Goal: Information Seeking & Learning: Learn about a topic

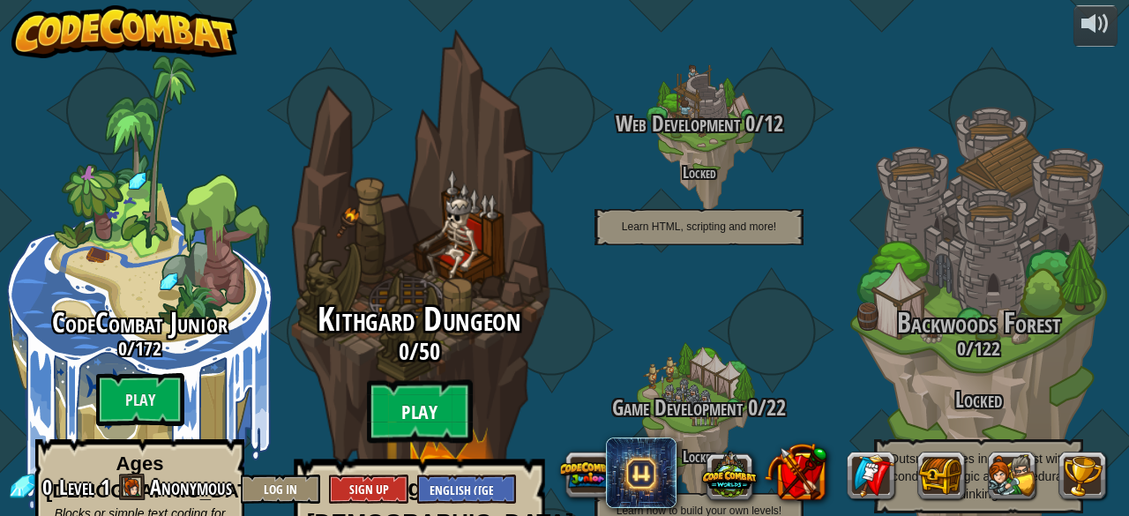
click at [422, 380] on btn "Play" at bounding box center [420, 412] width 106 height 64
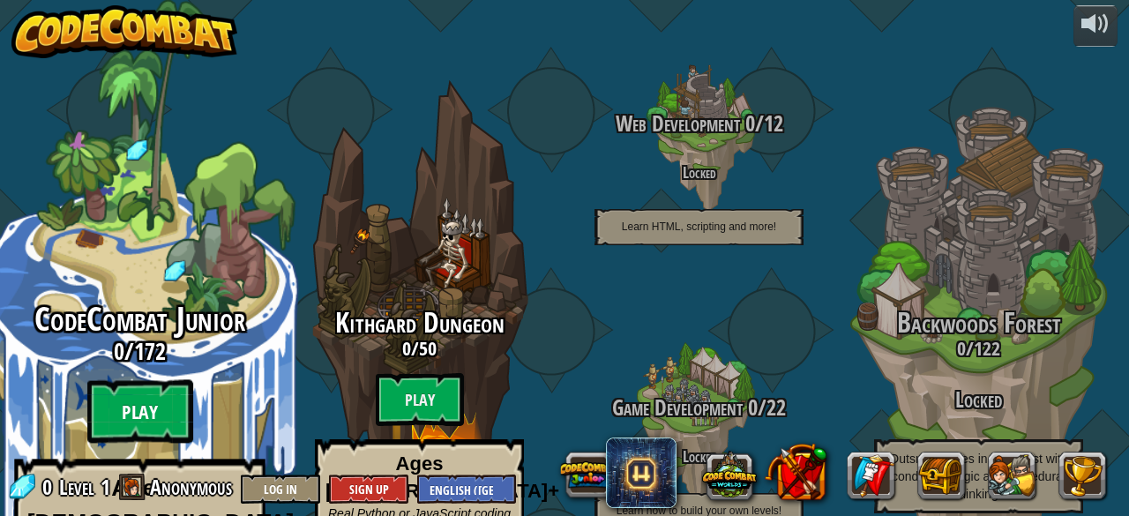
click at [146, 380] on btn "Play" at bounding box center [140, 412] width 106 height 64
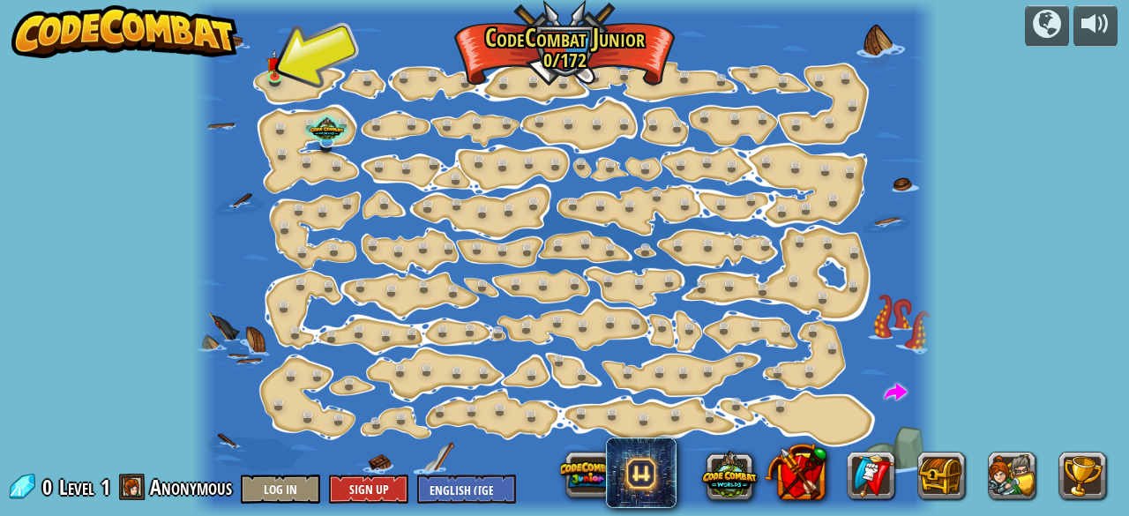
click at [274, 71] on img at bounding box center [274, 63] width 16 height 28
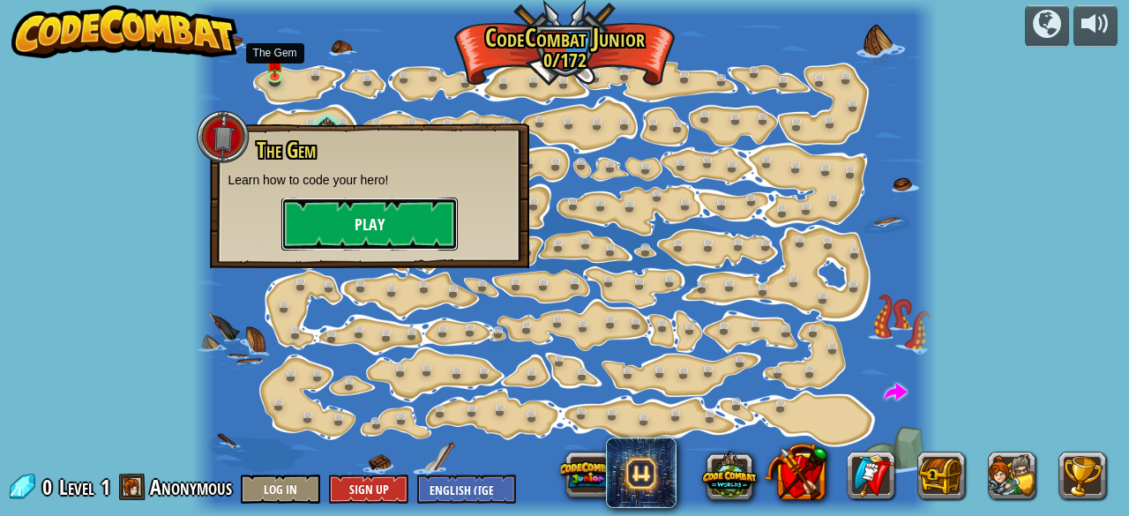
click at [387, 231] on button "Play" at bounding box center [369, 224] width 176 height 53
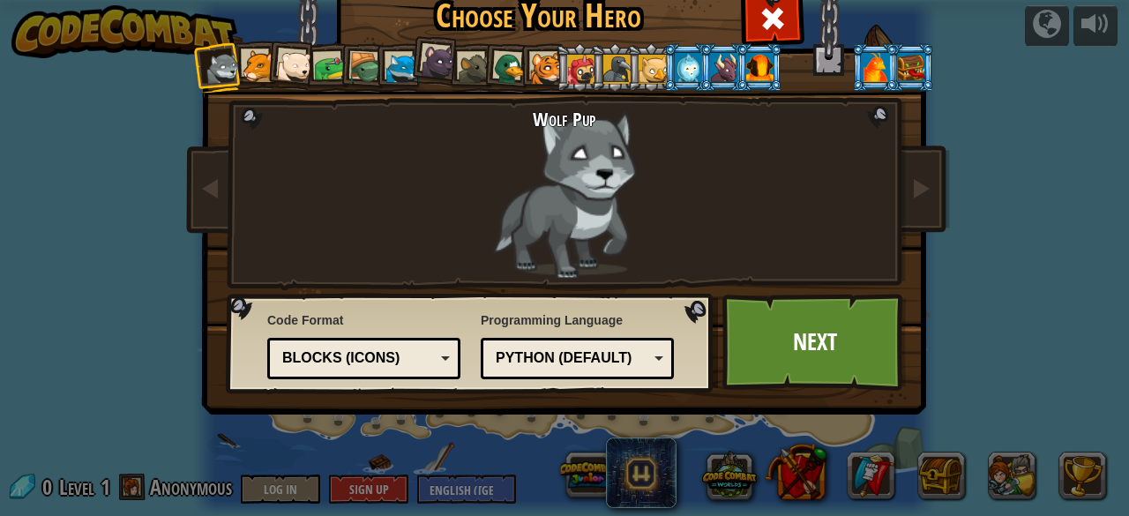
click at [714, 64] on div at bounding box center [723, 67] width 27 height 28
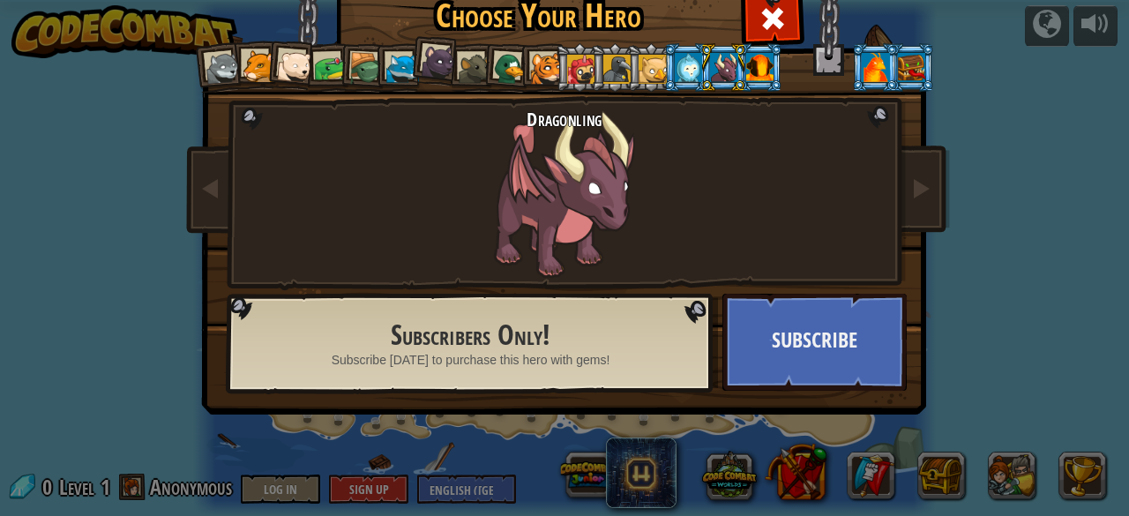
click at [319, 75] on div at bounding box center [330, 68] width 33 height 33
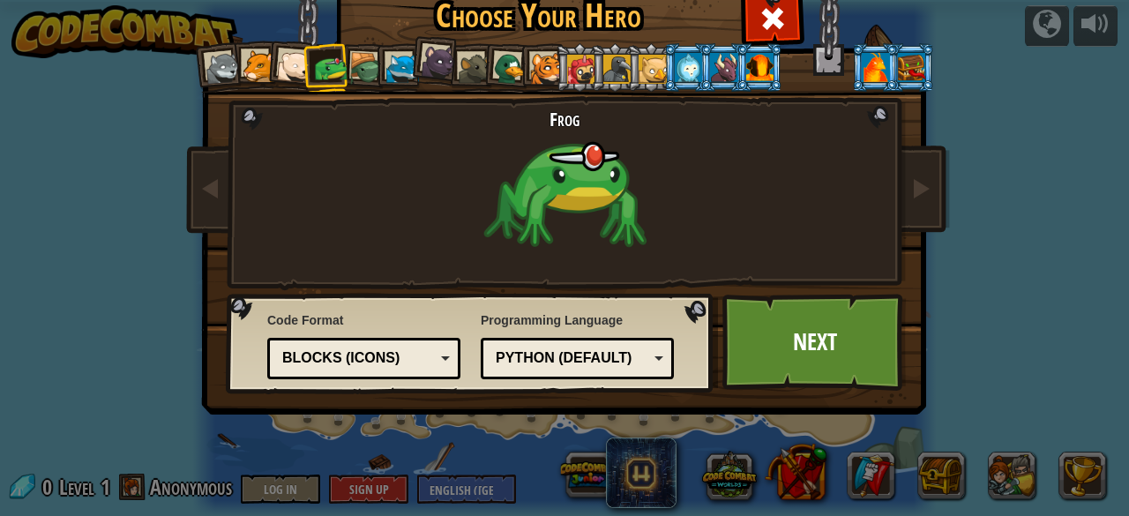
click at [352, 69] on div at bounding box center [366, 69] width 34 height 34
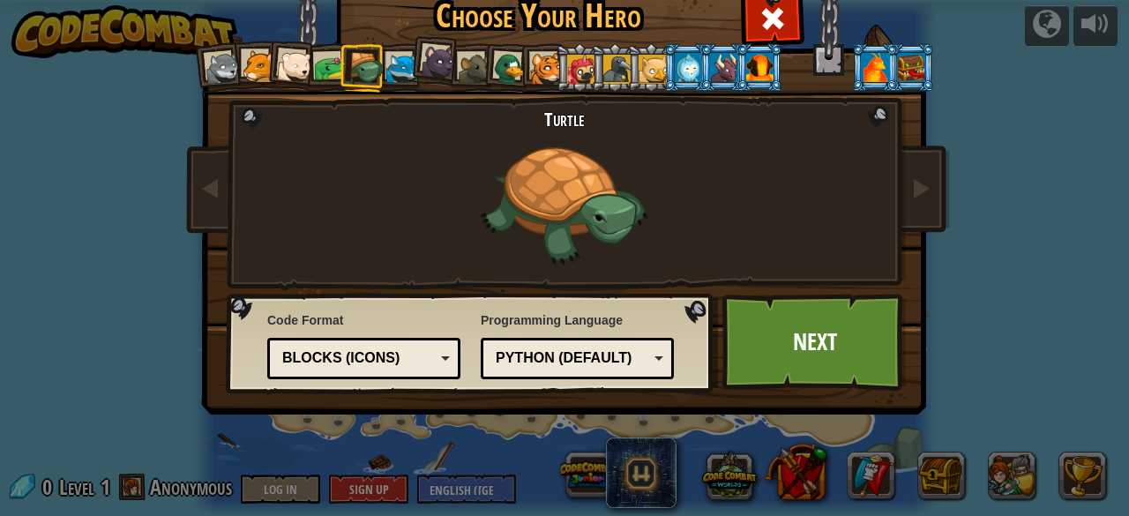
click at [430, 69] on div at bounding box center [438, 61] width 35 height 35
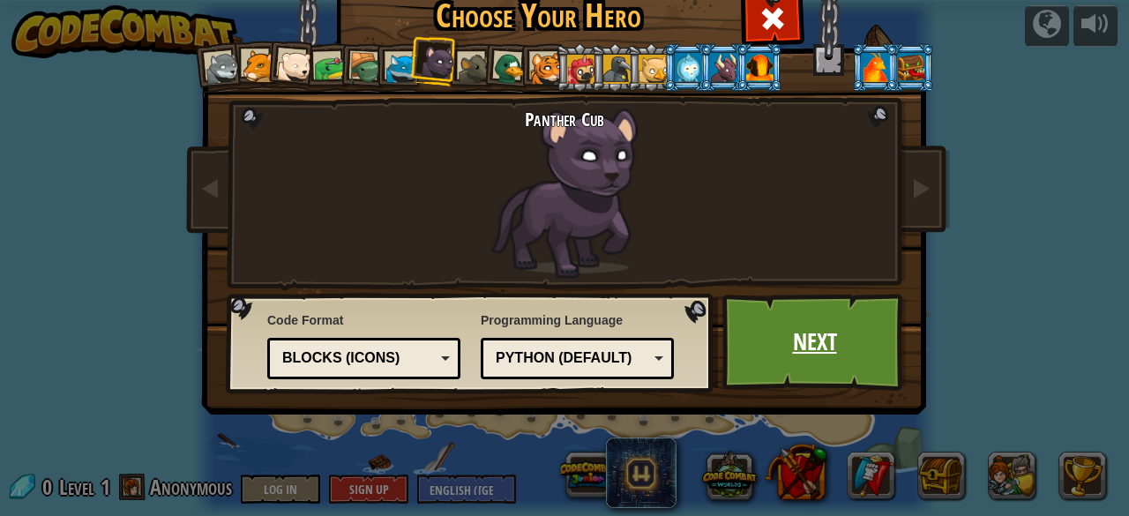
click at [739, 341] on link "Next" at bounding box center [814, 342] width 184 height 97
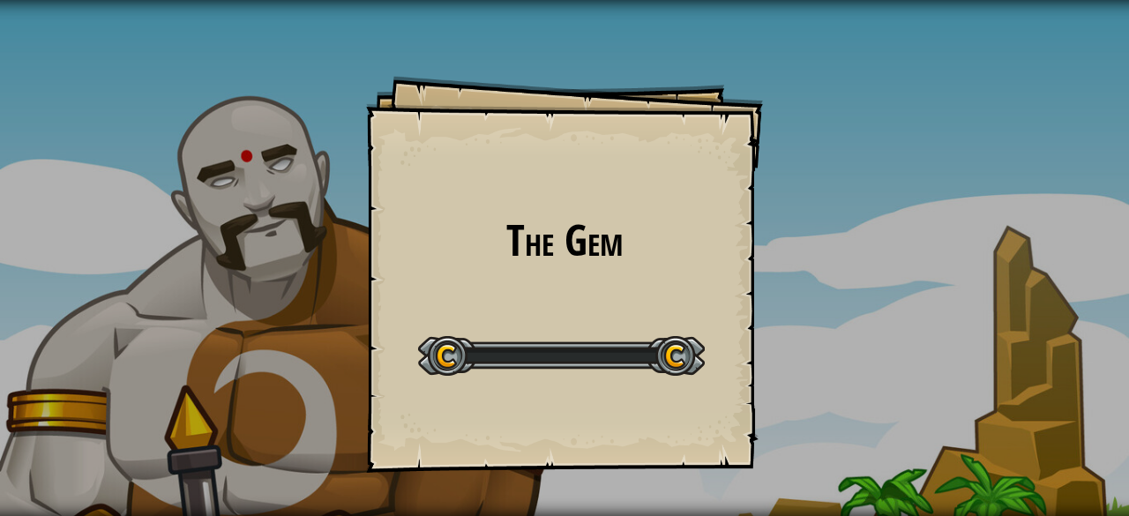
click at [889, 73] on div "The Gem Goals Start Level Error loading from server. Try refreshing the page. Y…" at bounding box center [564, 258] width 1129 height 516
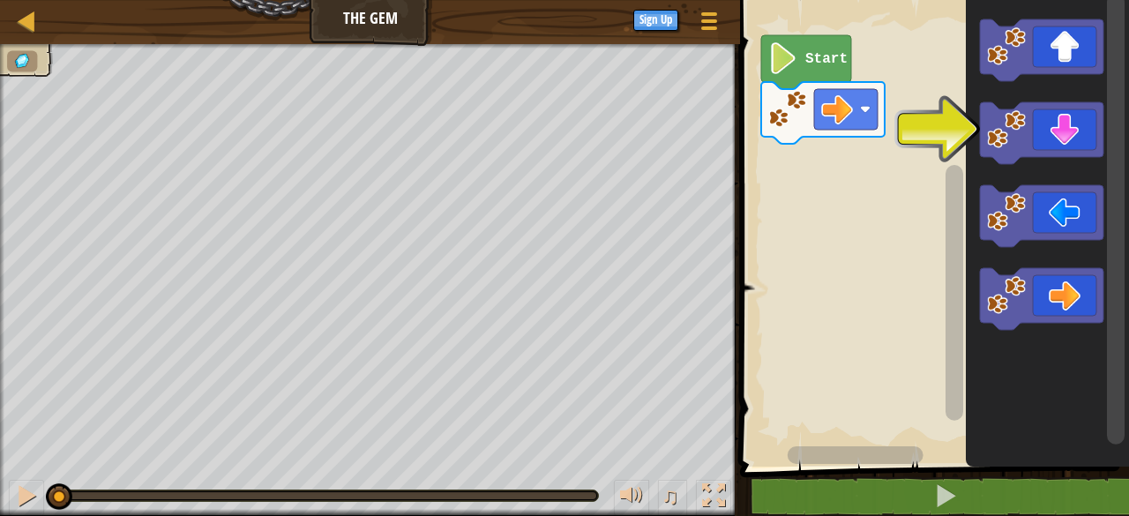
click at [1050, 127] on icon "Blockly Workspace" at bounding box center [1041, 133] width 123 height 62
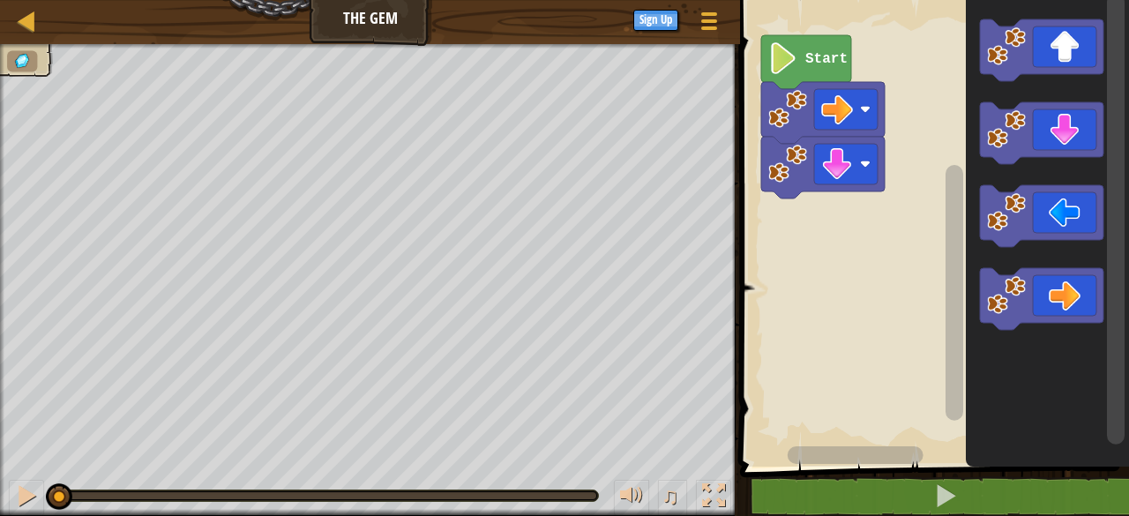
click at [1044, 202] on icon "Blockly Workspace" at bounding box center [1041, 216] width 123 height 62
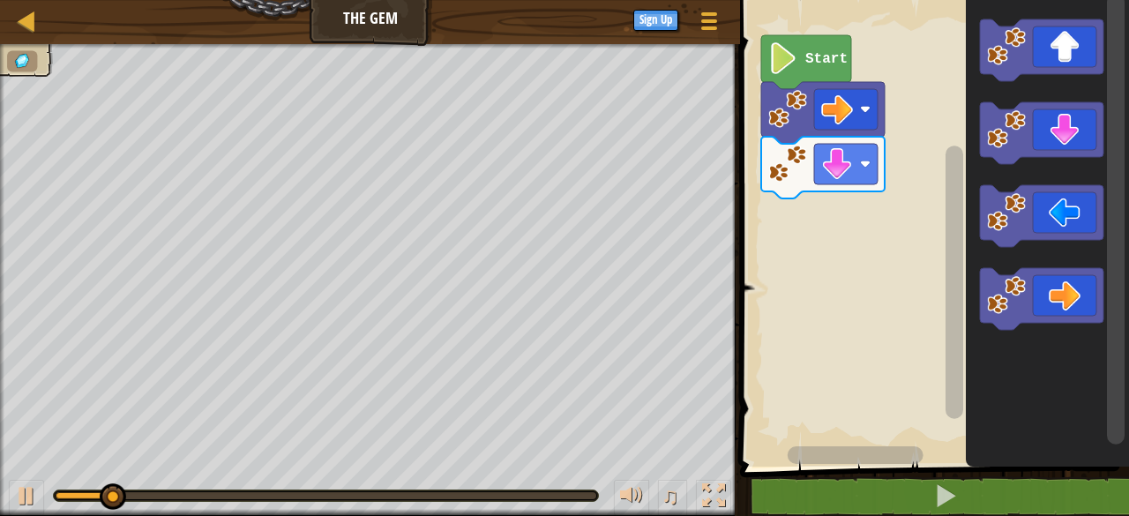
click at [1053, 302] on icon "Blockly Workspace" at bounding box center [1041, 299] width 123 height 62
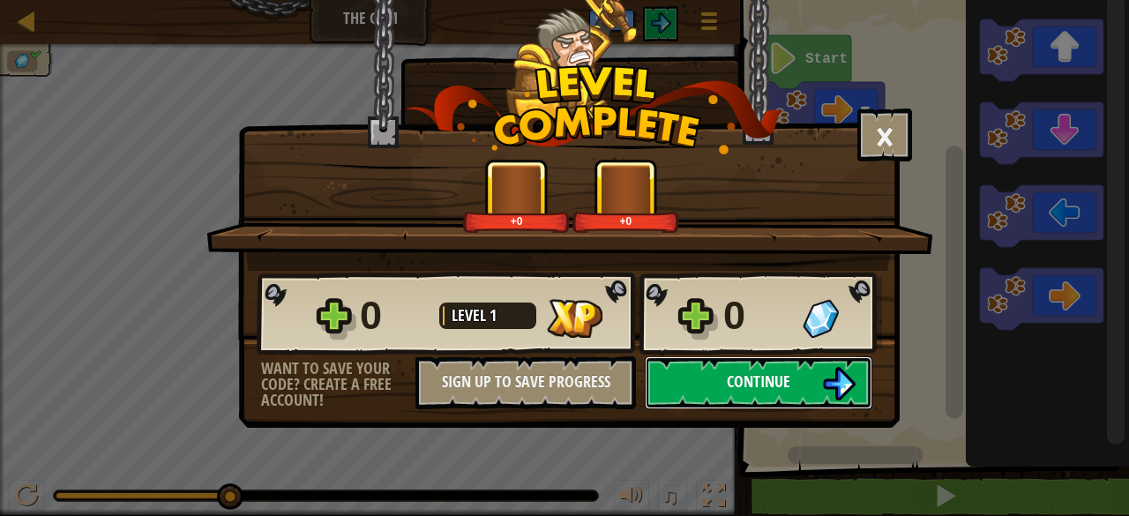
click at [738, 392] on span "Continue" at bounding box center [759, 381] width 64 height 22
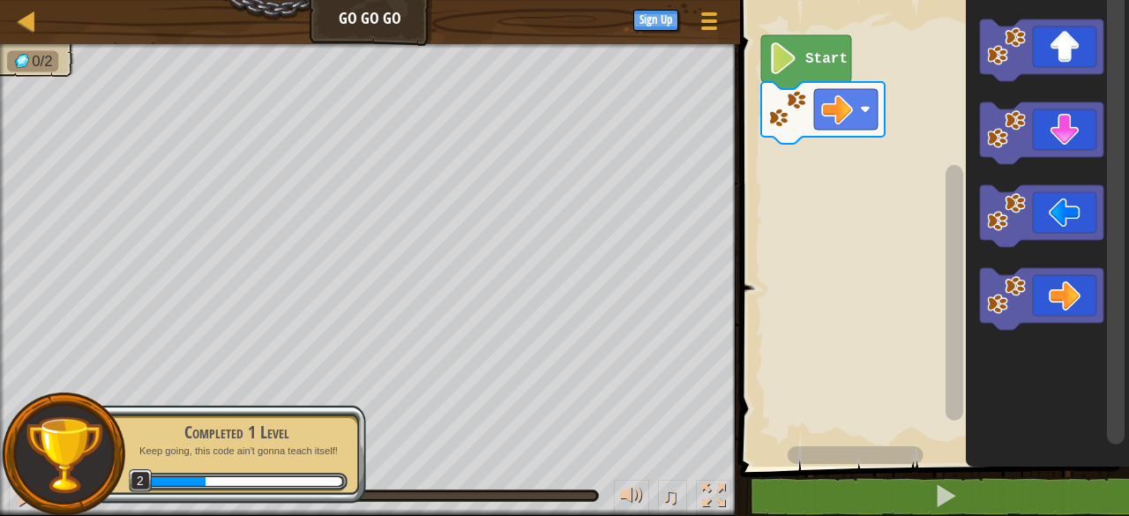
click at [1045, 53] on icon "Blockly Workspace" at bounding box center [1041, 50] width 123 height 62
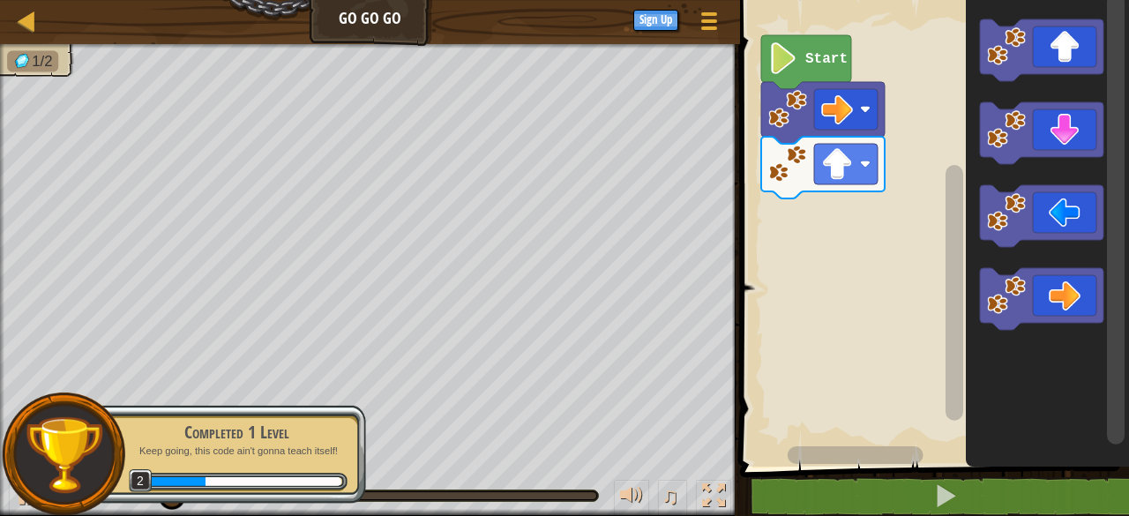
click at [1059, 297] on icon "Blockly Workspace" at bounding box center [1041, 299] width 123 height 62
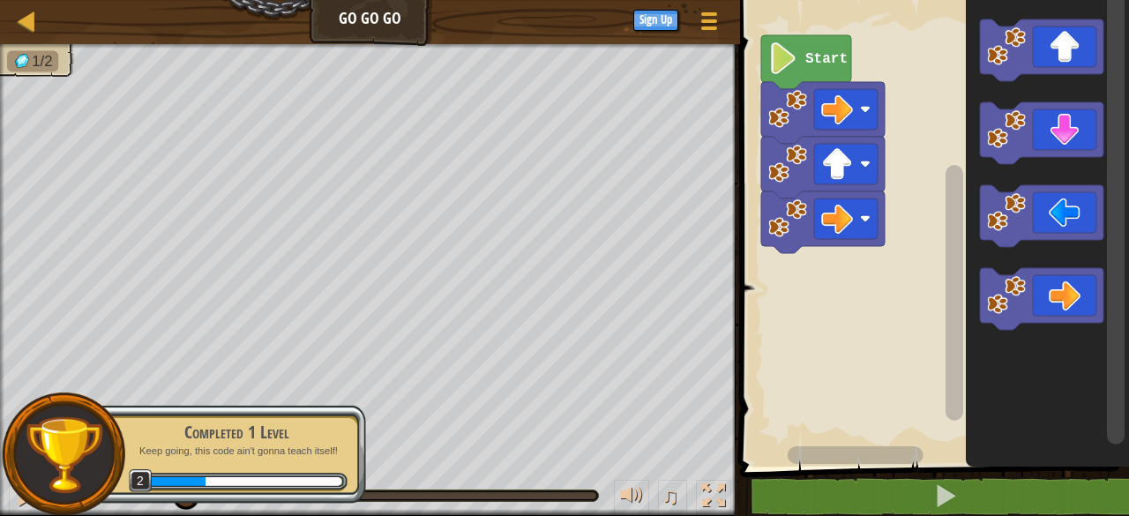
click at [1059, 297] on icon "Blockly Workspace" at bounding box center [1041, 299] width 123 height 62
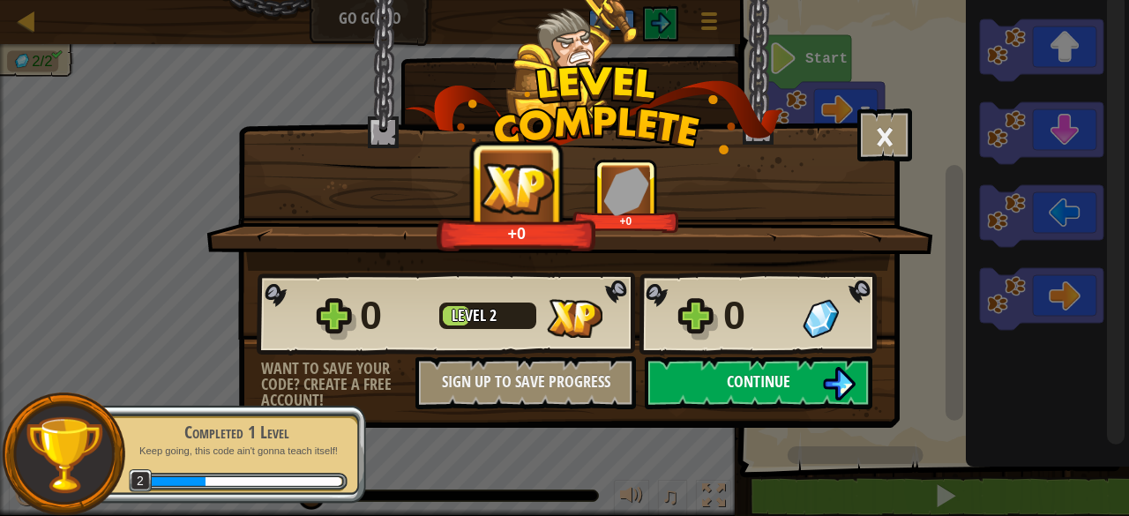
click at [723, 387] on button "Continue" at bounding box center [759, 382] width 228 height 53
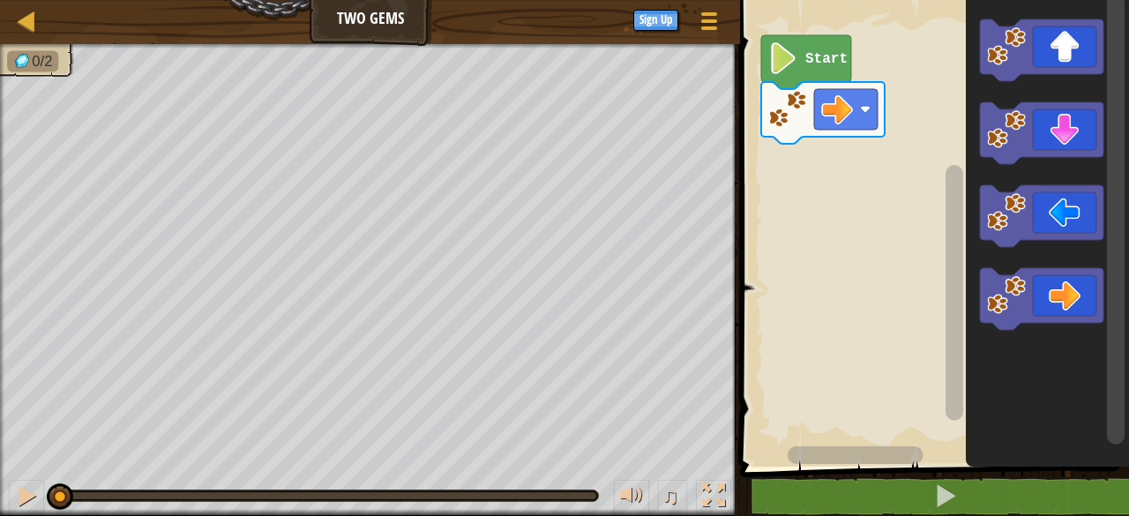
click at [856, 106] on rect "Blockly Workspace" at bounding box center [846, 109] width 64 height 41
click at [831, 363] on rect "Blockly Workspace" at bounding box center [932, 228] width 394 height 475
click at [841, 291] on rect "Blockly Workspace" at bounding box center [932, 228] width 394 height 475
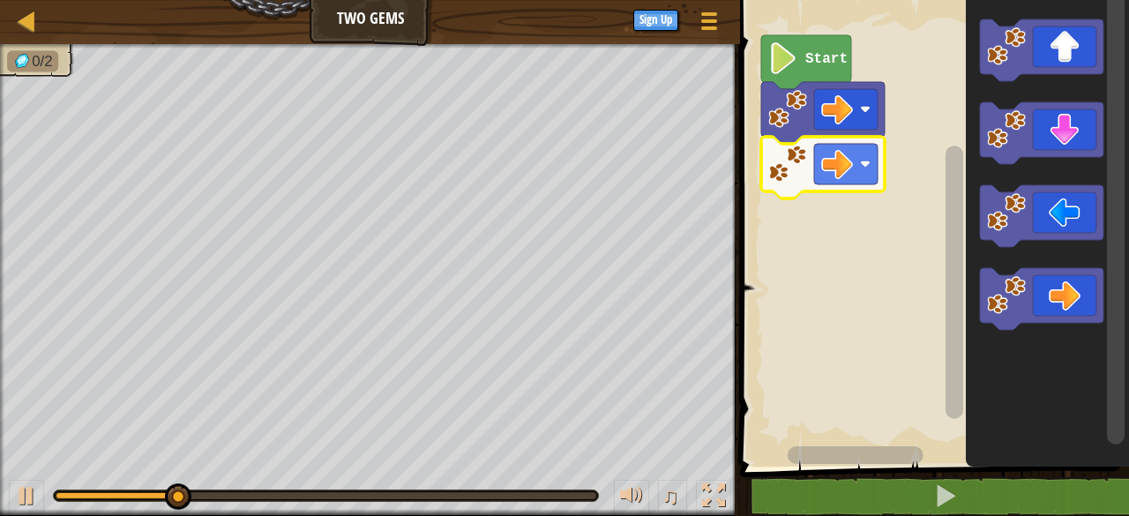
click at [863, 164] on image "Blockly Workspace" at bounding box center [865, 164] width 11 height 11
click at [863, 168] on image "Blockly Workspace" at bounding box center [865, 164] width 11 height 11
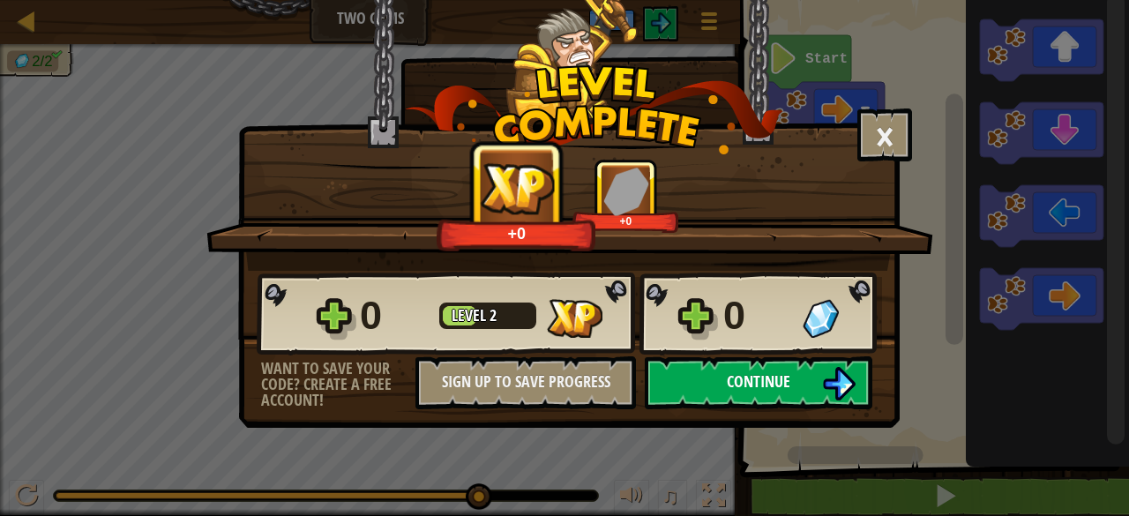
click at [760, 392] on span "Continue" at bounding box center [759, 381] width 64 height 22
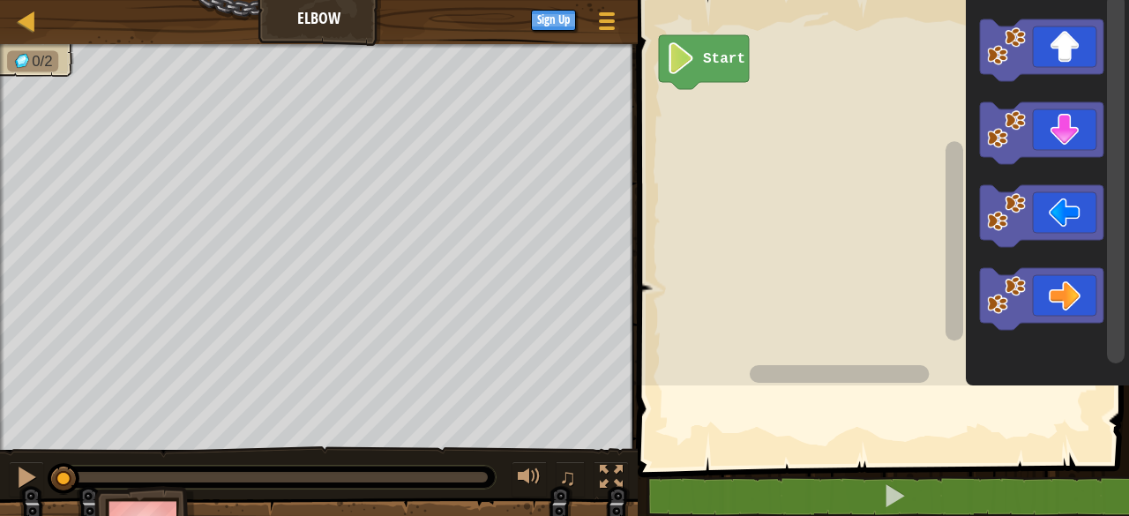
click at [632, 366] on div at bounding box center [631, 258] width 3 height 516
click at [880, 453] on span at bounding box center [884, 209] width 505 height 538
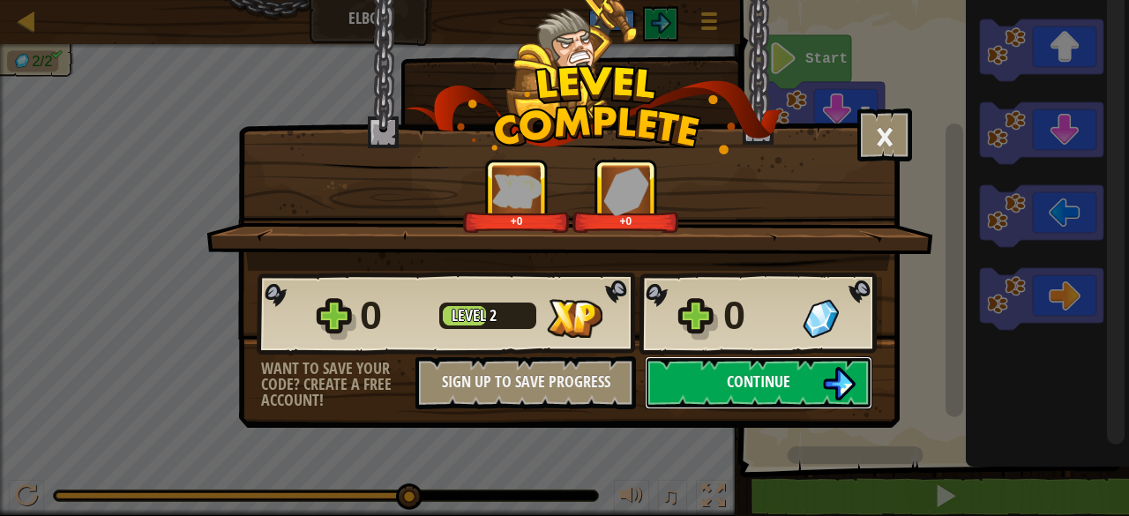
click at [736, 382] on span "Continue" at bounding box center [759, 381] width 64 height 22
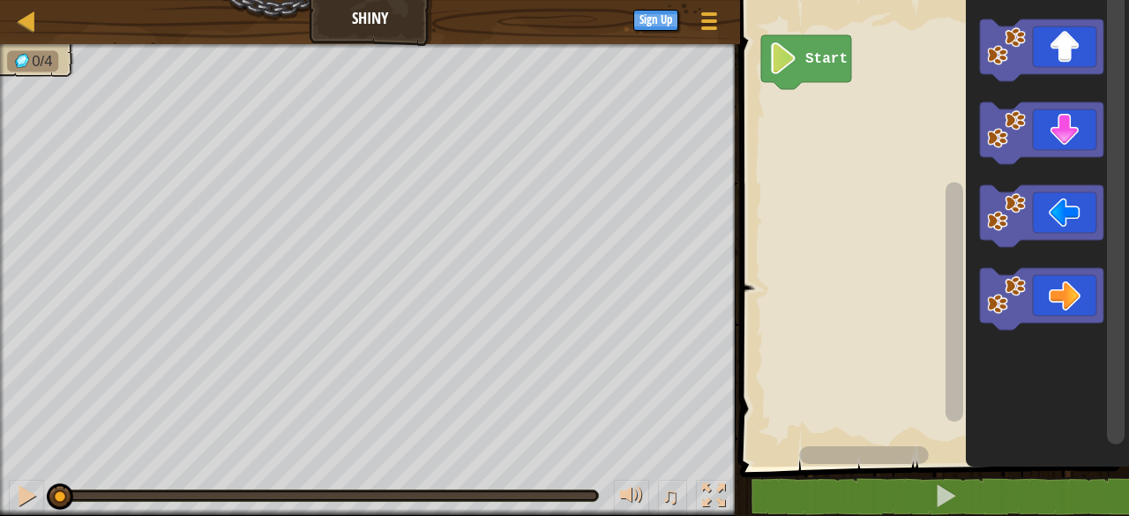
click at [1033, 214] on icon "Blockly Workspace" at bounding box center [1041, 216] width 123 height 62
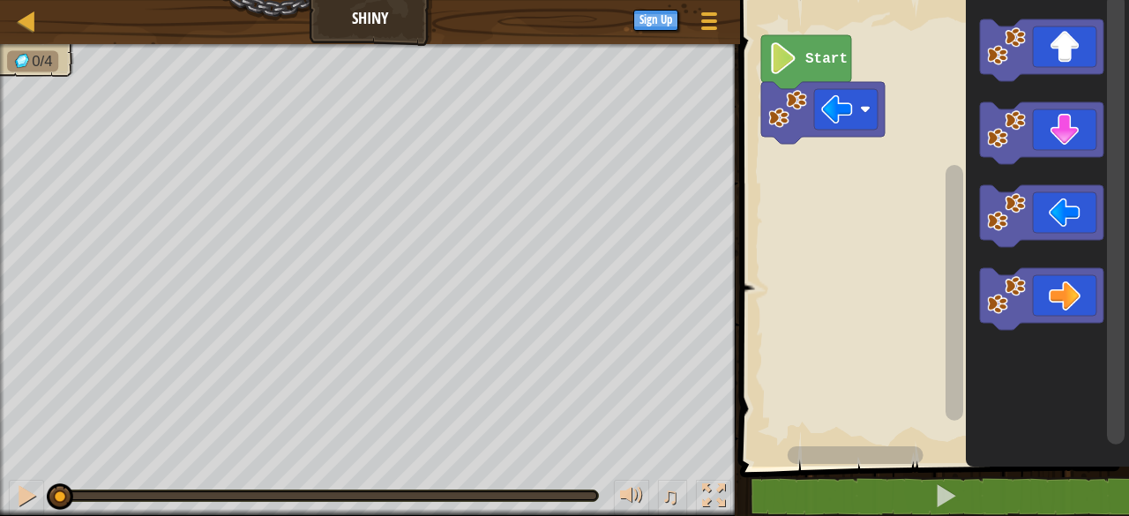
click at [1033, 214] on icon "Blockly Workspace" at bounding box center [1041, 216] width 123 height 62
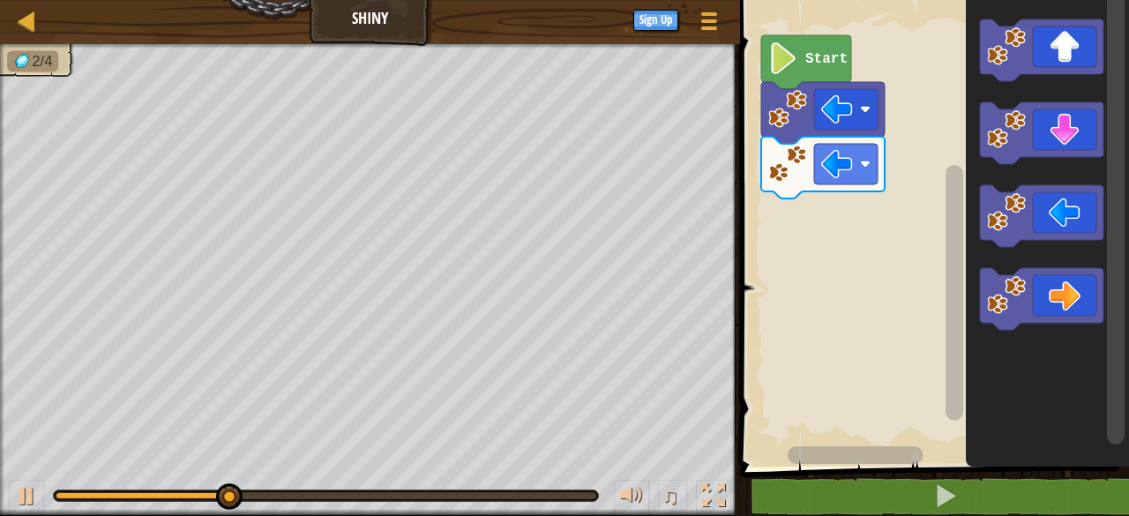
click at [1045, 128] on icon "Blockly Workspace" at bounding box center [1041, 133] width 123 height 62
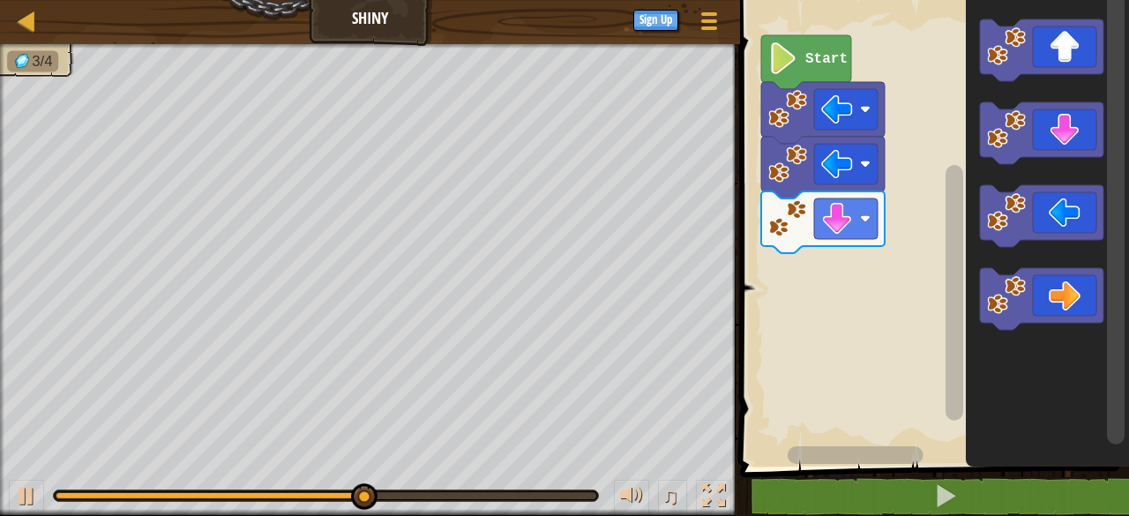
click at [1065, 287] on icon "Blockly Workspace" at bounding box center [1041, 299] width 123 height 62
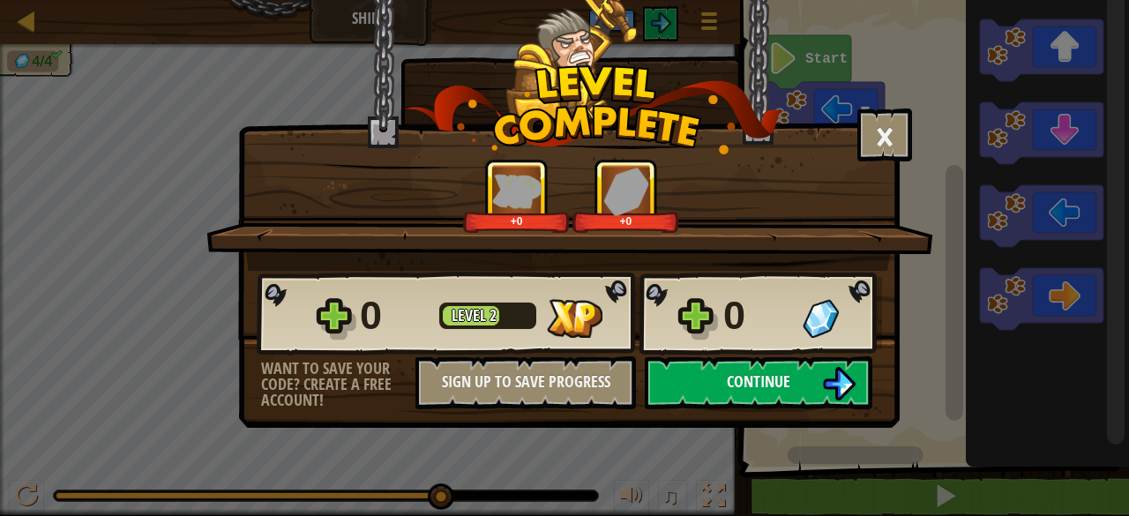
click at [813, 383] on button "Continue" at bounding box center [759, 382] width 228 height 53
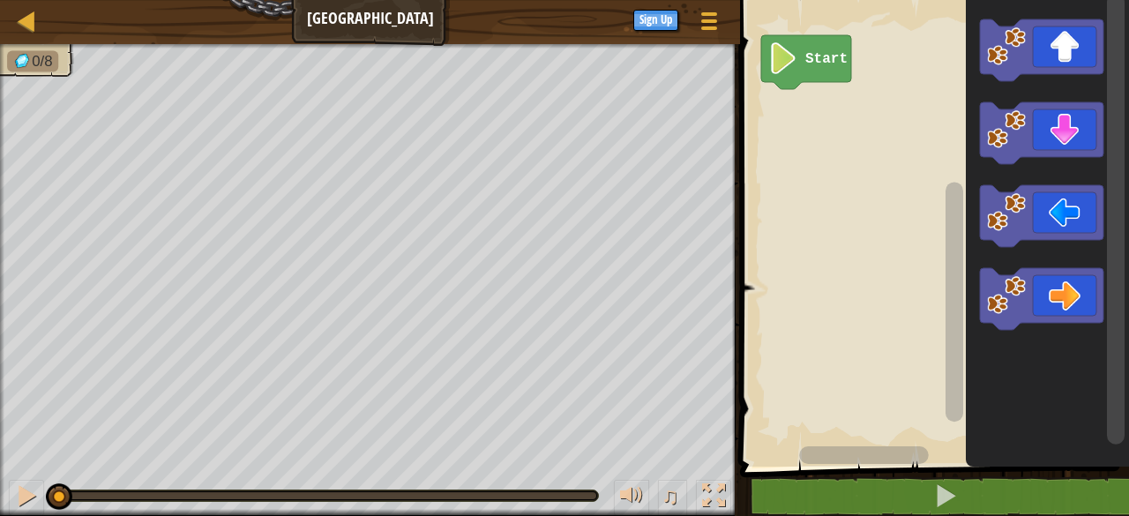
click at [1062, 285] on icon "Blockly Workspace" at bounding box center [1041, 299] width 123 height 62
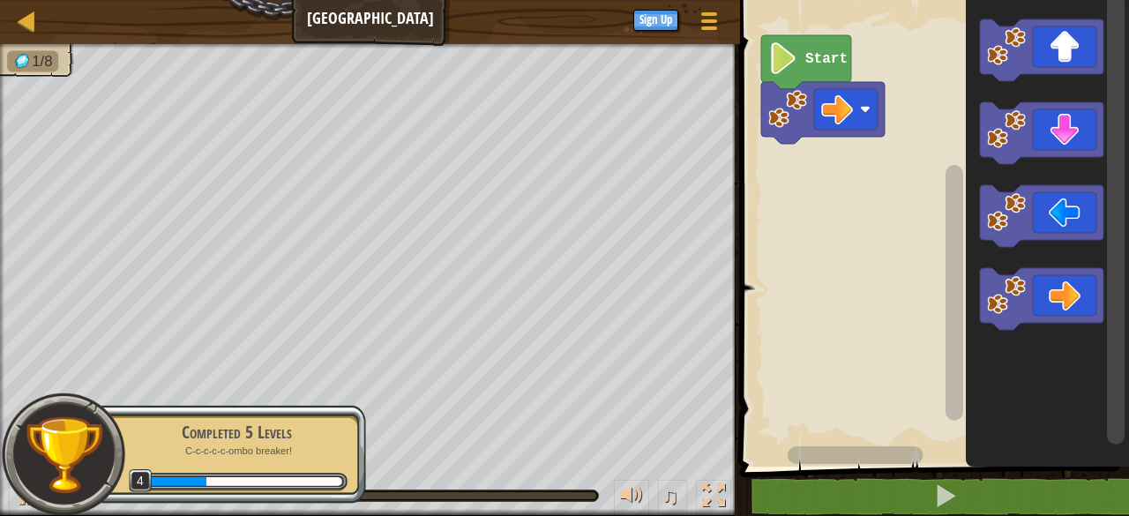
click at [1059, 54] on icon "Blockly Workspace" at bounding box center [1041, 50] width 123 height 62
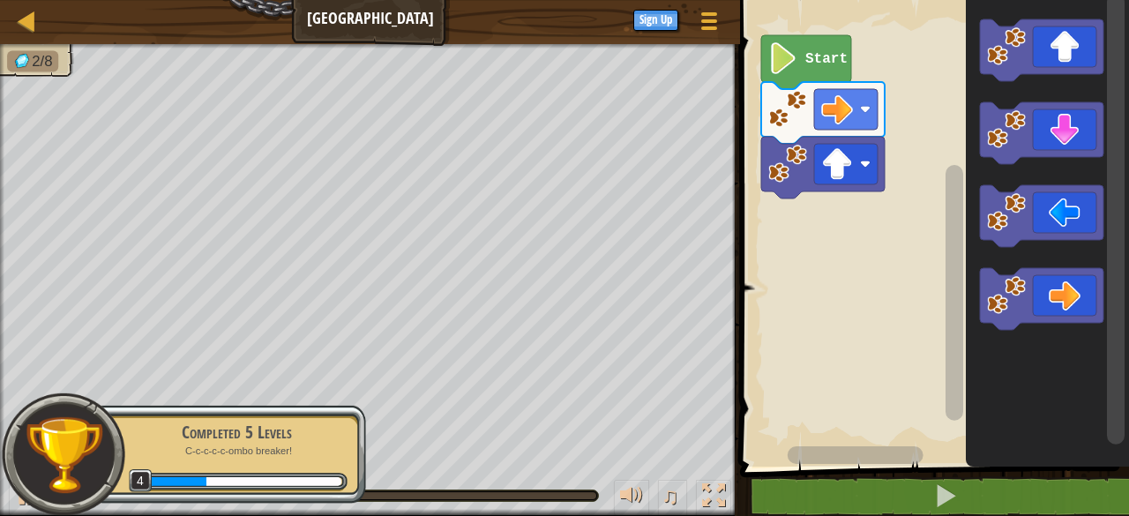
click at [1063, 210] on icon "Blockly Workspace" at bounding box center [1041, 216] width 123 height 62
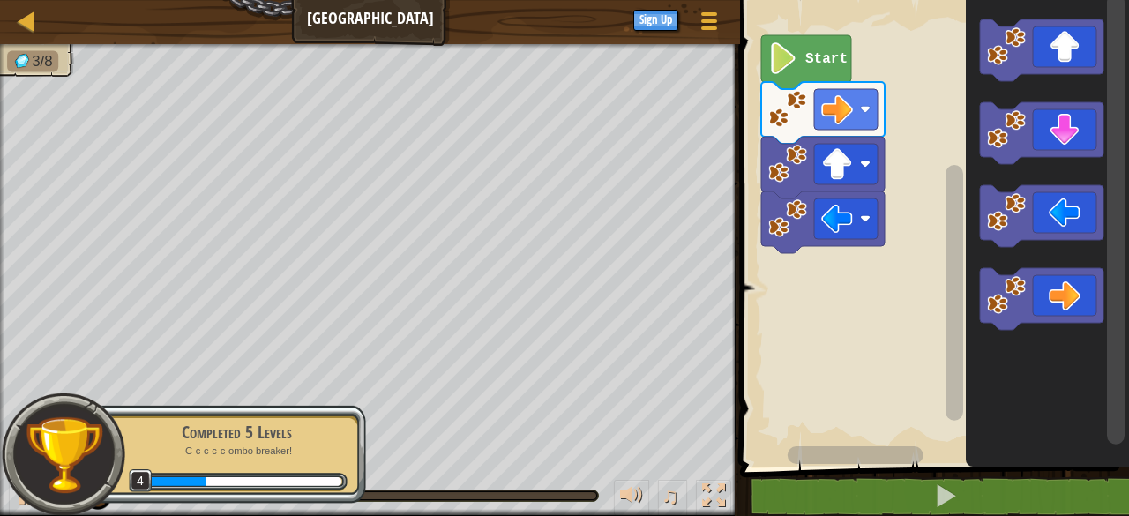
click at [1060, 216] on icon "Blockly Workspace" at bounding box center [1041, 216] width 123 height 62
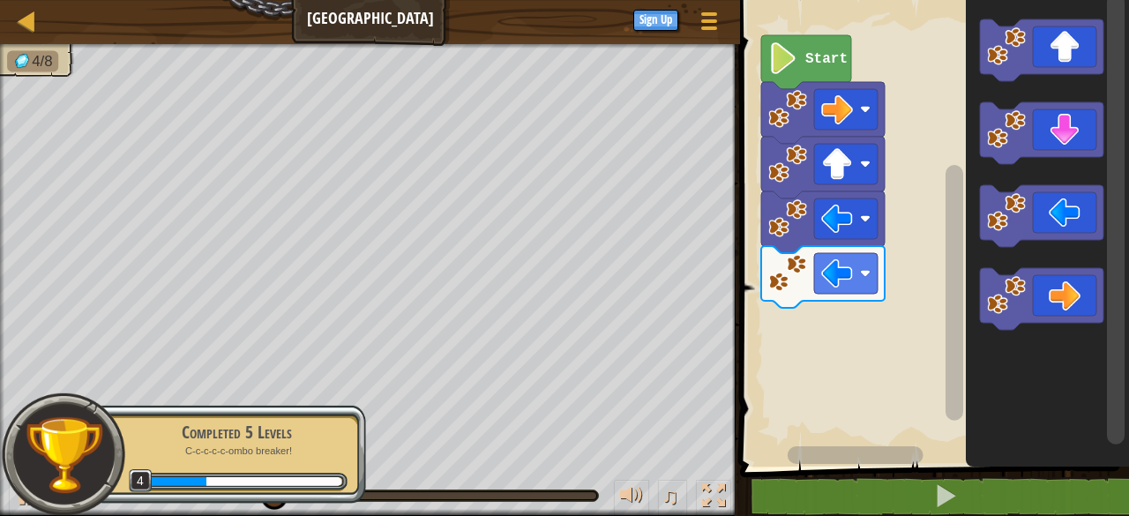
click at [1050, 121] on icon "Blockly Workspace" at bounding box center [1041, 133] width 123 height 62
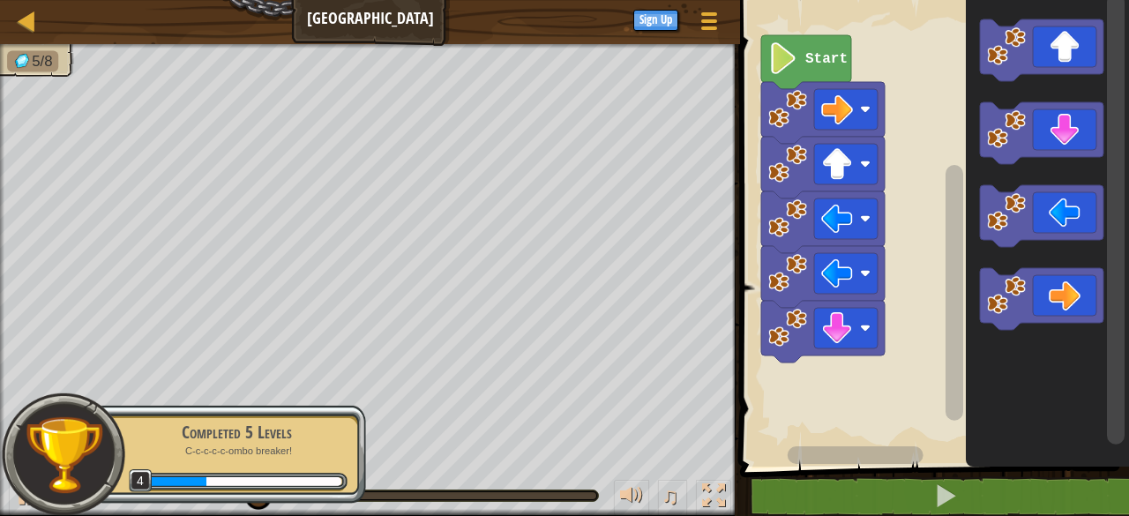
click at [1053, 131] on icon "Blockly Workspace" at bounding box center [1041, 133] width 123 height 62
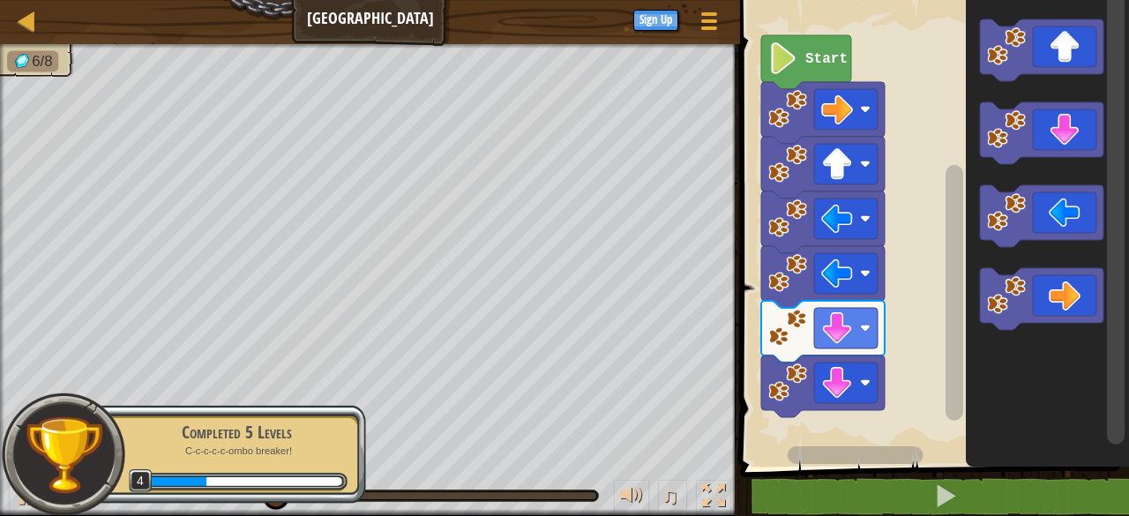
click at [1059, 278] on icon "Blockly Workspace" at bounding box center [1041, 299] width 123 height 62
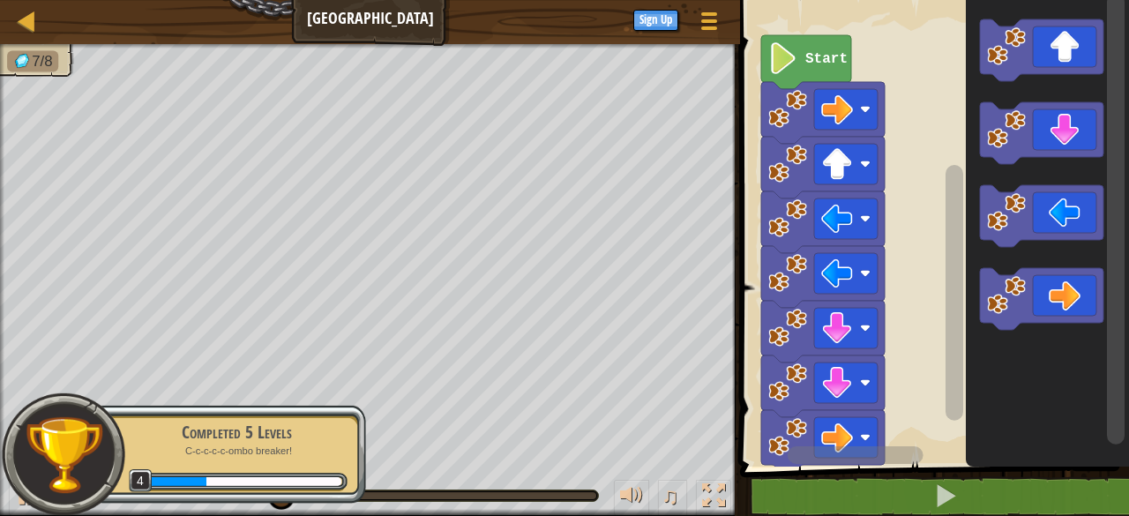
click at [1063, 295] on icon "Blockly Workspace" at bounding box center [1041, 299] width 123 height 62
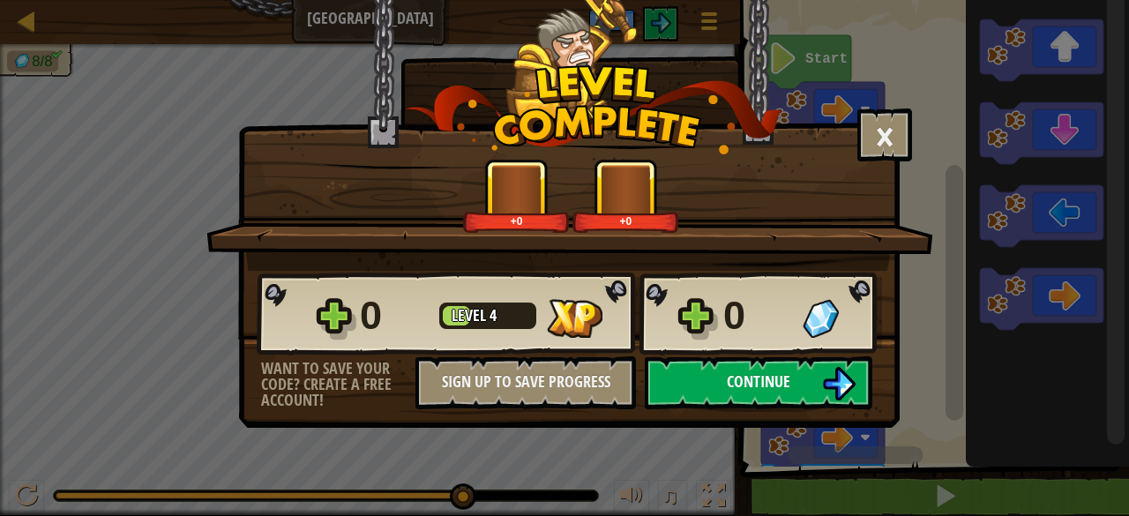
click at [761, 381] on span "Continue" at bounding box center [759, 381] width 64 height 22
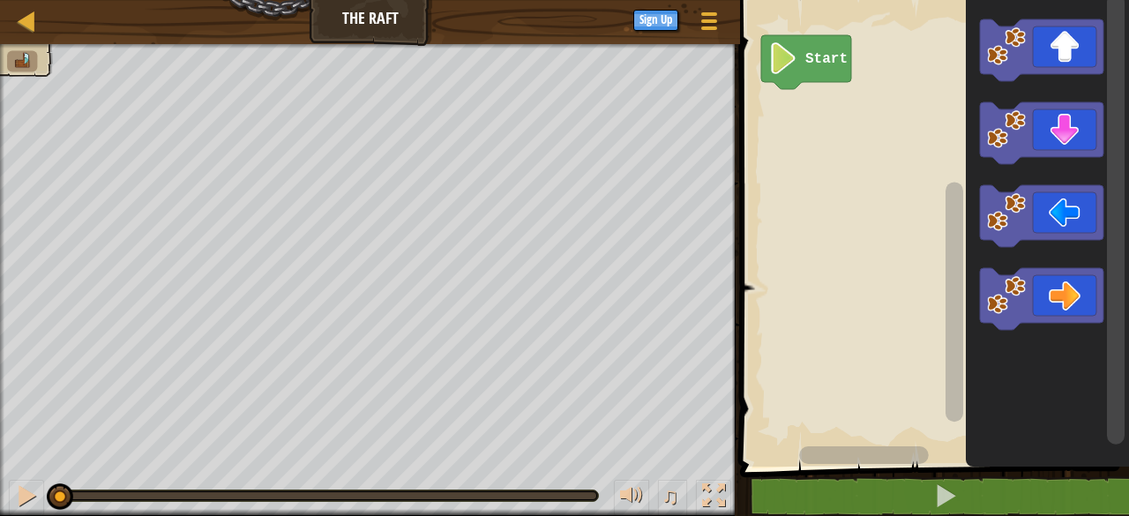
click at [1061, 52] on icon "Blockly Workspace" at bounding box center [1041, 50] width 123 height 62
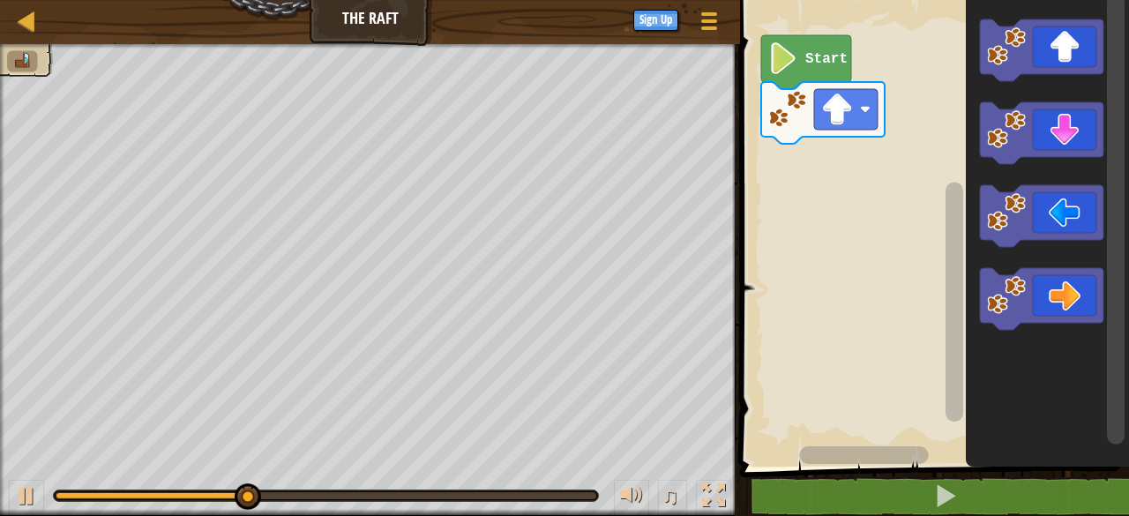
click at [1061, 303] on icon "Blockly Workspace" at bounding box center [1041, 299] width 123 height 62
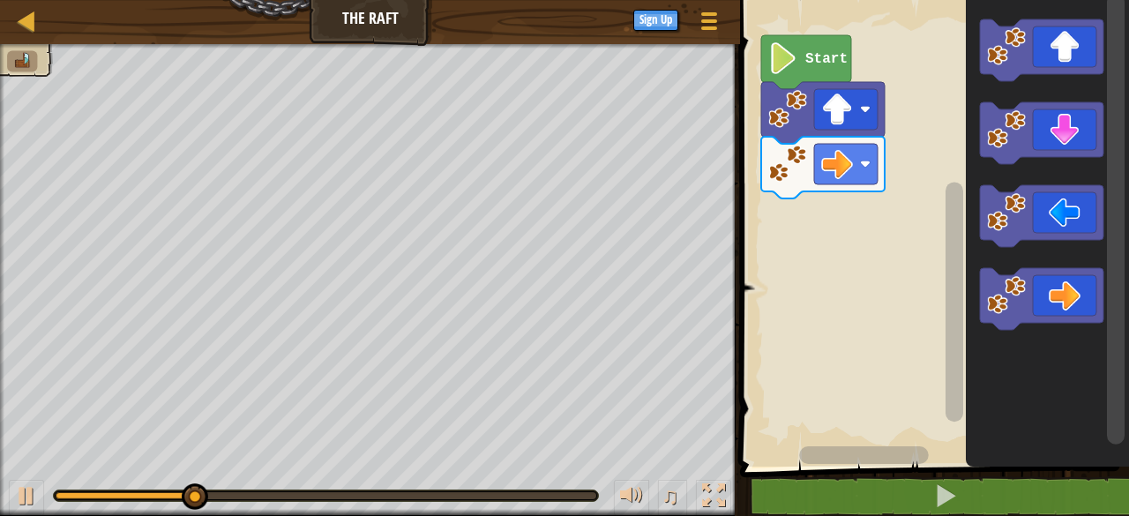
click at [1057, 375] on icon "Blockly Workspace" at bounding box center [1047, 228] width 163 height 475
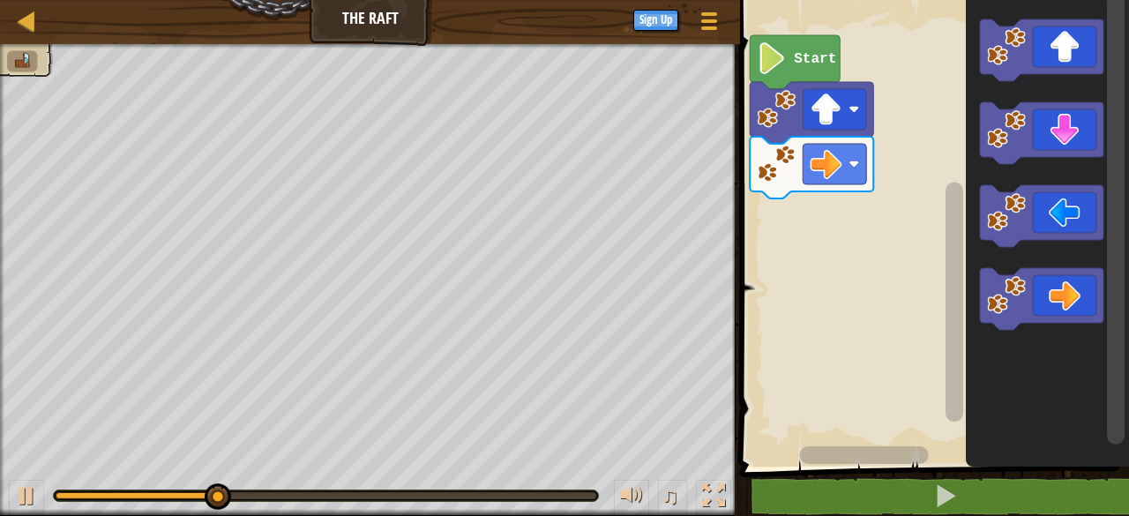
click at [923, 463] on rect "Blockly Workspace" at bounding box center [840, 456] width 208 height 22
click at [1064, 300] on icon "Blockly Workspace" at bounding box center [1041, 299] width 123 height 62
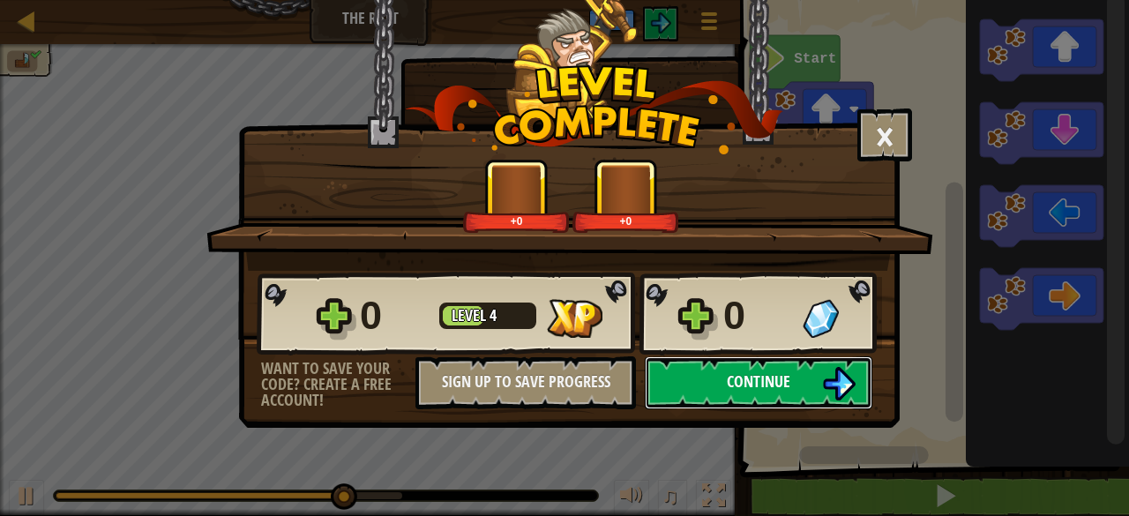
click at [815, 375] on button "Continue" at bounding box center [759, 382] width 228 height 53
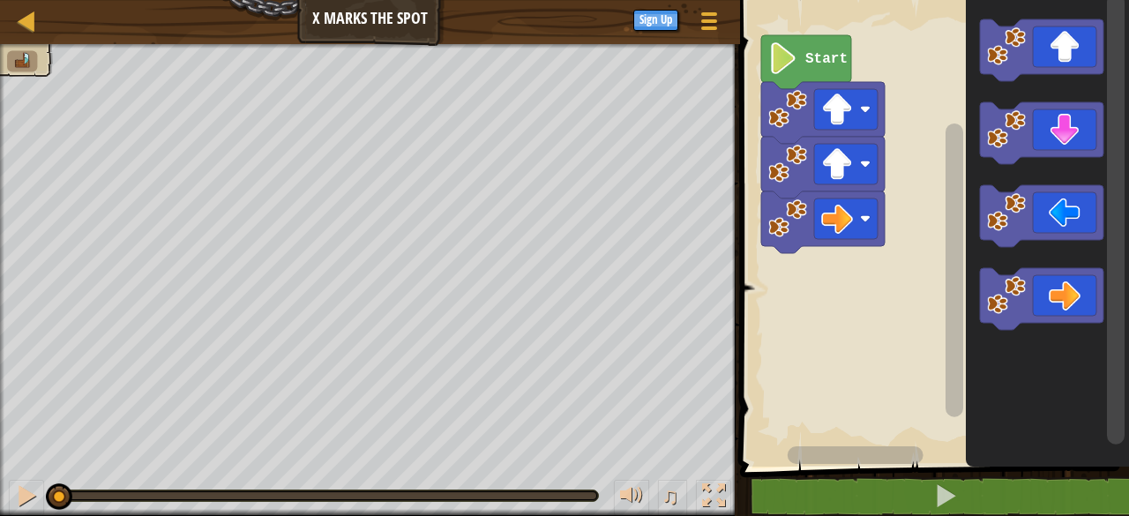
click at [865, 108] on image "Blockly Workspace" at bounding box center [865, 109] width 11 height 11
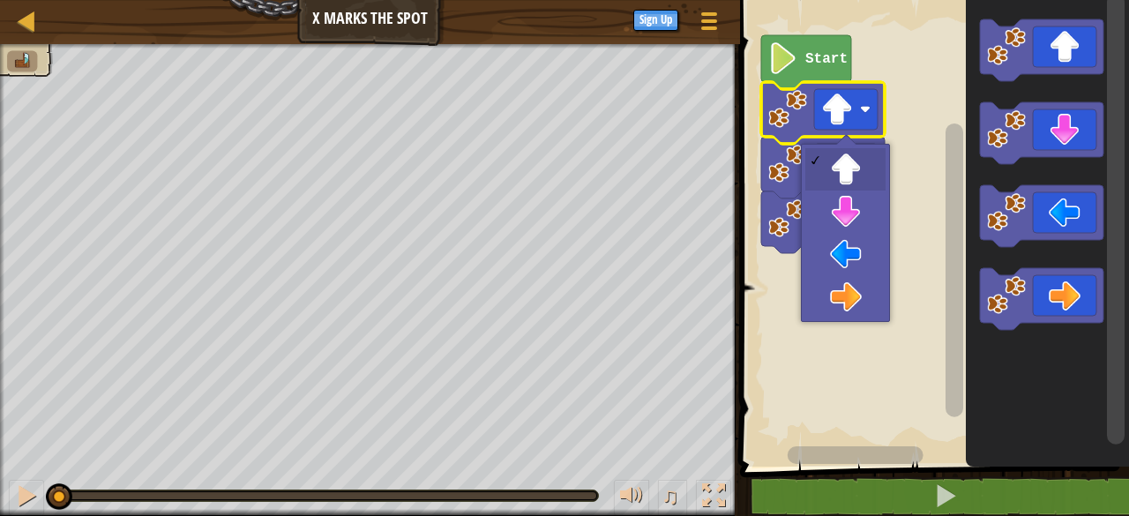
click at [902, 154] on rect "Blockly Workspace" at bounding box center [932, 228] width 394 height 475
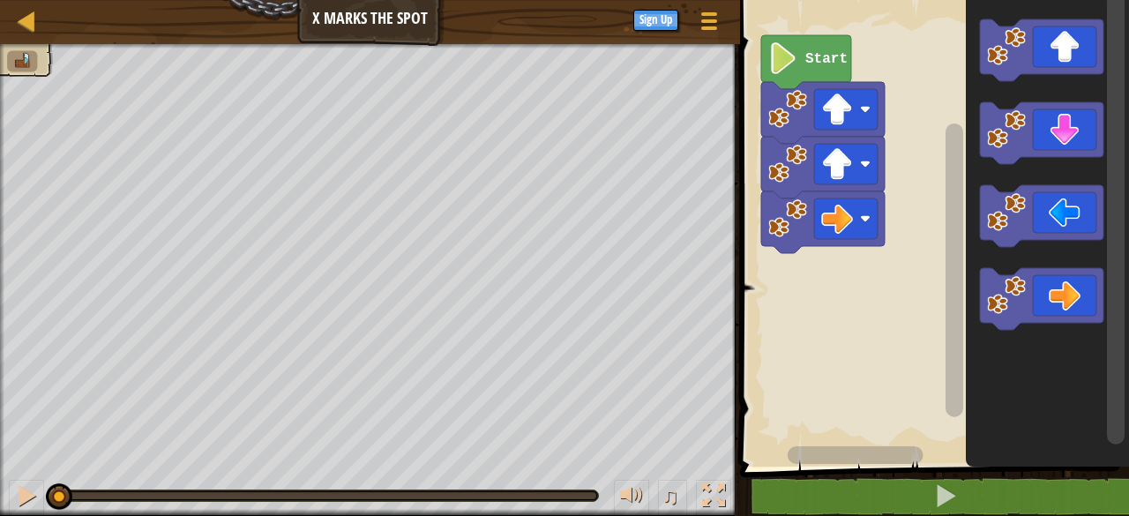
click at [865, 163] on image "Blockly Workspace" at bounding box center [865, 164] width 11 height 11
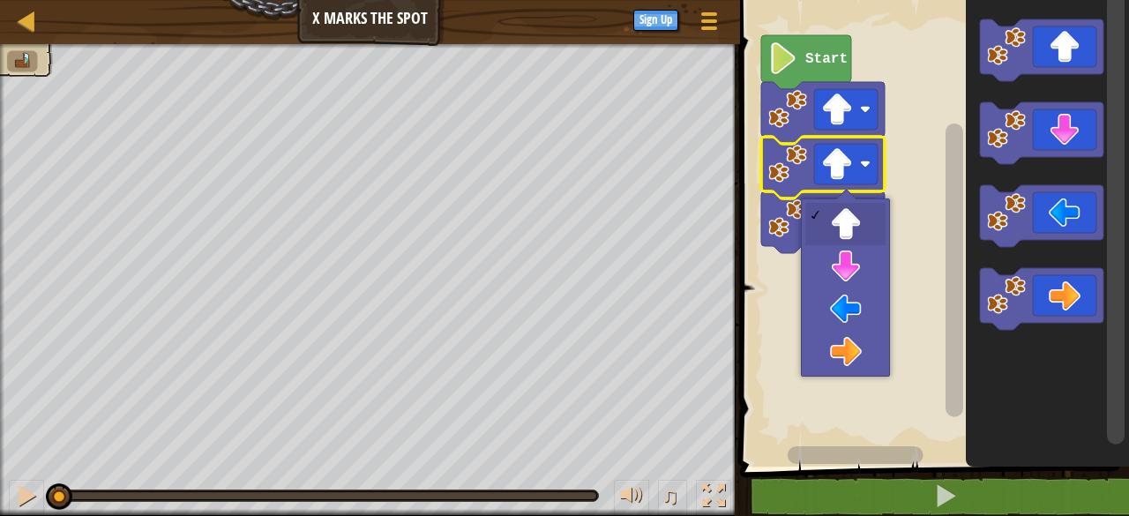
click at [855, 157] on rect "Blockly Workspace" at bounding box center [846, 164] width 64 height 41
click at [856, 162] on rect "Blockly Workspace" at bounding box center [846, 164] width 64 height 41
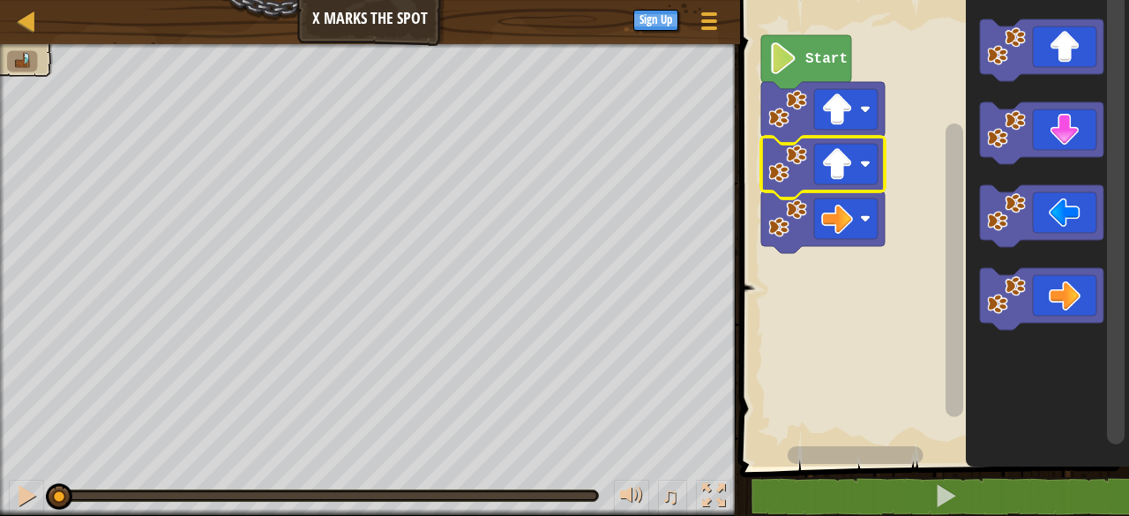
click at [774, 343] on rect "Blockly Workspace" at bounding box center [932, 228] width 394 height 475
click at [900, 212] on rect "Blockly Workspace" at bounding box center [932, 228] width 394 height 475
click at [855, 114] on rect "Blockly Workspace" at bounding box center [846, 109] width 64 height 41
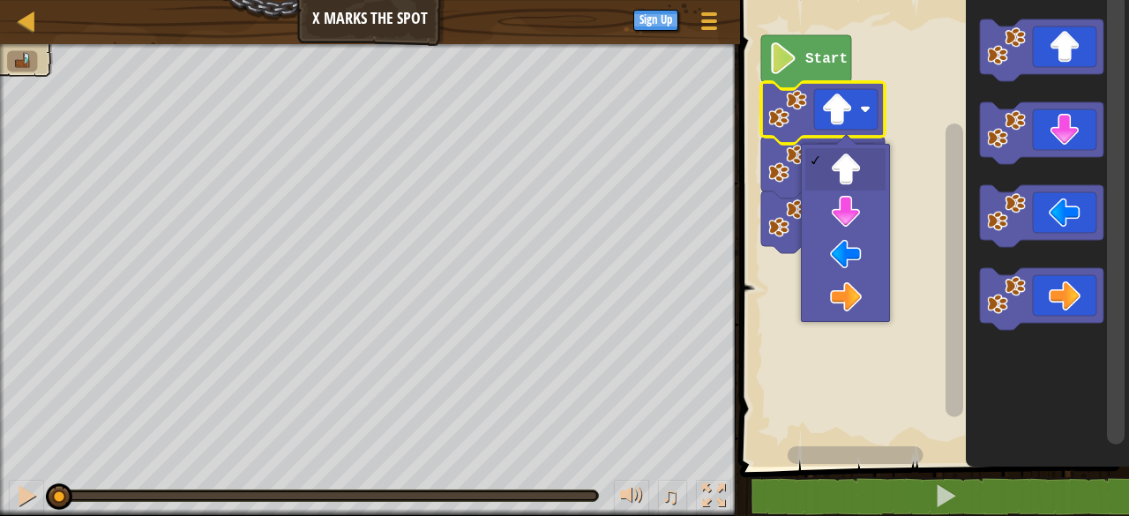
click at [1068, 58] on icon "Blockly Workspace" at bounding box center [1041, 50] width 123 height 62
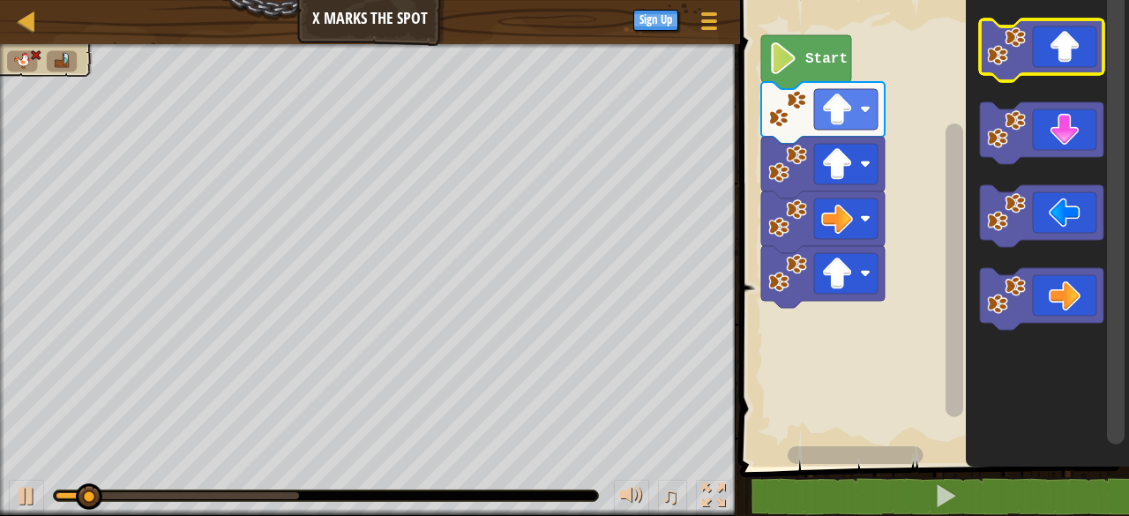
click at [1061, 49] on icon "Blockly Workspace" at bounding box center [1041, 50] width 123 height 62
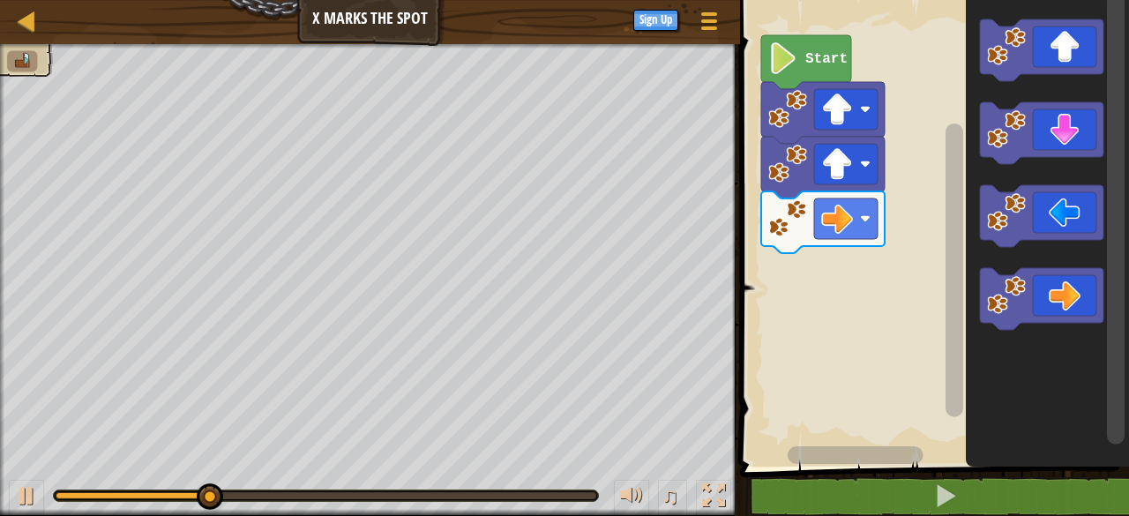
click at [1061, 285] on icon "Blockly Workspace" at bounding box center [1041, 299] width 123 height 62
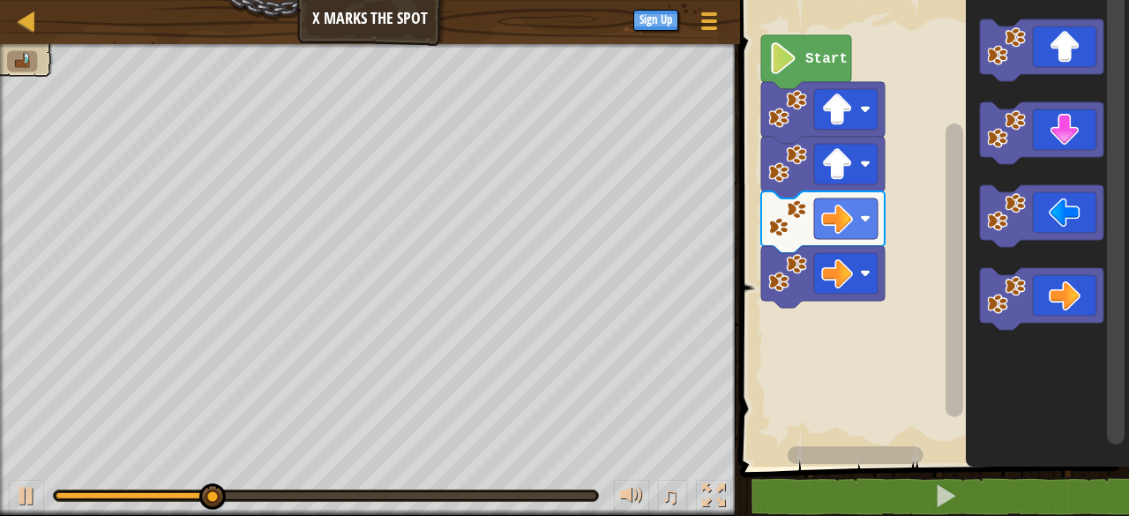
click at [1078, 311] on icon "Blockly Workspace" at bounding box center [1041, 299] width 123 height 62
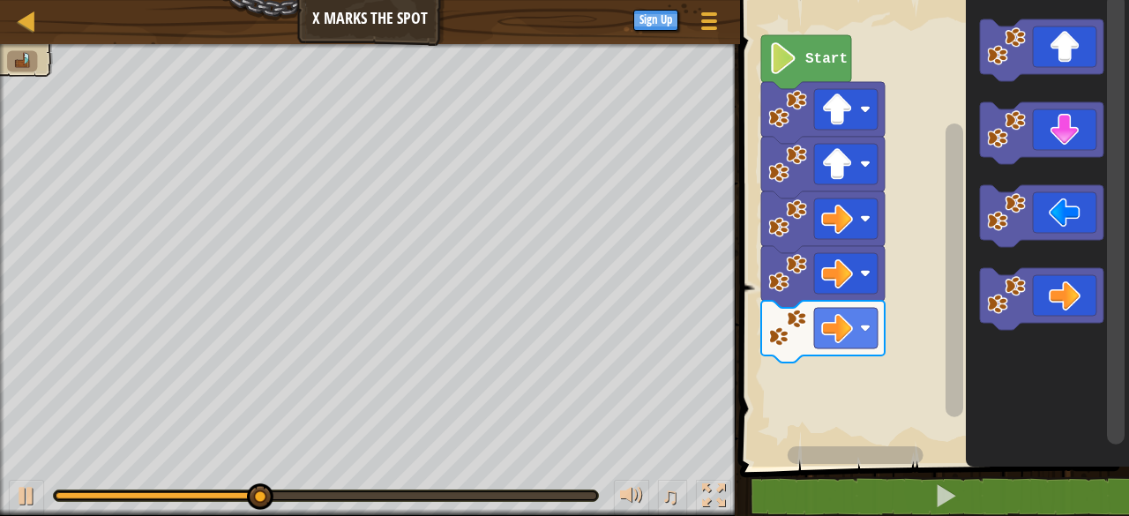
click at [1071, 301] on icon "Blockly Workspace" at bounding box center [1041, 299] width 123 height 62
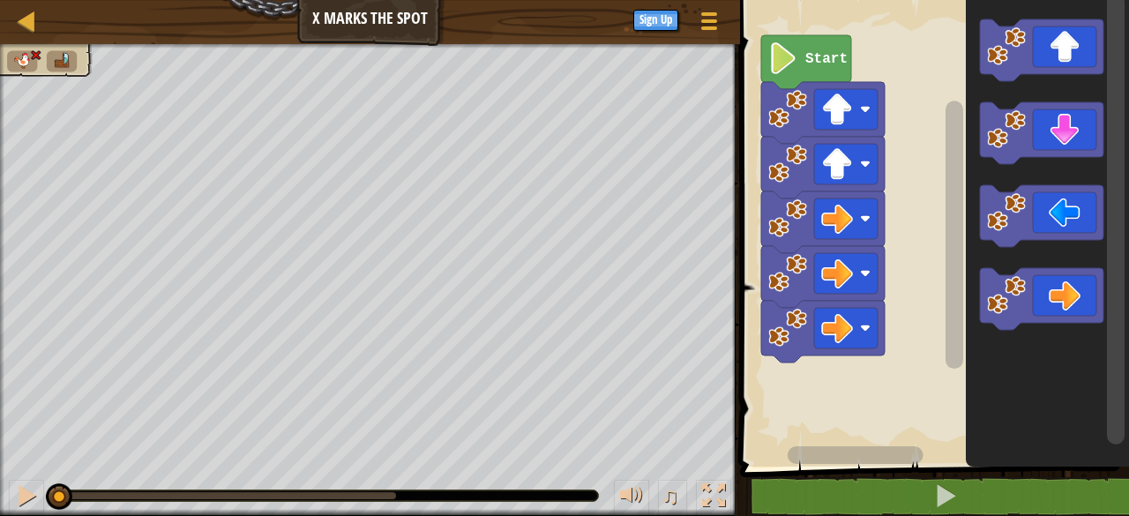
click at [1062, 44] on icon "Blockly Workspace" at bounding box center [1041, 50] width 123 height 62
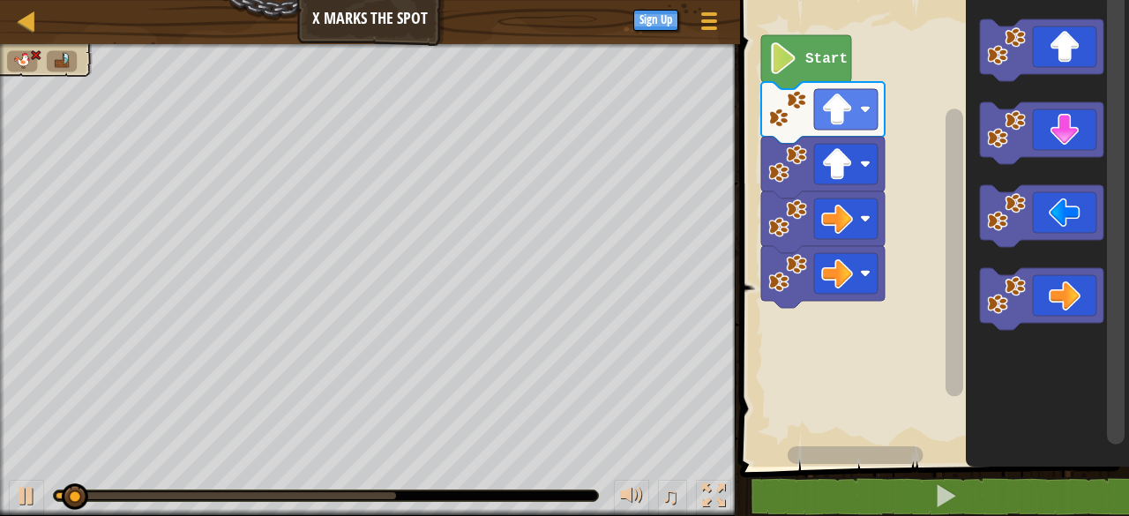
click at [1072, 40] on icon "Blockly Workspace" at bounding box center [1041, 50] width 123 height 62
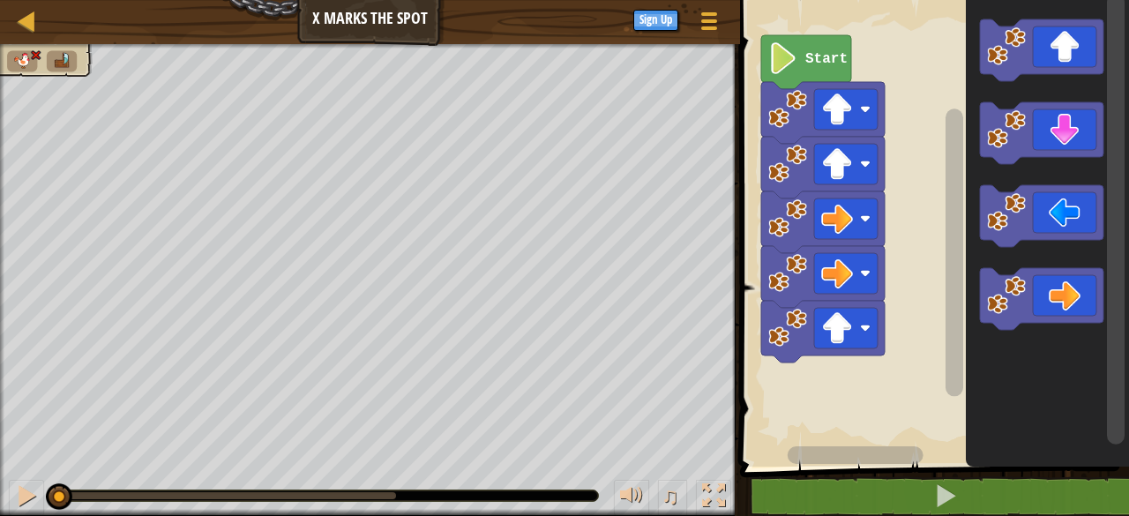
click at [1069, 41] on icon "Blockly Workspace" at bounding box center [1041, 50] width 123 height 62
click at [1073, 39] on icon "Blockly Workspace" at bounding box center [1041, 50] width 123 height 62
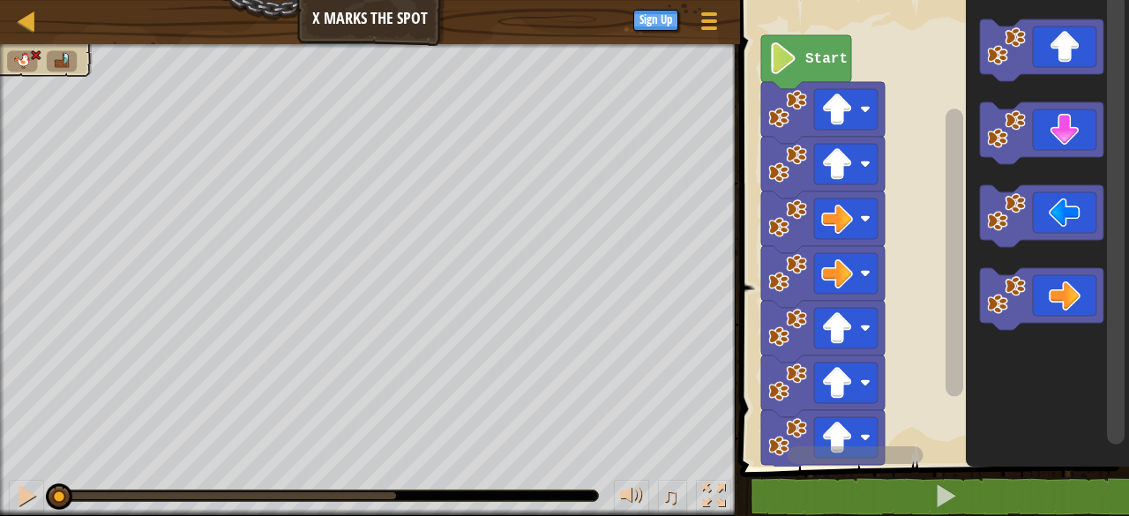
click at [1073, 39] on icon "Blockly Workspace" at bounding box center [1041, 50] width 123 height 62
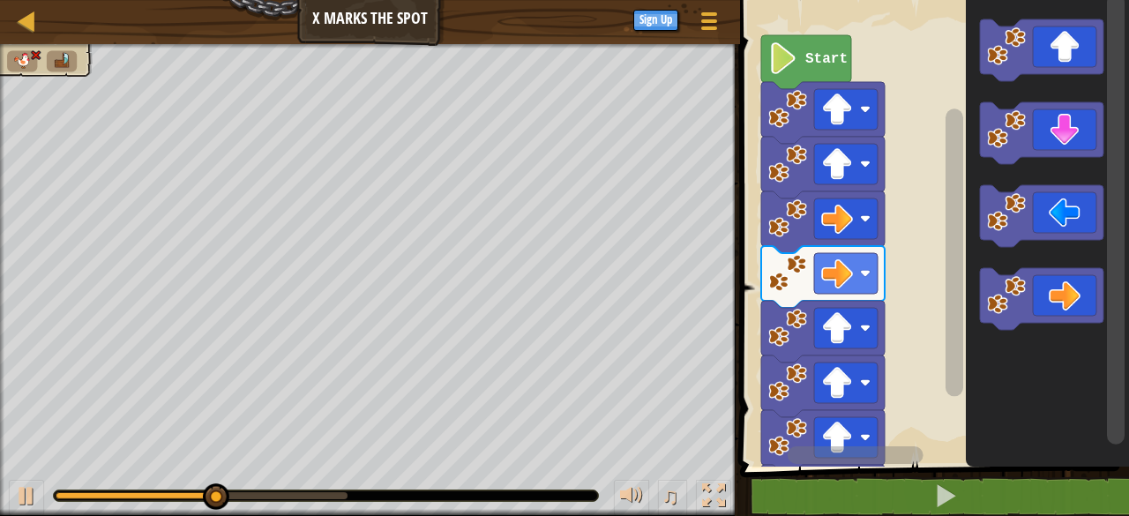
click at [1053, 288] on icon "Blockly Workspace" at bounding box center [1041, 299] width 123 height 62
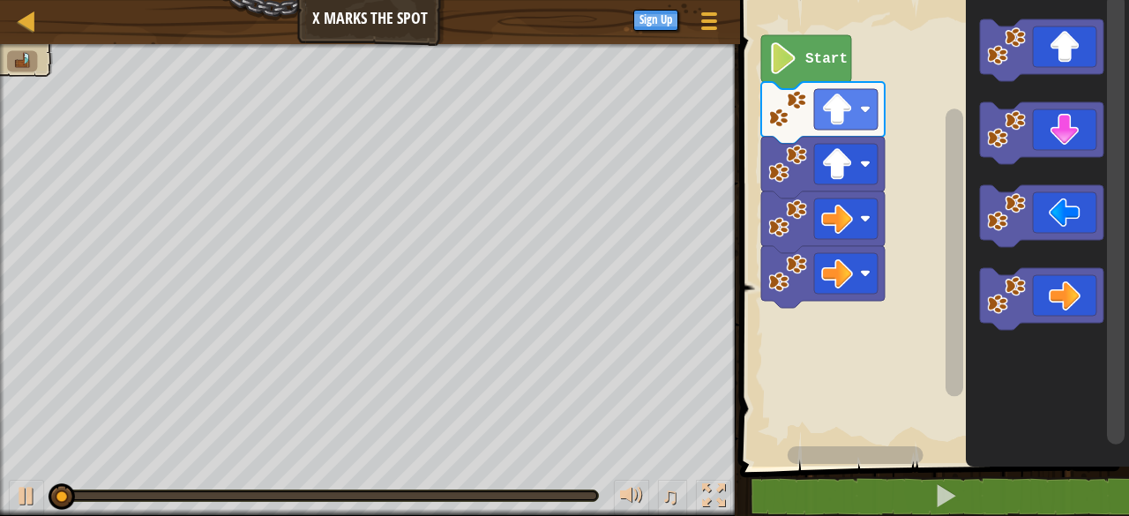
click at [1069, 295] on icon "Blockly Workspace" at bounding box center [1041, 299] width 123 height 62
click at [1065, 295] on icon "Blockly Workspace" at bounding box center [1041, 299] width 123 height 62
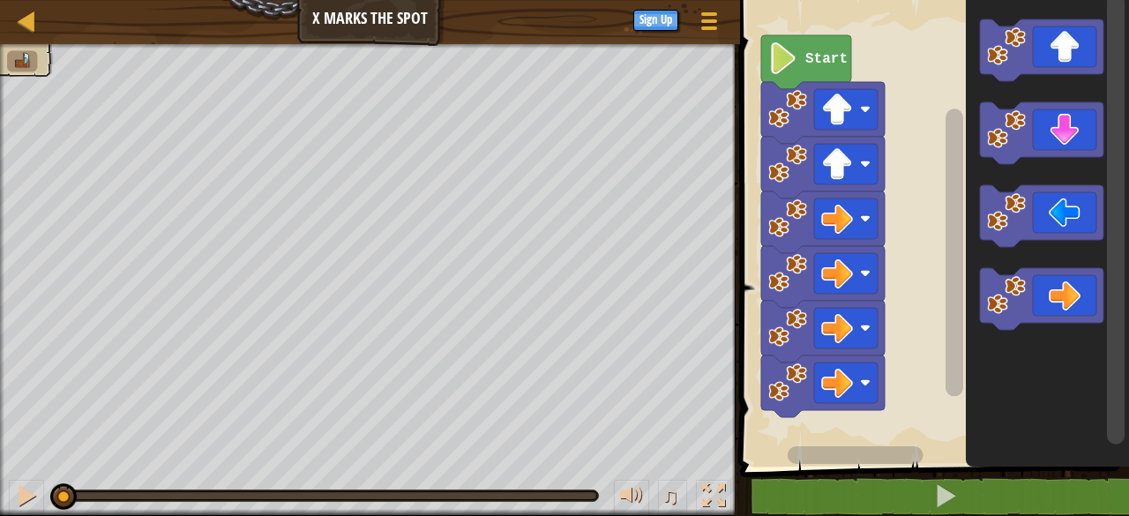
click at [1065, 295] on icon "Blockly Workspace" at bounding box center [1041, 299] width 123 height 62
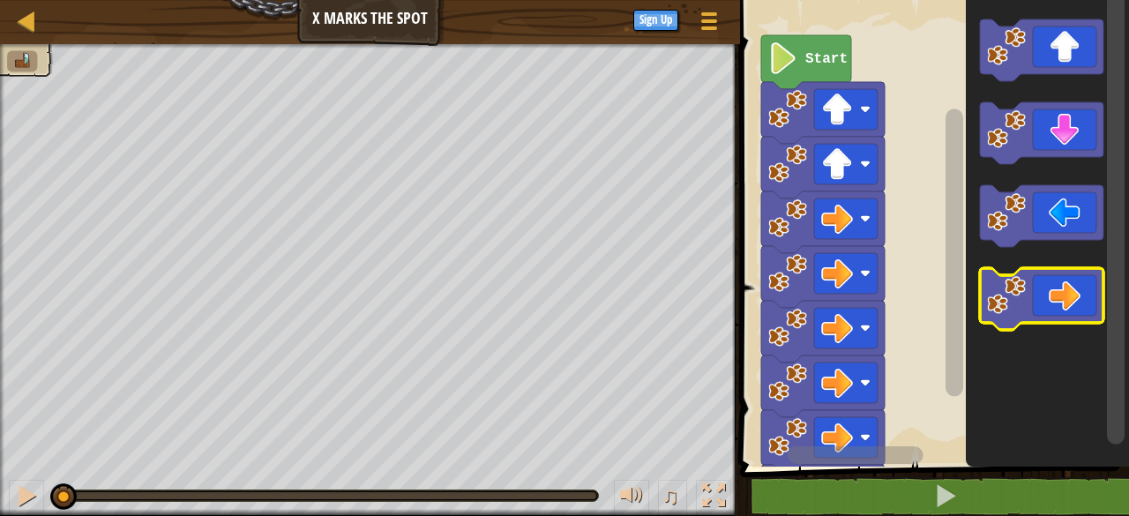
click at [1065, 295] on icon "Blockly Workspace" at bounding box center [1041, 299] width 123 height 62
click at [1063, 295] on icon "Blockly Workspace" at bounding box center [1041, 299] width 123 height 62
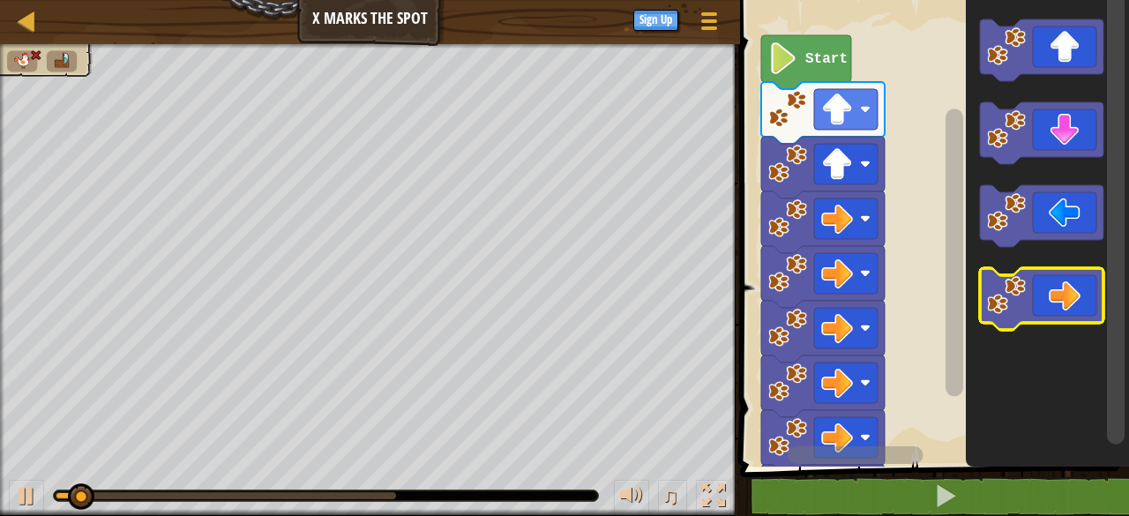
click at [1063, 295] on icon "Blockly Workspace" at bounding box center [1041, 299] width 123 height 62
click at [1061, 295] on icon "Blockly Workspace" at bounding box center [1041, 299] width 123 height 62
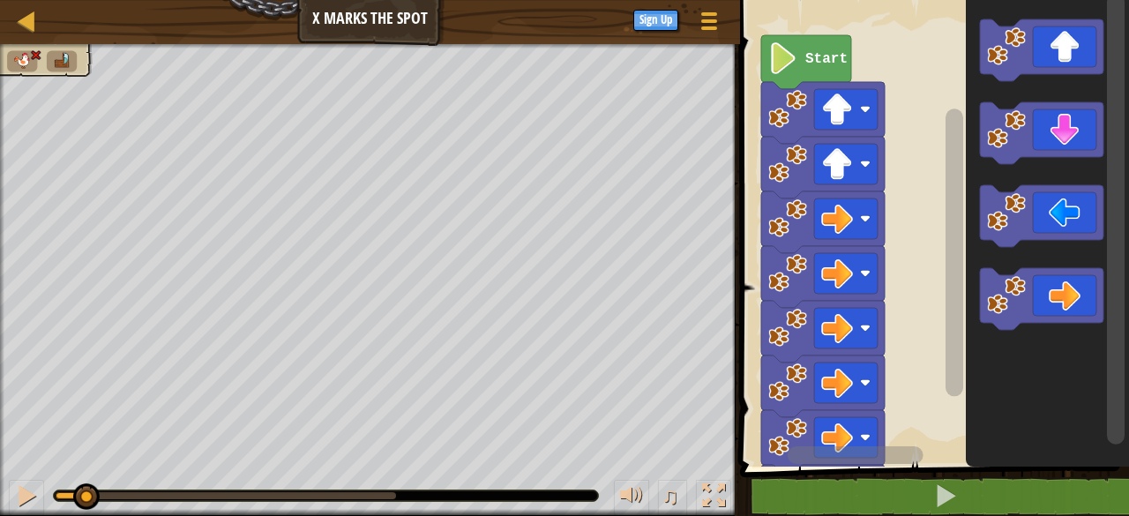
click at [1061, 295] on icon "Blockly Workspace" at bounding box center [1041, 299] width 123 height 62
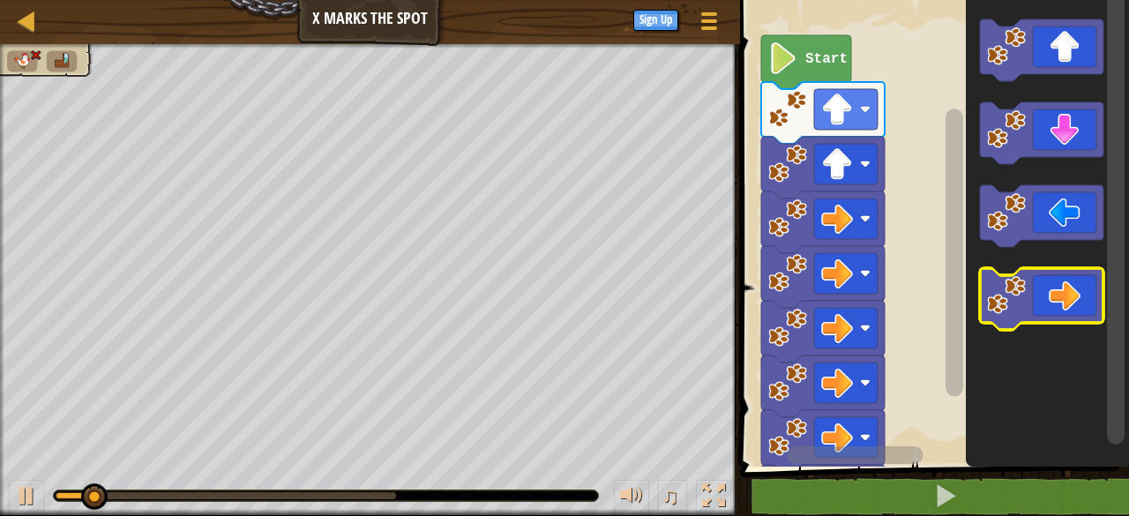
click at [1065, 305] on icon "Blockly Workspace" at bounding box center [1041, 299] width 123 height 62
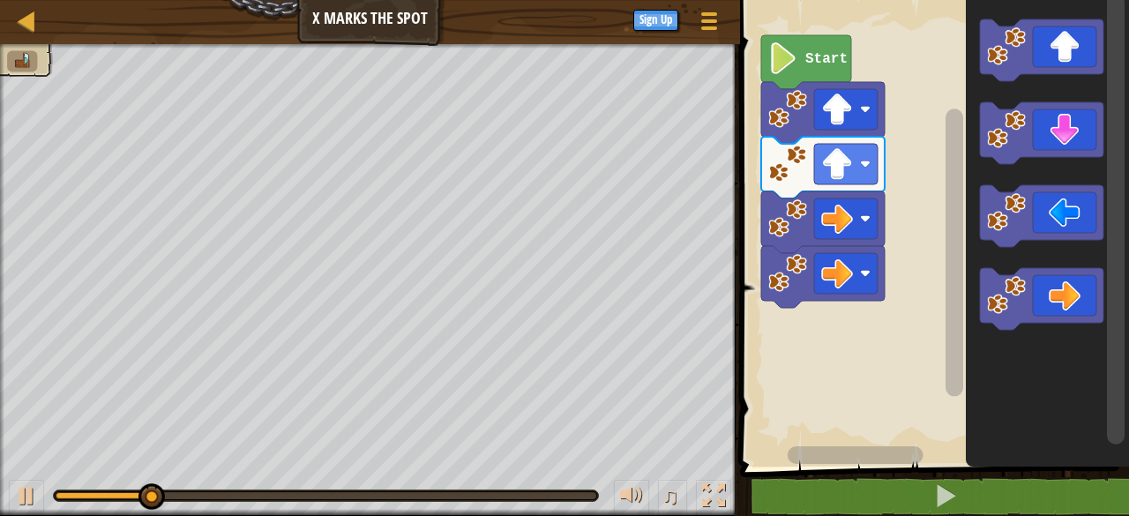
click at [1028, 303] on icon "Blockly Workspace" at bounding box center [1041, 299] width 123 height 62
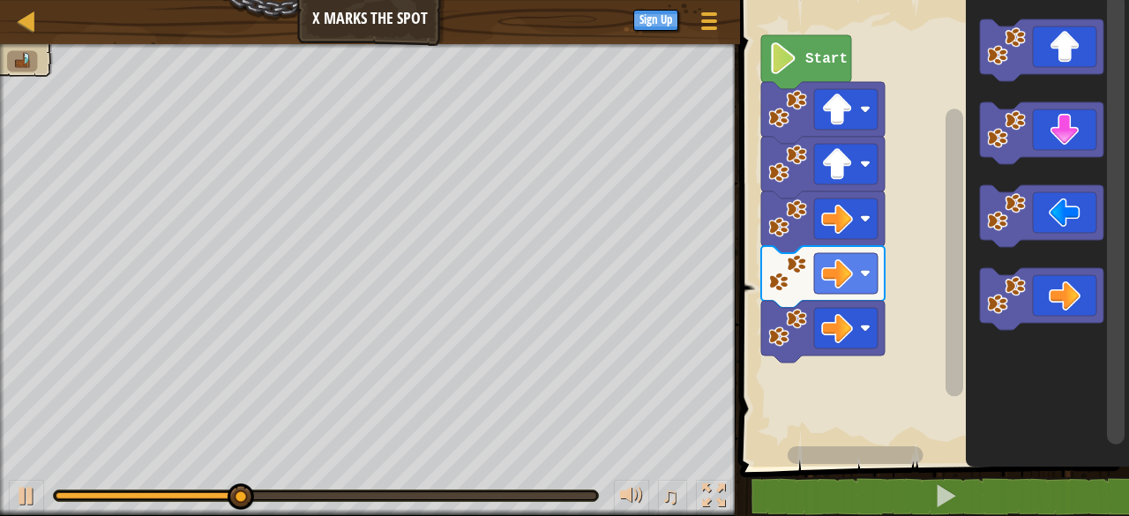
click at [1042, 130] on icon "Blockly Workspace" at bounding box center [1041, 133] width 123 height 62
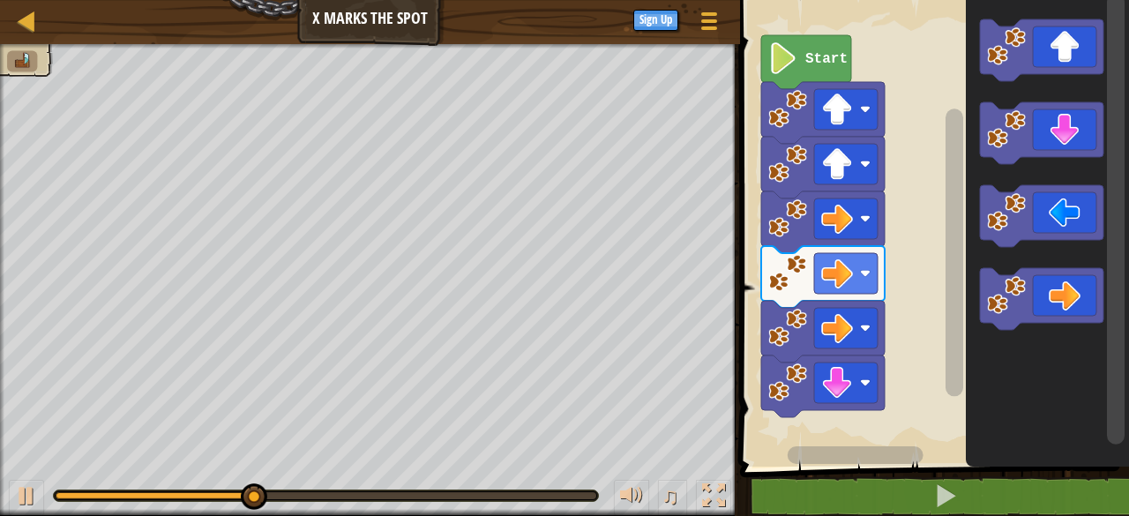
click at [1048, 125] on icon "Blockly Workspace" at bounding box center [1041, 133] width 123 height 62
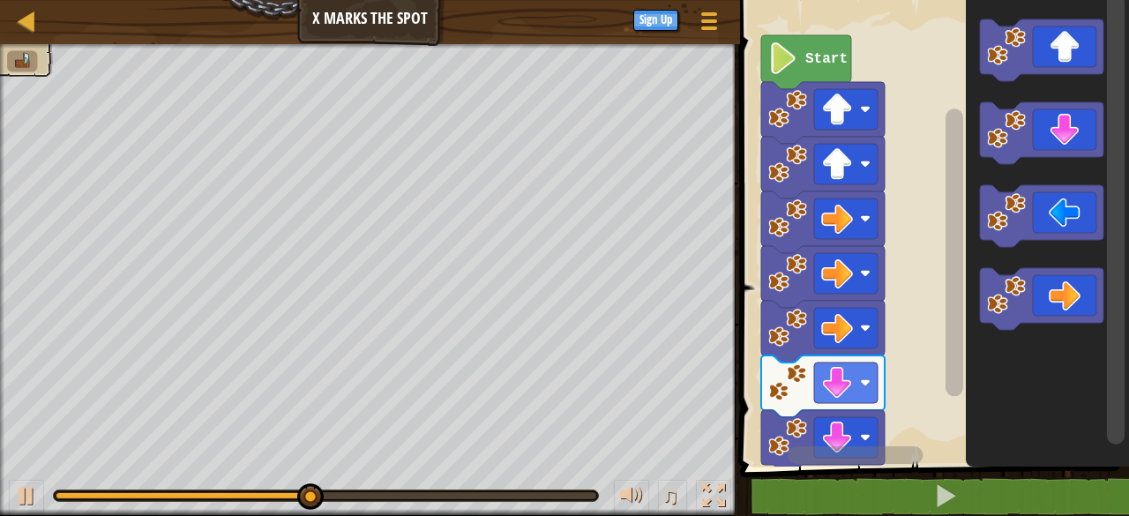
click at [1031, 216] on icon "Blockly Workspace" at bounding box center [1041, 216] width 123 height 62
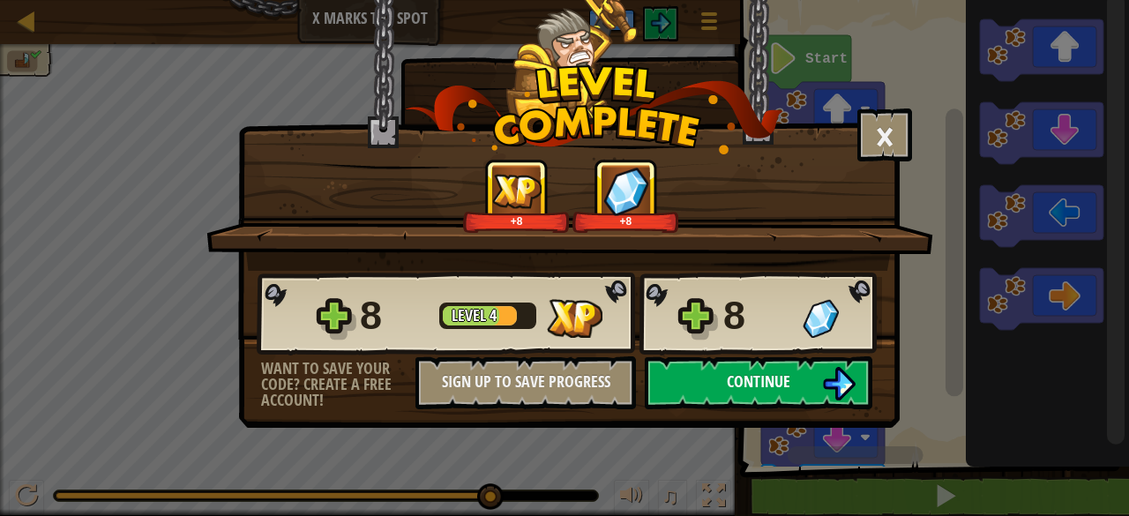
click at [808, 391] on button "Continue" at bounding box center [759, 382] width 228 height 53
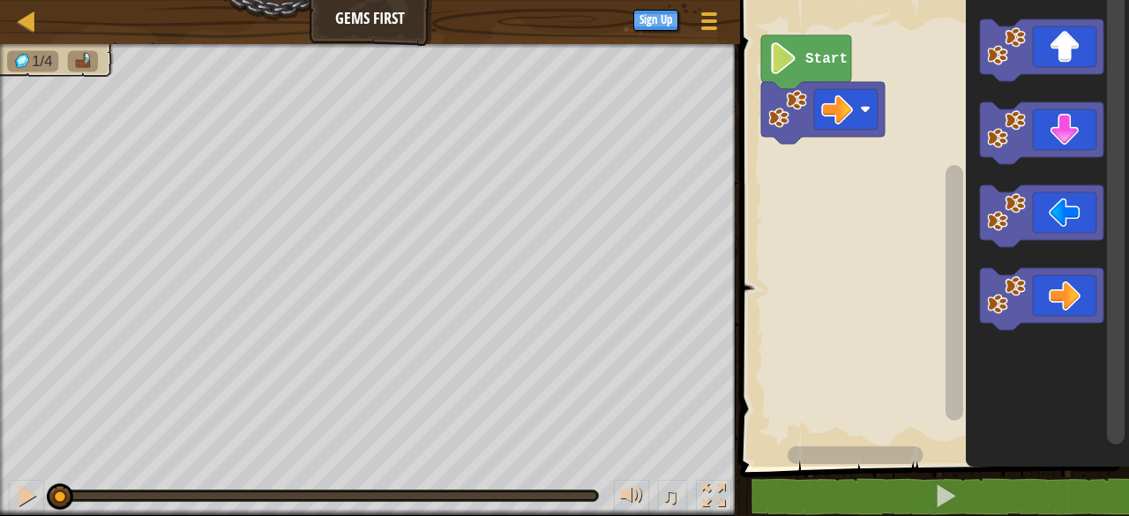
click at [1057, 300] on icon "Blockly Workspace" at bounding box center [1041, 299] width 123 height 62
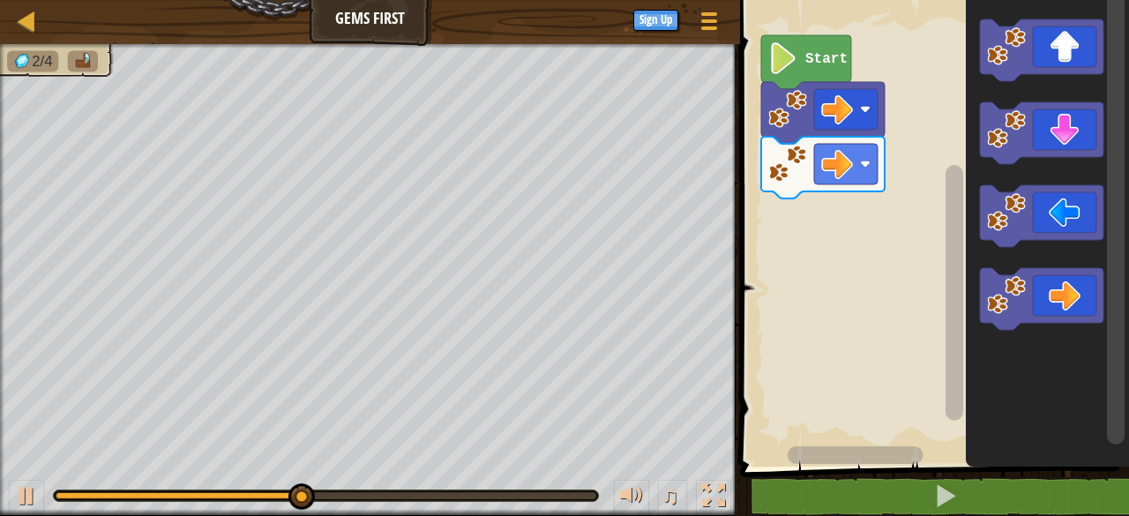
click at [1057, 55] on icon "Blockly Workspace" at bounding box center [1041, 50] width 123 height 62
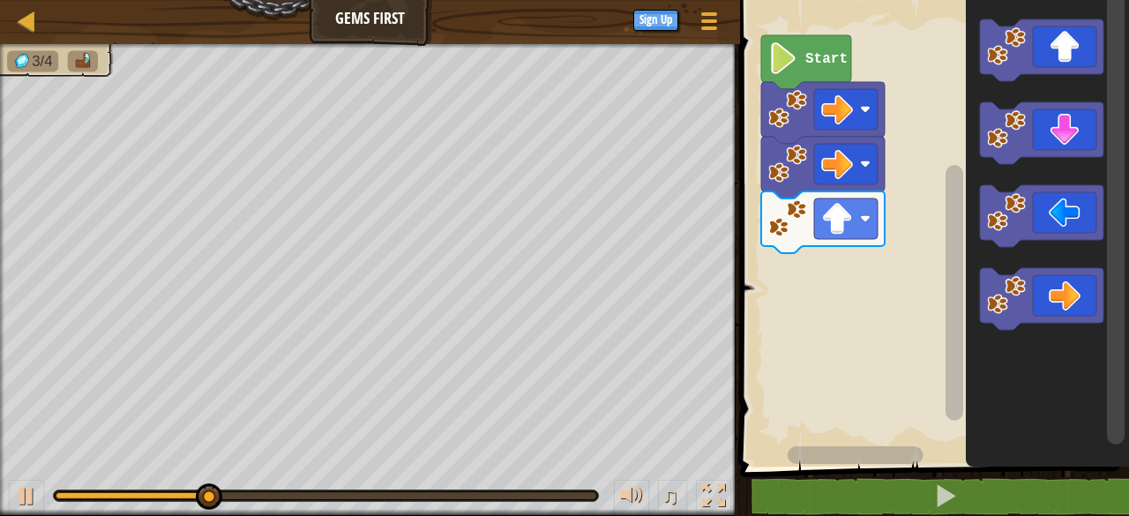
click at [1058, 131] on icon "Blockly Workspace" at bounding box center [1041, 133] width 123 height 62
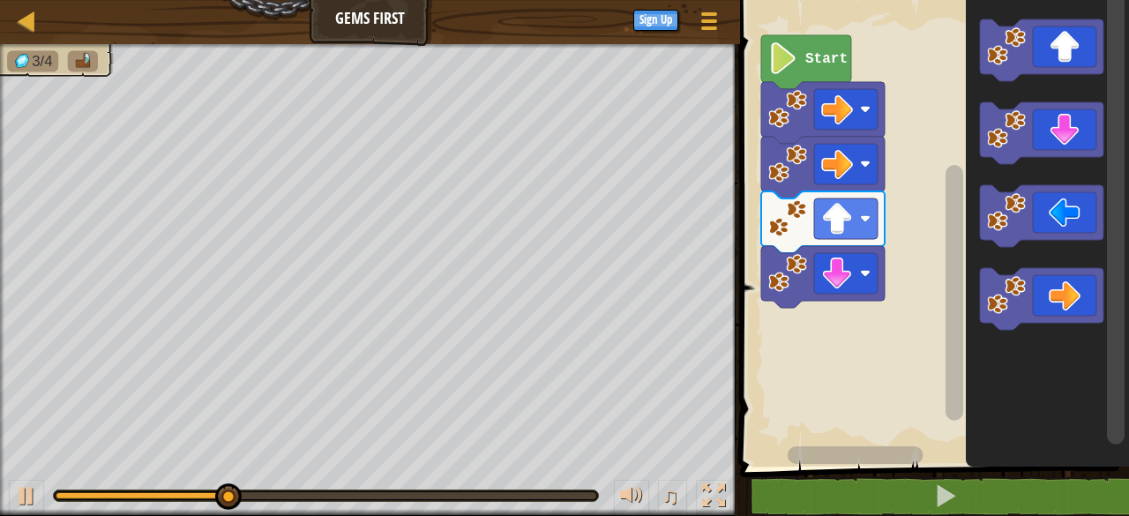
click at [1058, 131] on icon "Blockly Workspace" at bounding box center [1041, 133] width 123 height 62
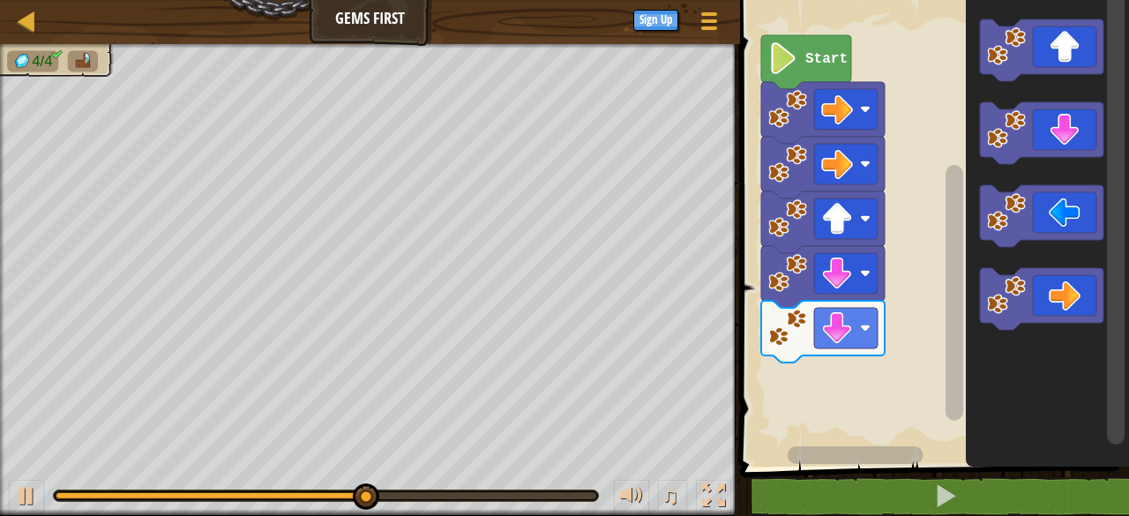
click at [1058, 50] on icon "Blockly Workspace" at bounding box center [1041, 50] width 123 height 62
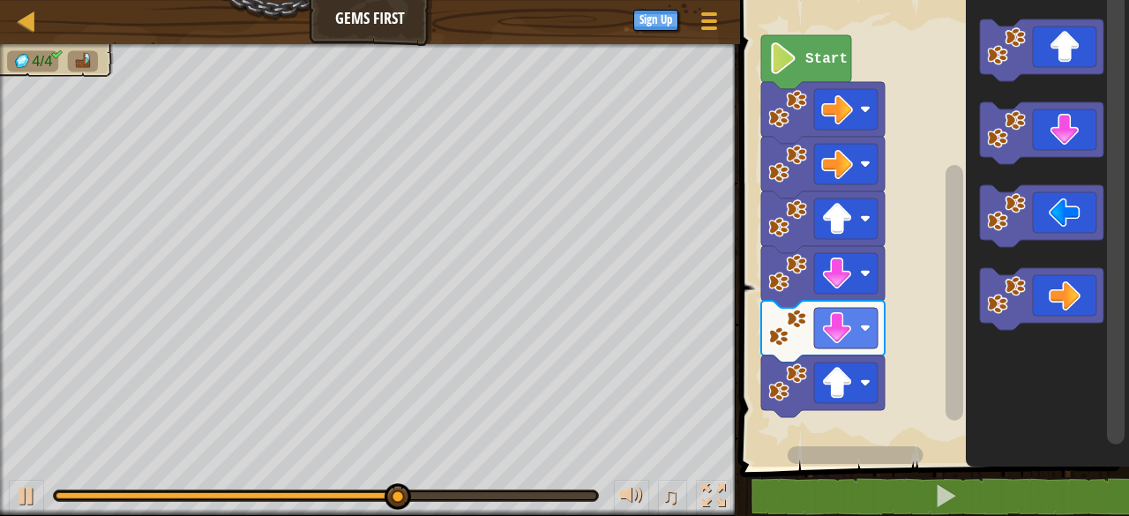
click at [1067, 294] on icon "Blockly Workspace" at bounding box center [1041, 299] width 123 height 62
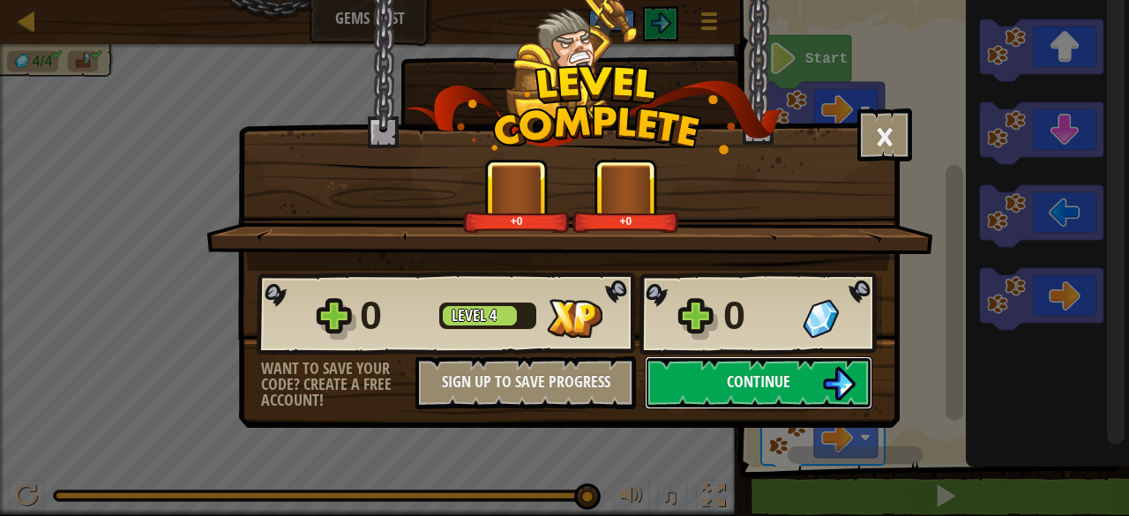
click at [773, 389] on span "Continue" at bounding box center [759, 381] width 64 height 22
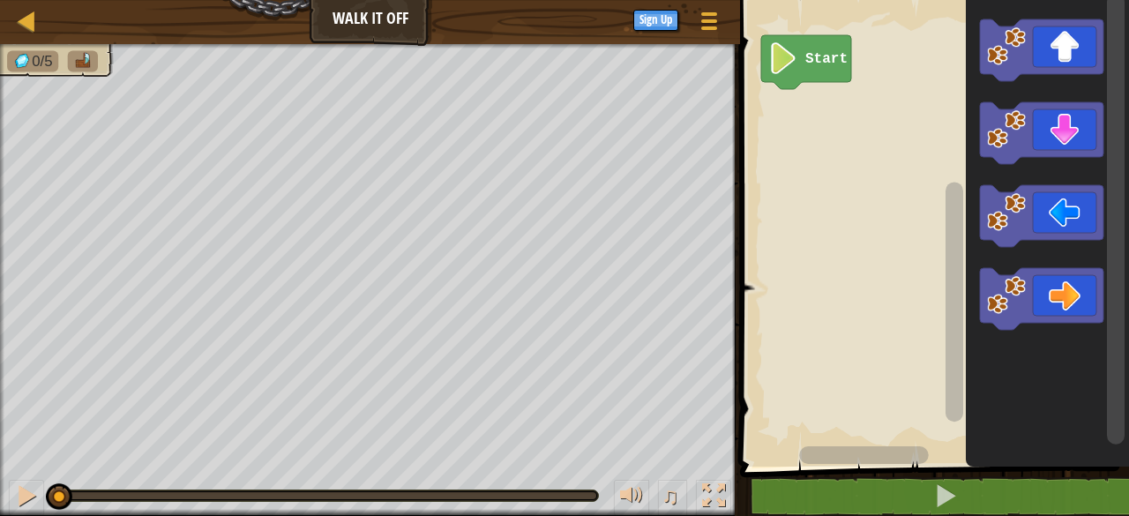
click at [1050, 43] on icon "Blockly Workspace" at bounding box center [1041, 50] width 123 height 62
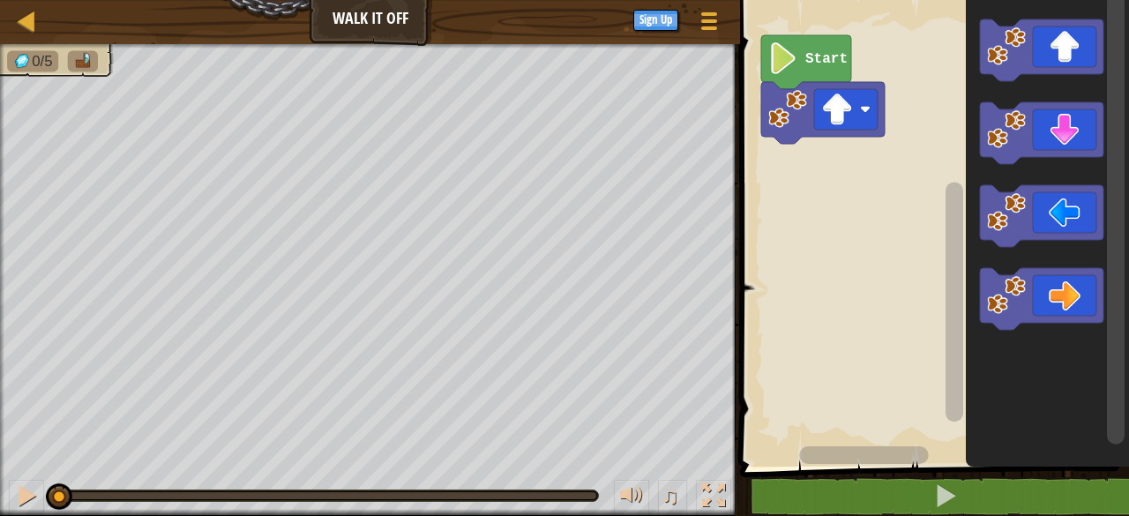
click at [1050, 43] on icon "Blockly Workspace" at bounding box center [1041, 50] width 123 height 62
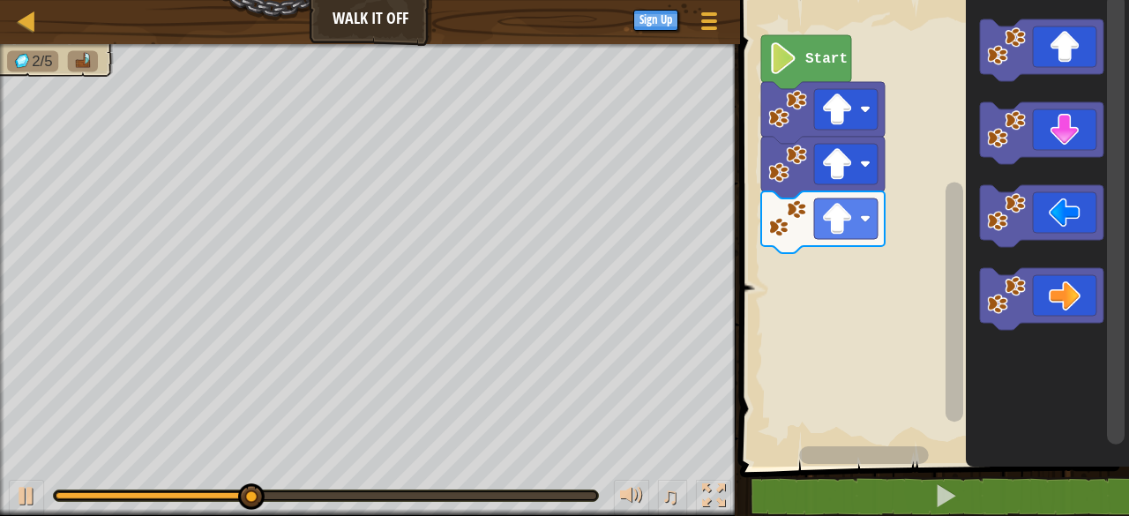
click at [1054, 282] on icon "Blockly Workspace" at bounding box center [1041, 299] width 123 height 62
click at [1050, 286] on icon "Blockly Workspace" at bounding box center [1041, 299] width 123 height 62
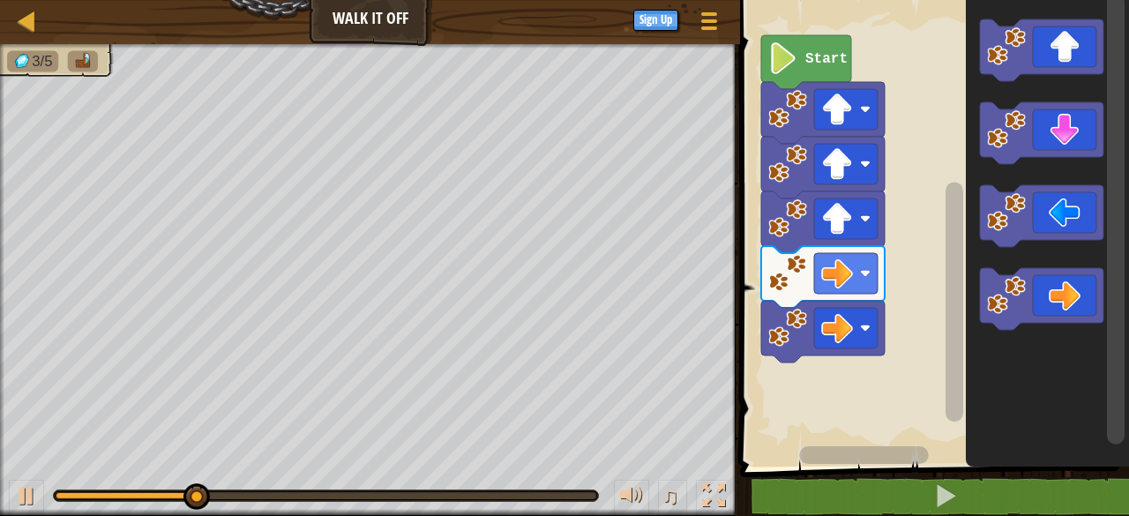
click at [1046, 293] on icon "Blockly Workspace" at bounding box center [1041, 299] width 123 height 62
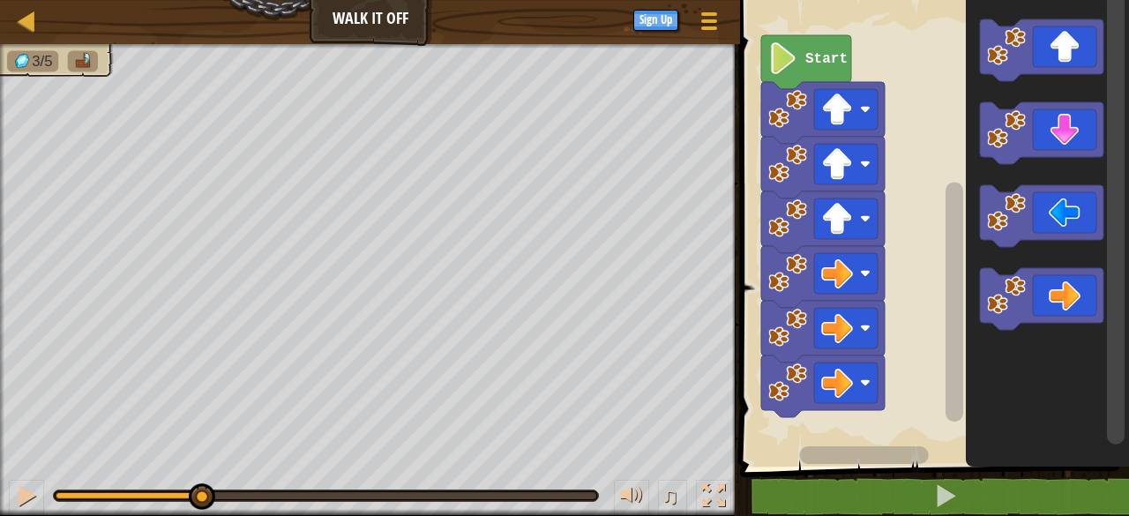
click at [1041, 298] on icon "Blockly Workspace" at bounding box center [1041, 299] width 123 height 62
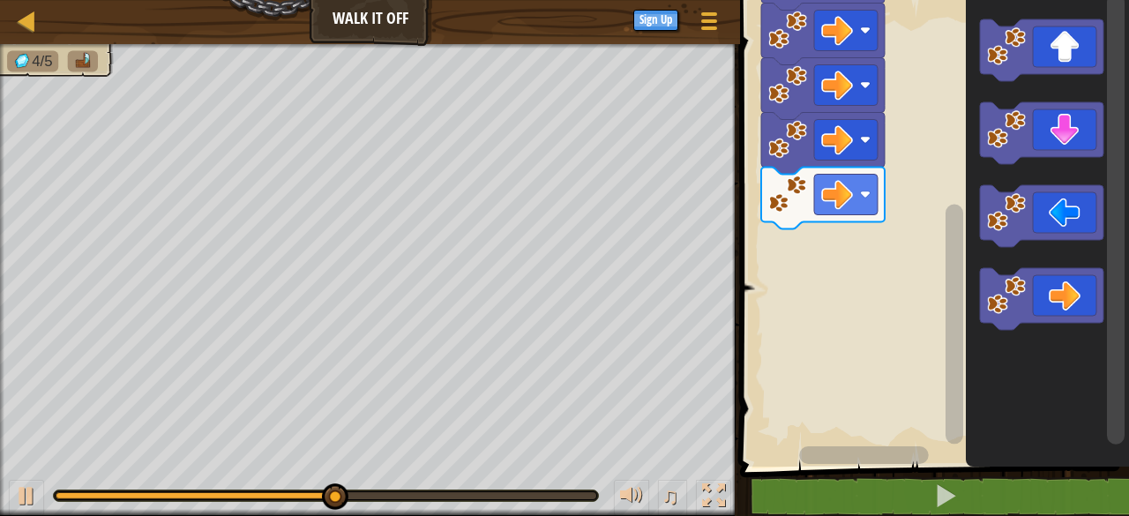
click at [1051, 118] on icon "Blockly Workspace" at bounding box center [1041, 133] width 123 height 62
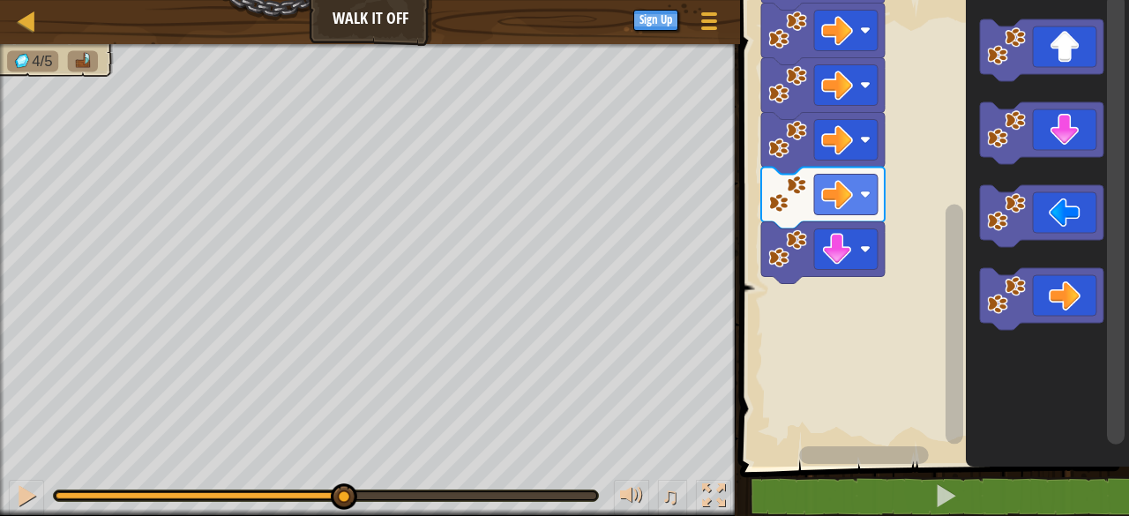
click at [1041, 131] on icon "Blockly Workspace" at bounding box center [1041, 133] width 123 height 62
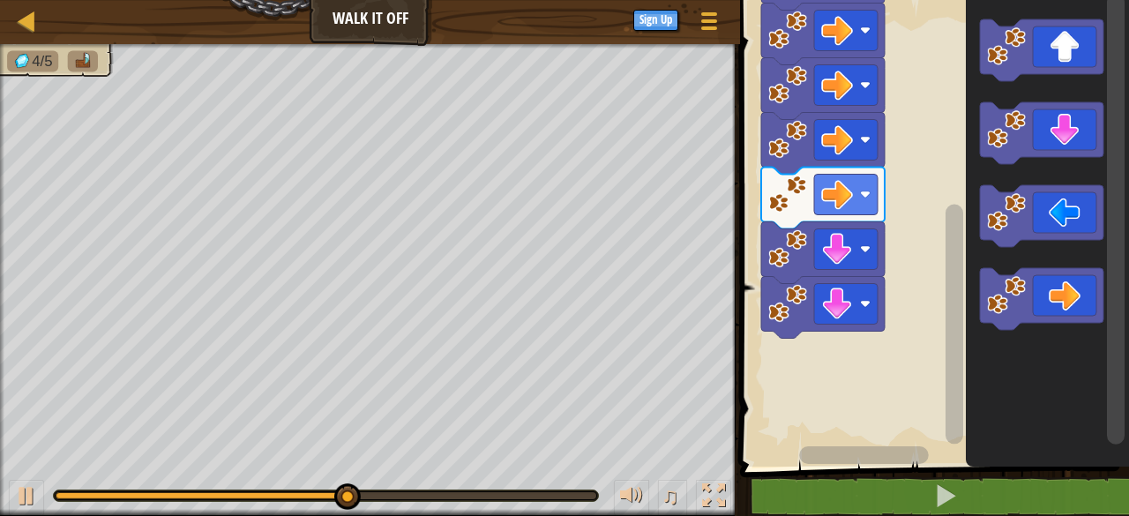
click at [1042, 143] on icon "Blockly Workspace" at bounding box center [1041, 133] width 123 height 62
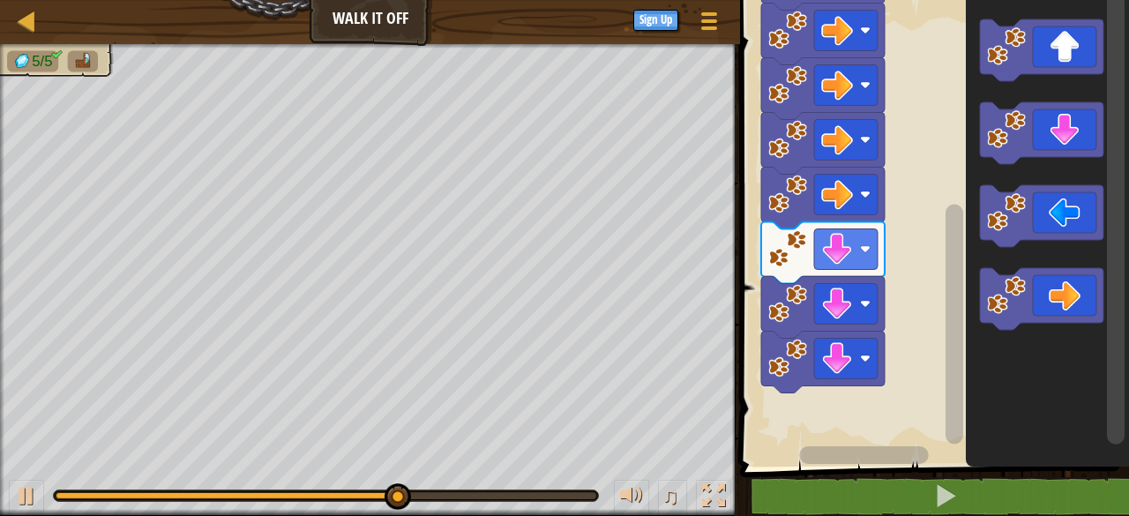
click at [1065, 220] on icon "Blockly Workspace" at bounding box center [1041, 216] width 123 height 62
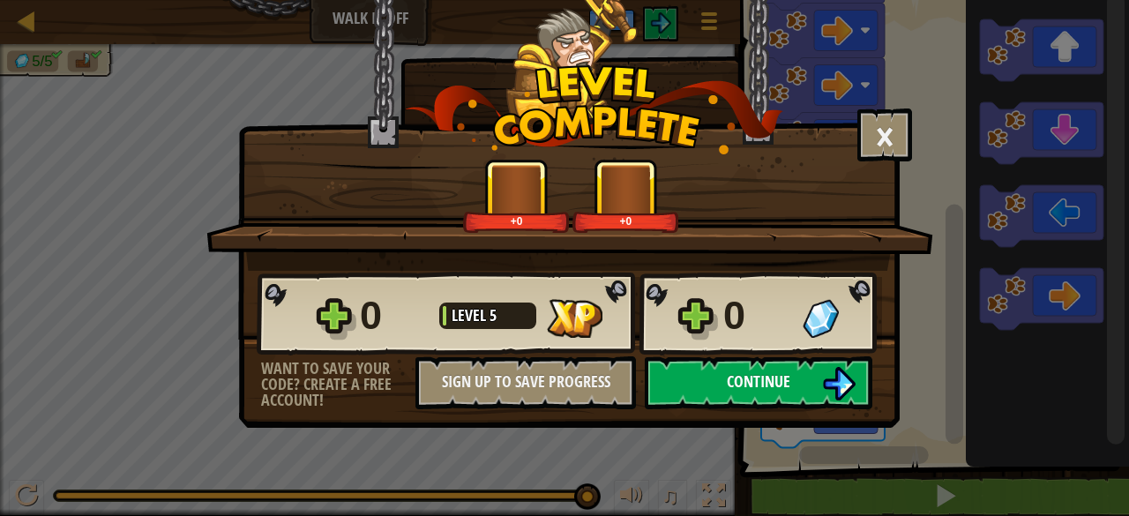
click at [757, 385] on span "Continue" at bounding box center [759, 381] width 64 height 22
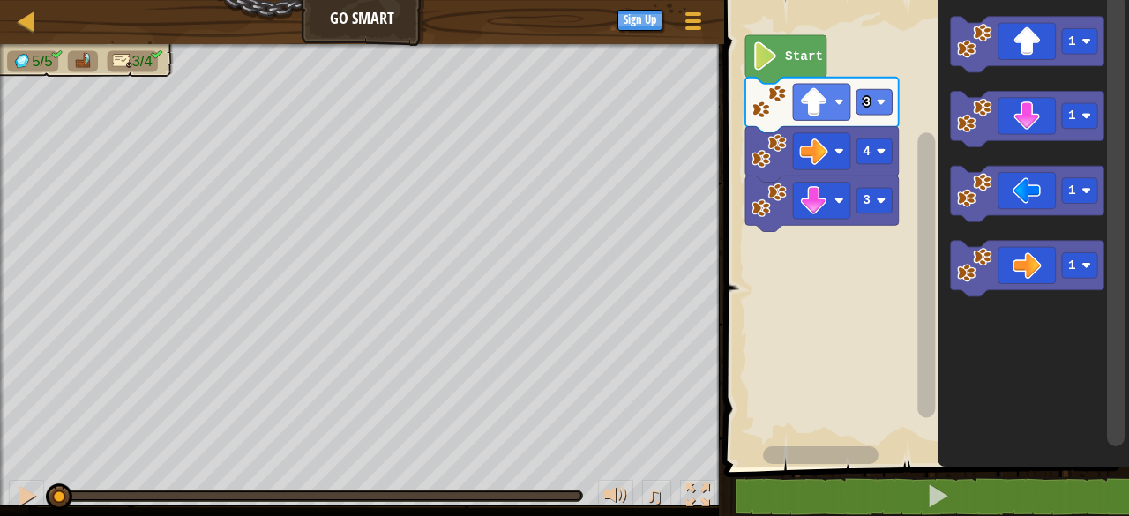
click at [1017, 192] on icon "Blockly Workspace" at bounding box center [1027, 194] width 153 height 56
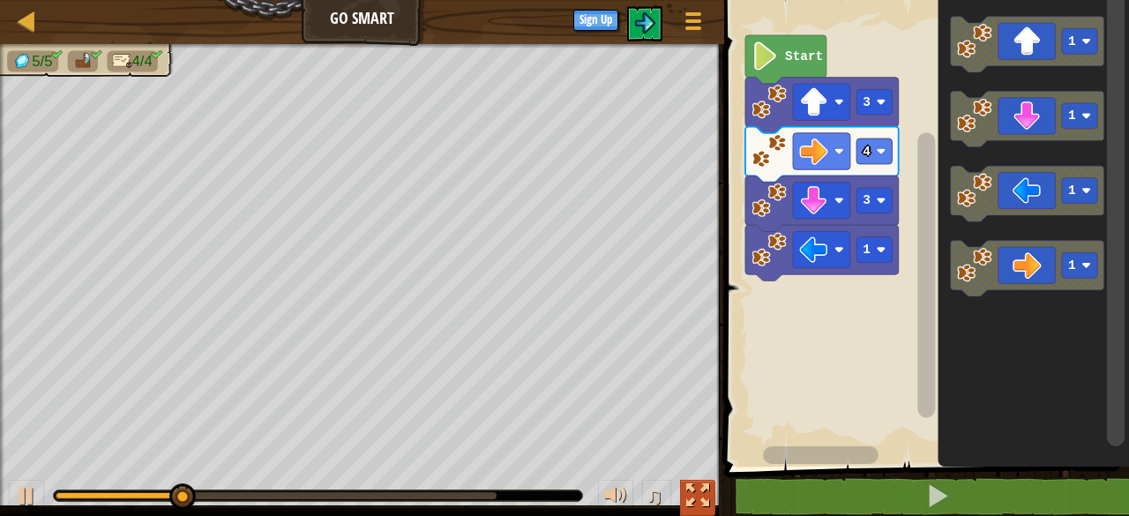
click at [705, 493] on div at bounding box center [697, 495] width 23 height 23
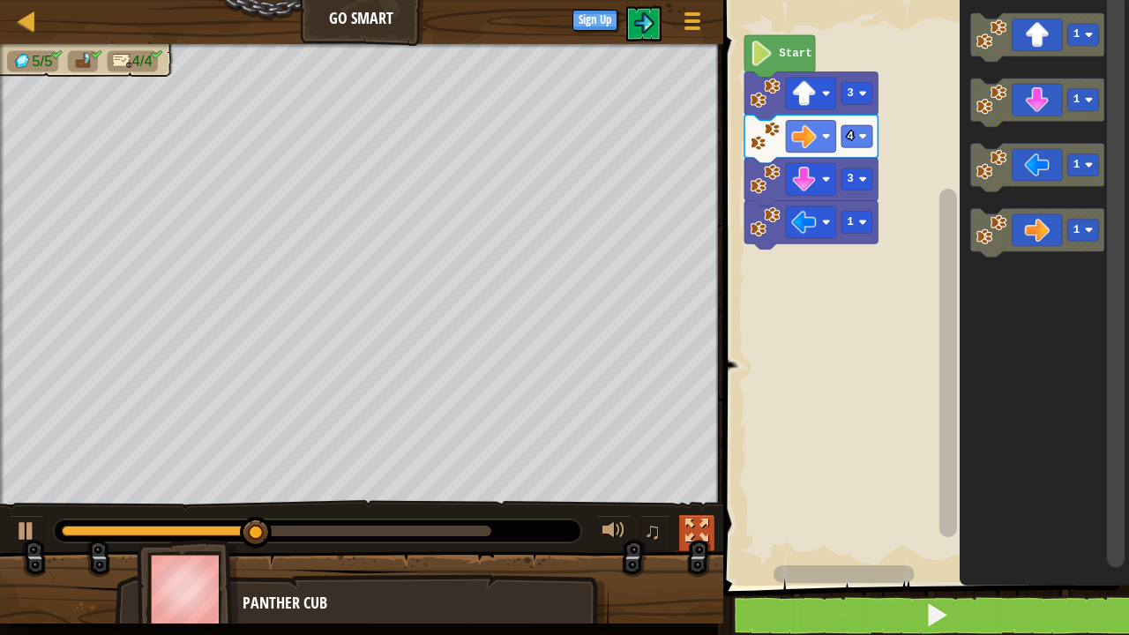
click at [695, 515] on div at bounding box center [696, 530] width 23 height 23
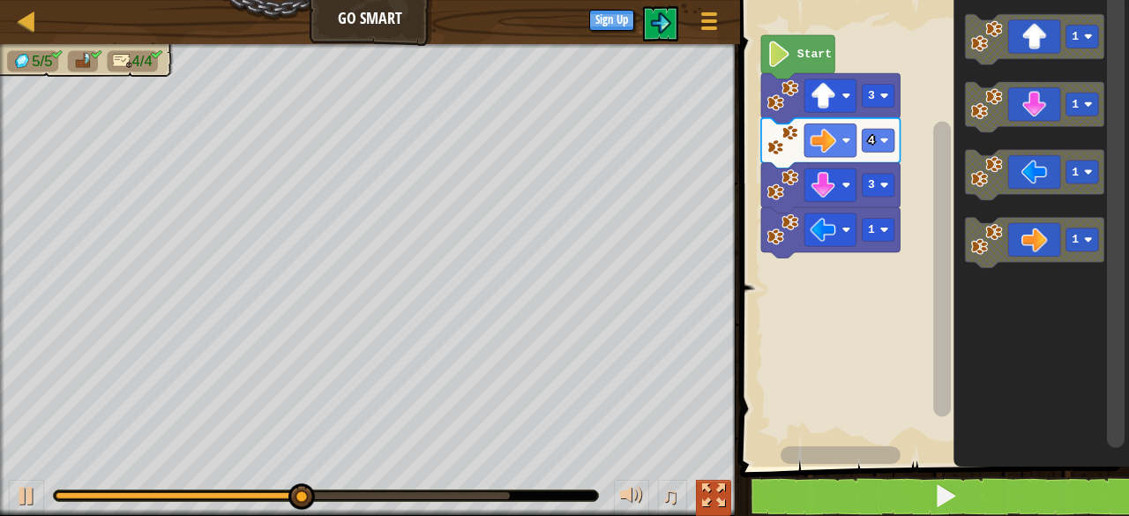
click at [710, 487] on div at bounding box center [713, 495] width 23 height 23
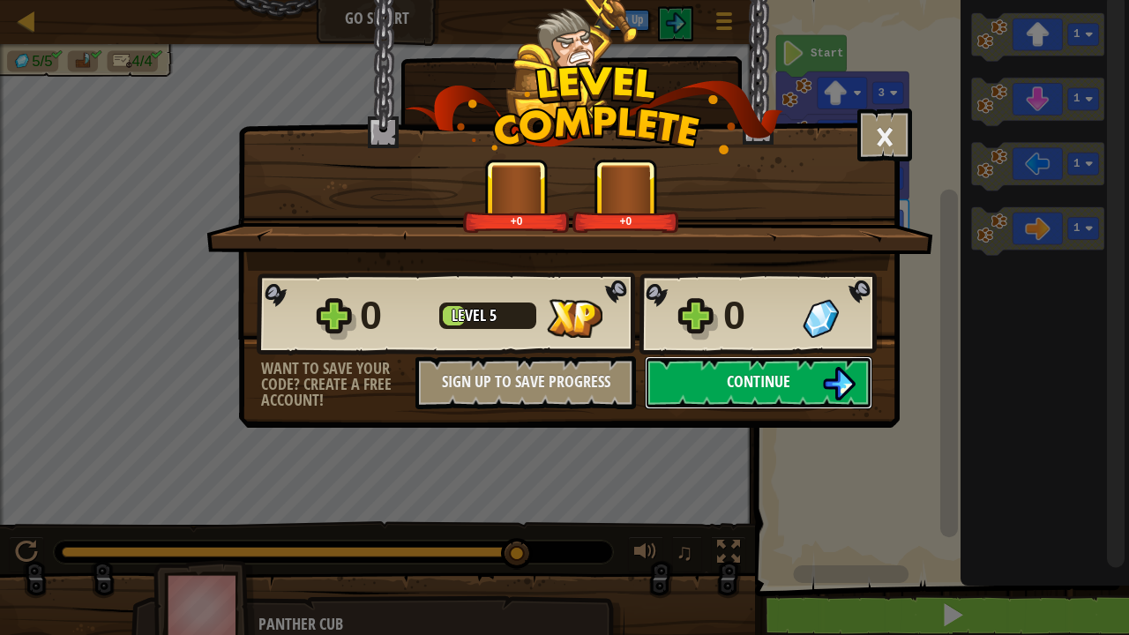
click at [752, 387] on span "Continue" at bounding box center [759, 381] width 64 height 22
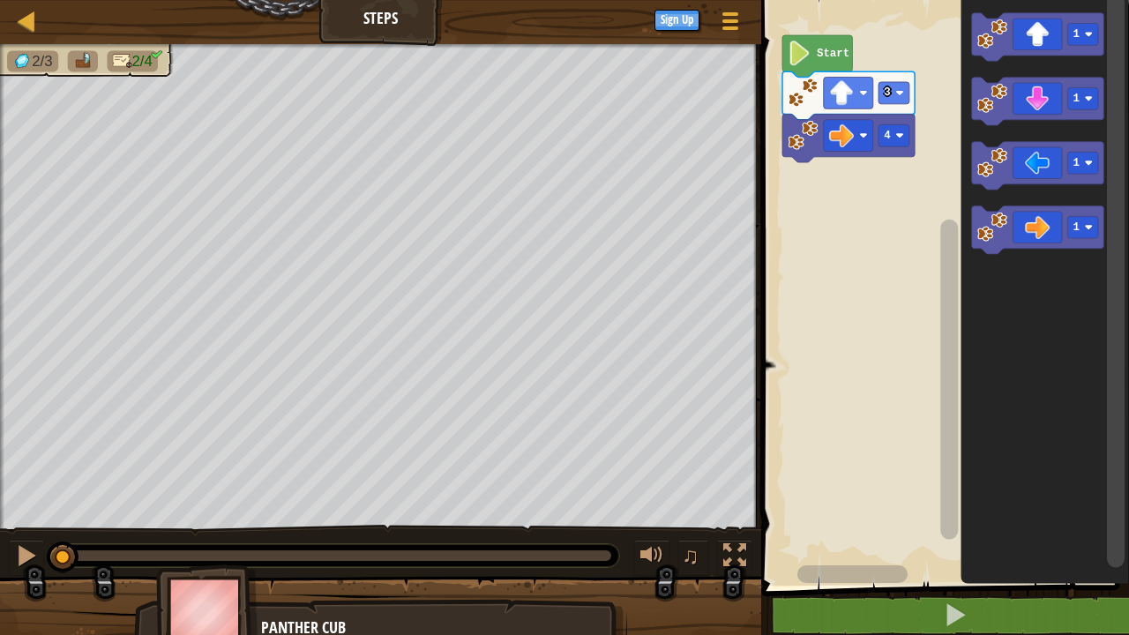
click at [1036, 101] on icon "Blockly Workspace" at bounding box center [1037, 102] width 132 height 49
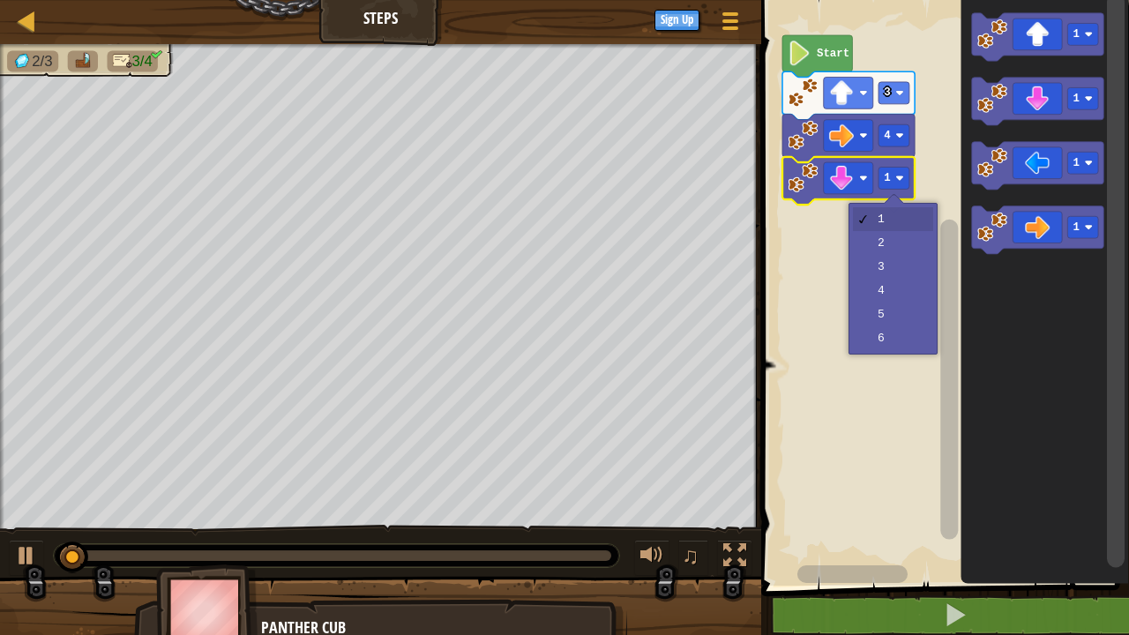
click at [892, 172] on rect "Blockly Workspace" at bounding box center [893, 179] width 31 height 22
click at [880, 267] on rect "Blockly Workspace" at bounding box center [942, 288] width 373 height 594
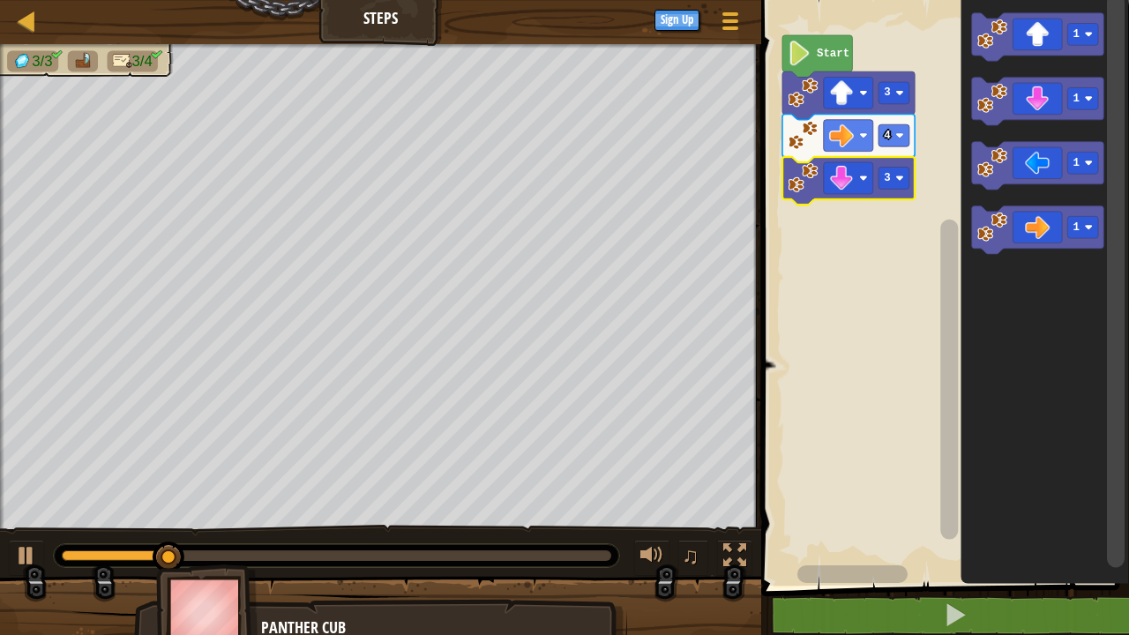
click at [1032, 171] on icon "Blockly Workspace" at bounding box center [1037, 166] width 132 height 49
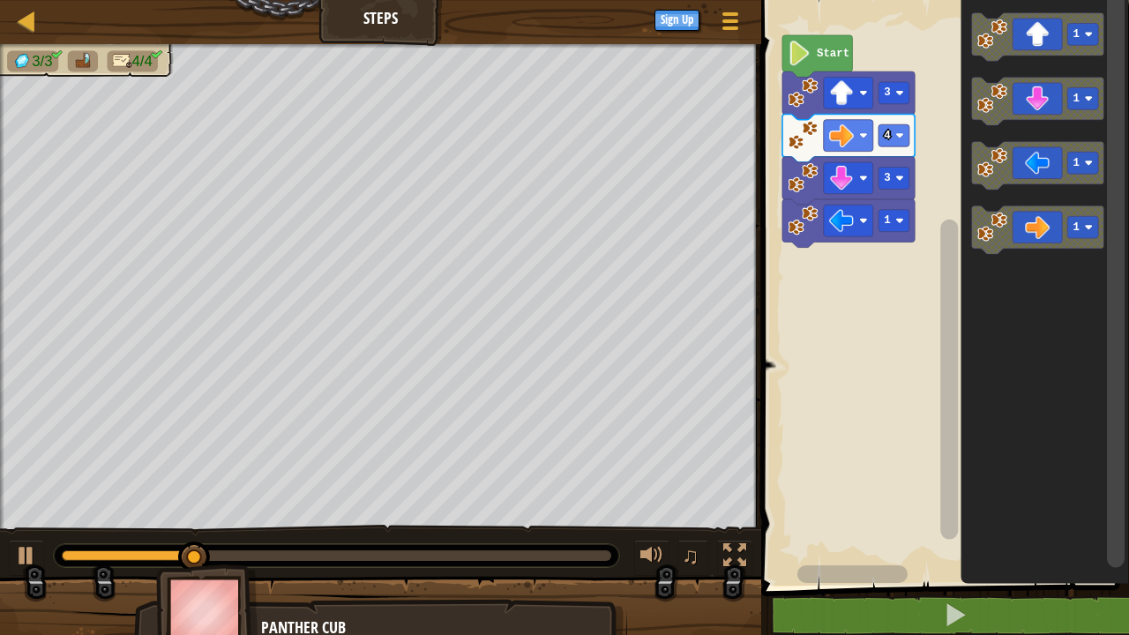
click at [894, 219] on rect "Blockly Workspace" at bounding box center [893, 221] width 31 height 22
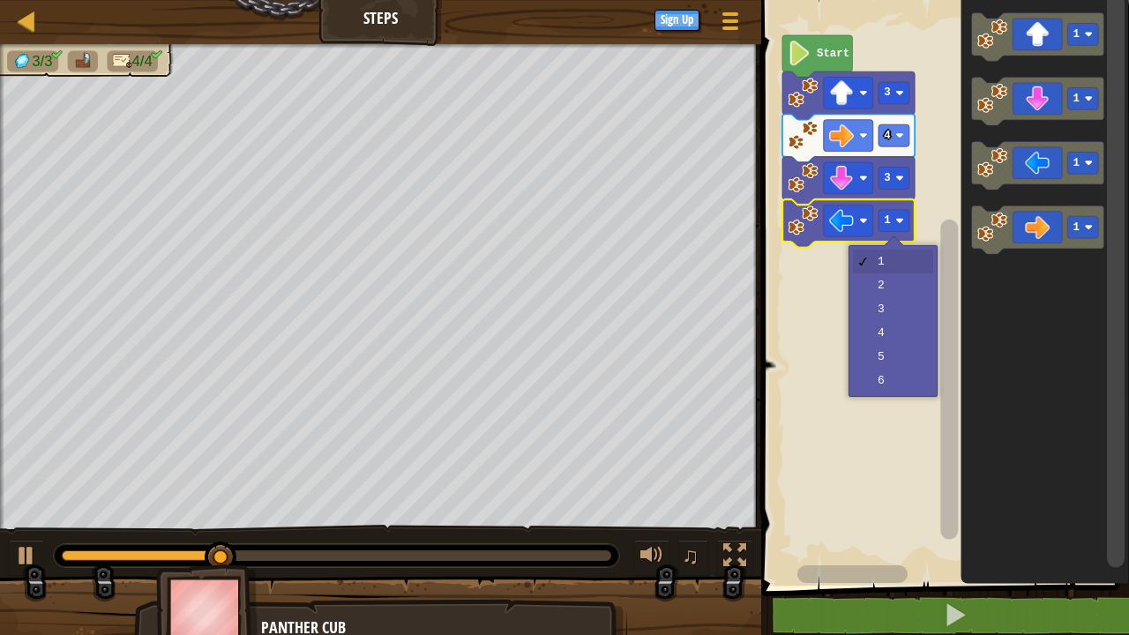
click at [880, 290] on rect "Blockly Workspace" at bounding box center [942, 288] width 373 height 594
click at [1032, 170] on icon "Blockly Workspace" at bounding box center [1037, 166] width 132 height 49
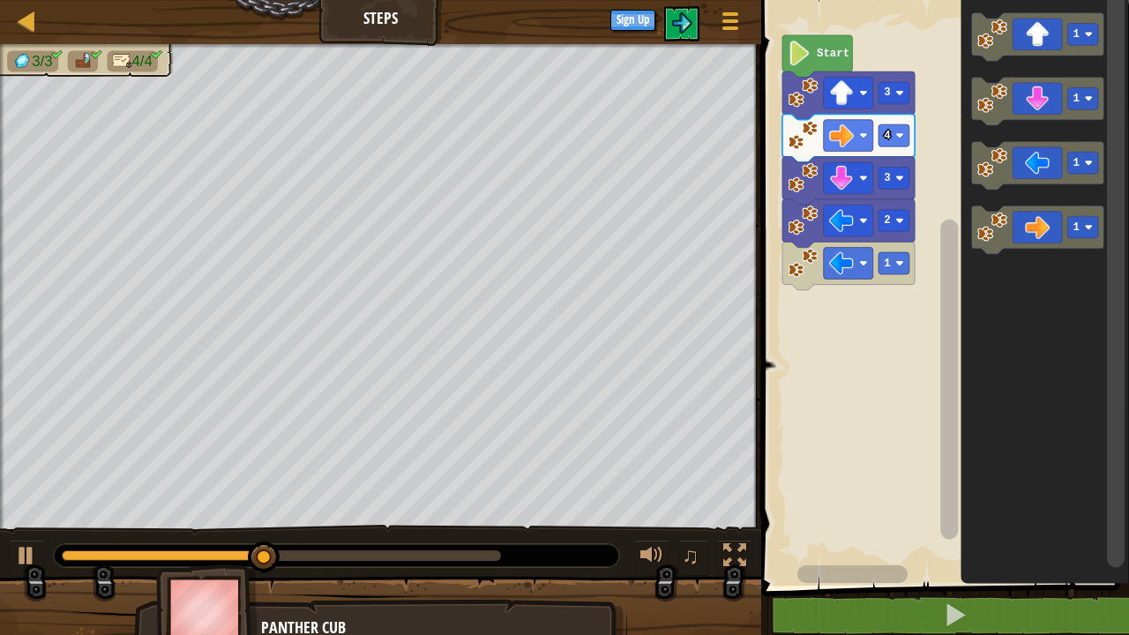
click at [911, 266] on icon "Blockly Workspace" at bounding box center [848, 266] width 132 height 49
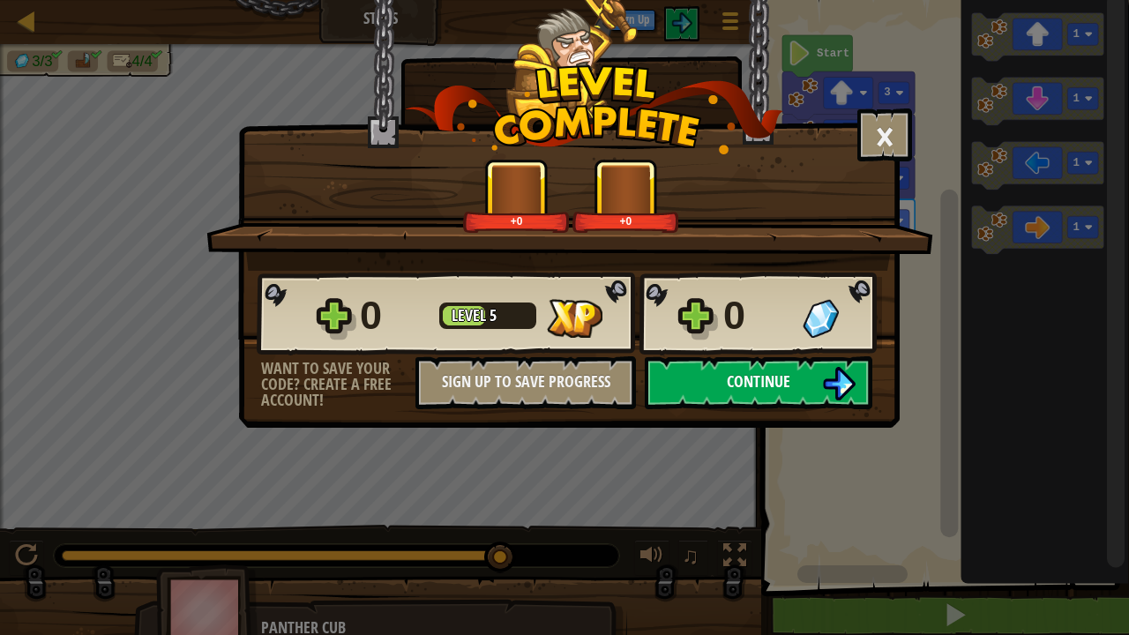
click at [777, 388] on span "Continue" at bounding box center [759, 381] width 64 height 22
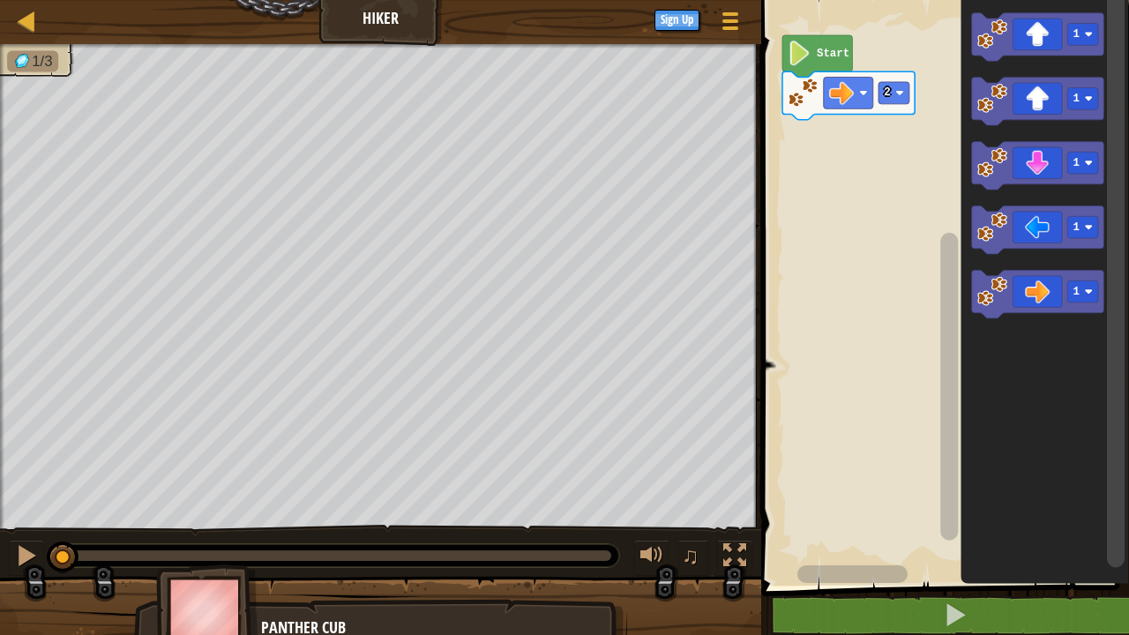
click at [891, 93] on rect "Blockly Workspace" at bounding box center [893, 93] width 31 height 22
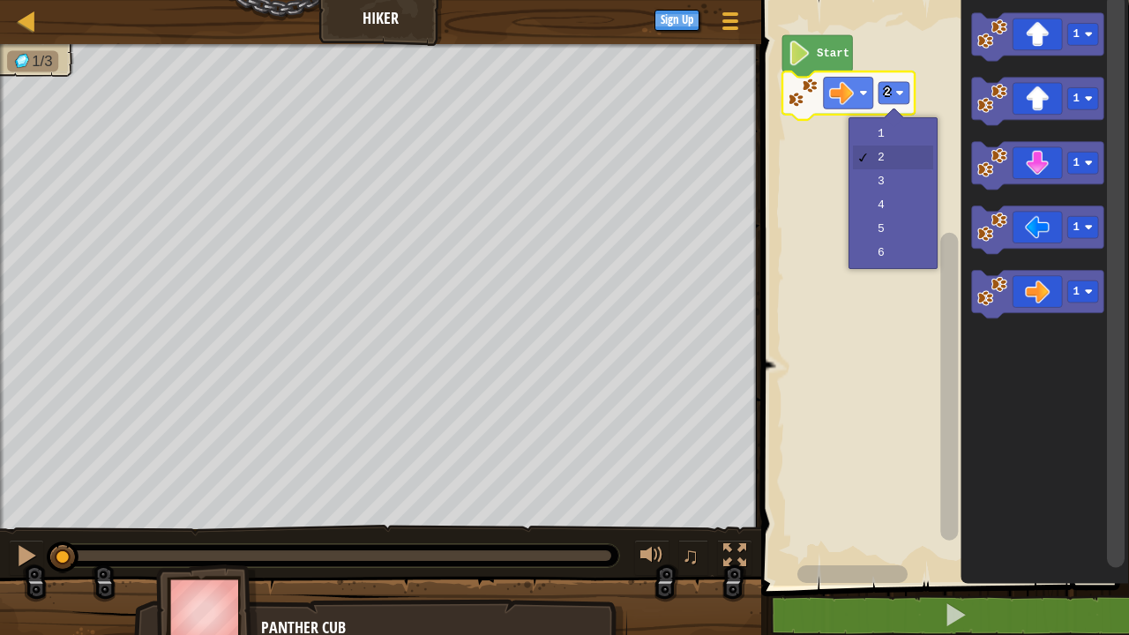
click at [894, 209] on rect "Blockly Workspace" at bounding box center [942, 288] width 373 height 594
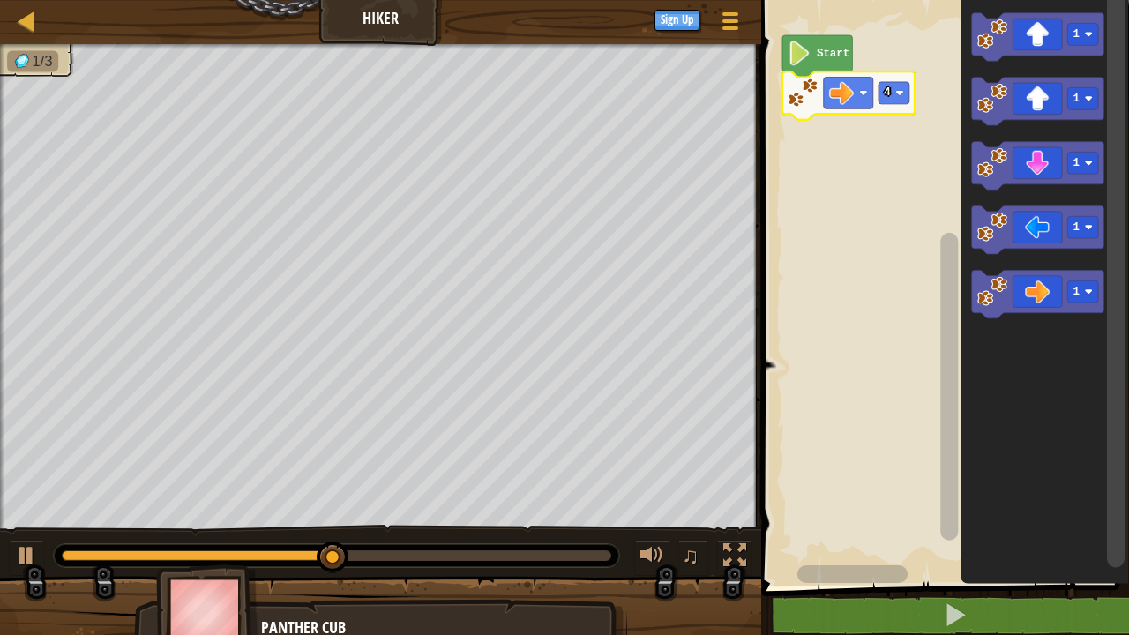
click at [1078, 228] on text "1" at bounding box center [1076, 228] width 6 height 12
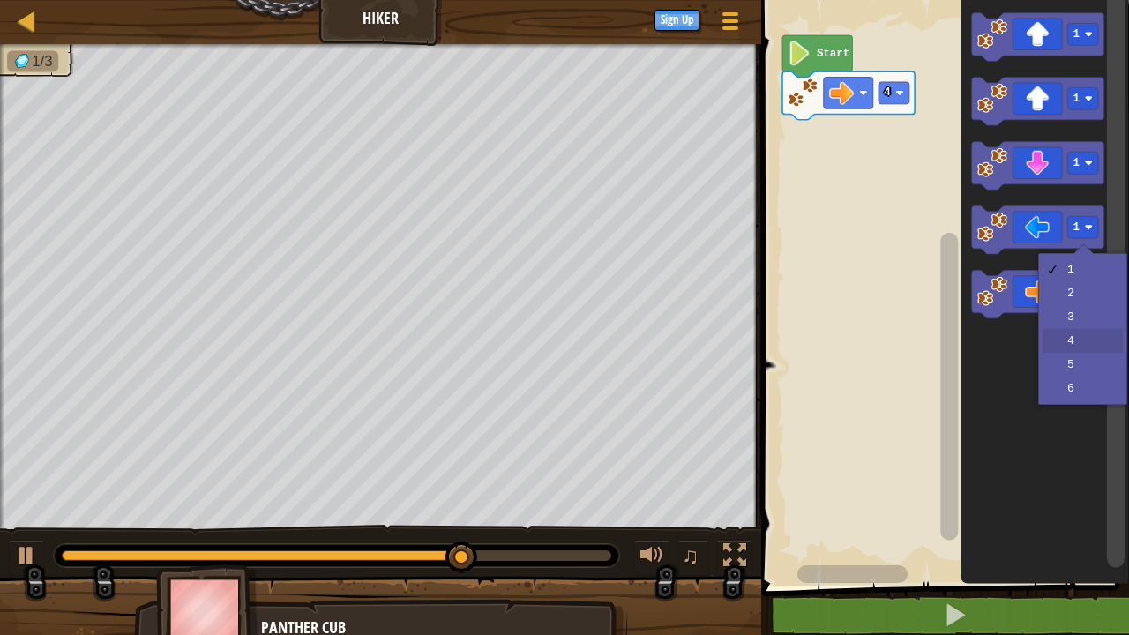
click at [1080, 341] on icon "Blockly Workspace" at bounding box center [1044, 288] width 168 height 594
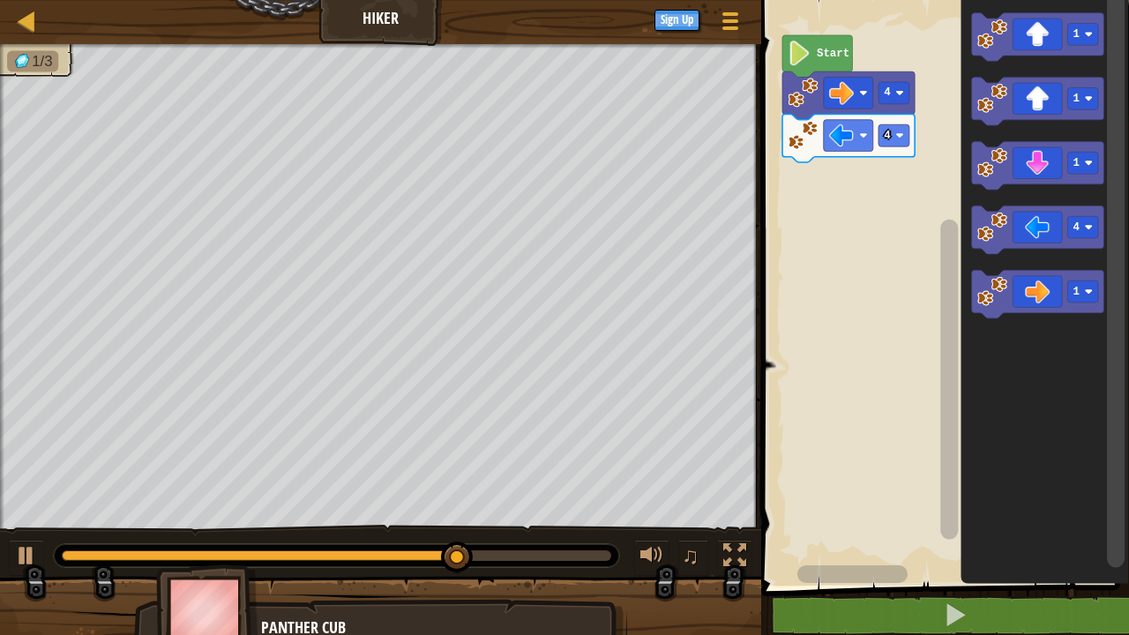
click at [1047, 98] on icon "Blockly Workspace" at bounding box center [1037, 102] width 132 height 49
click at [1033, 93] on icon "Blockly Workspace" at bounding box center [1037, 102] width 132 height 49
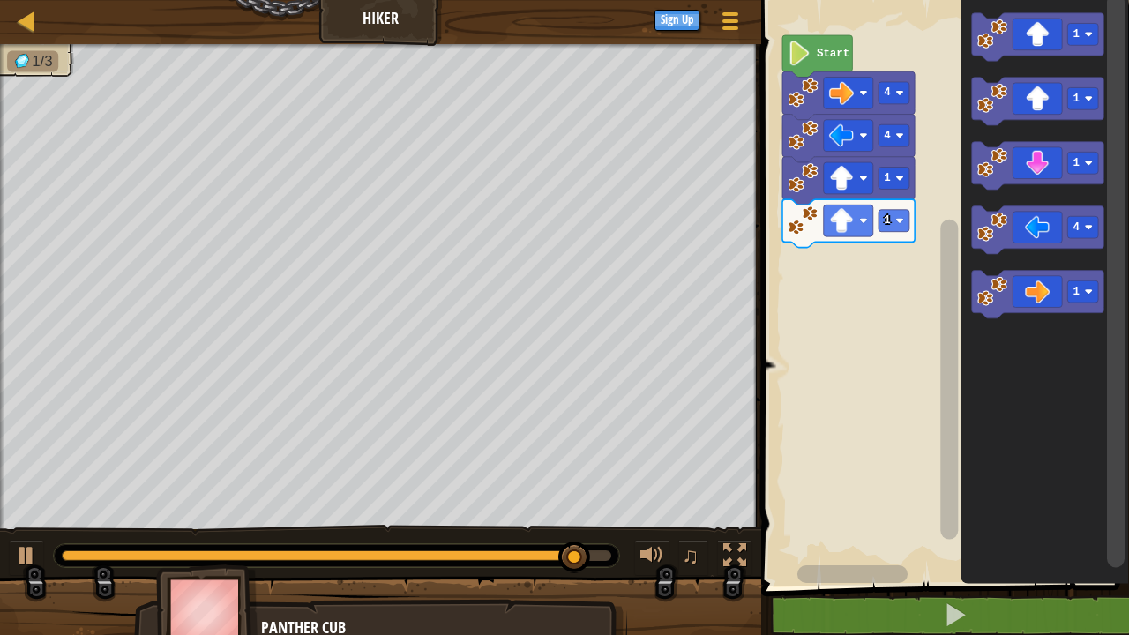
click at [1061, 114] on icon "Blockly Workspace" at bounding box center [1037, 102] width 132 height 49
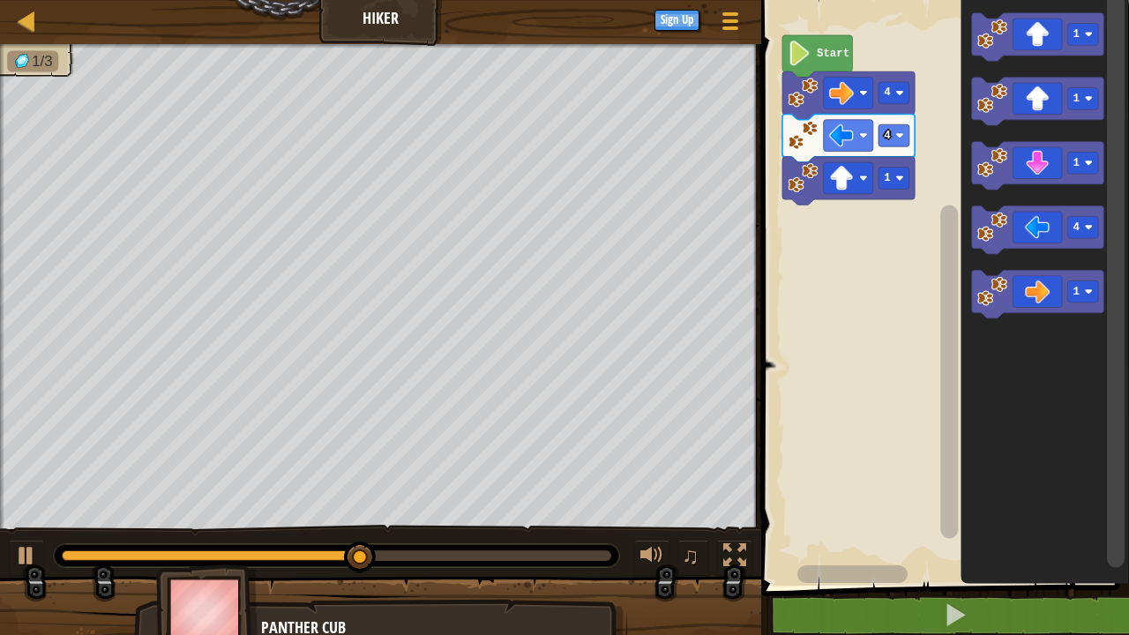
click at [838, 179] on image "Blockly Workspace" at bounding box center [841, 178] width 25 height 25
click at [851, 183] on image "Blockly Workspace" at bounding box center [841, 178] width 25 height 25
click at [1034, 101] on icon "Blockly Workspace" at bounding box center [1037, 102] width 132 height 49
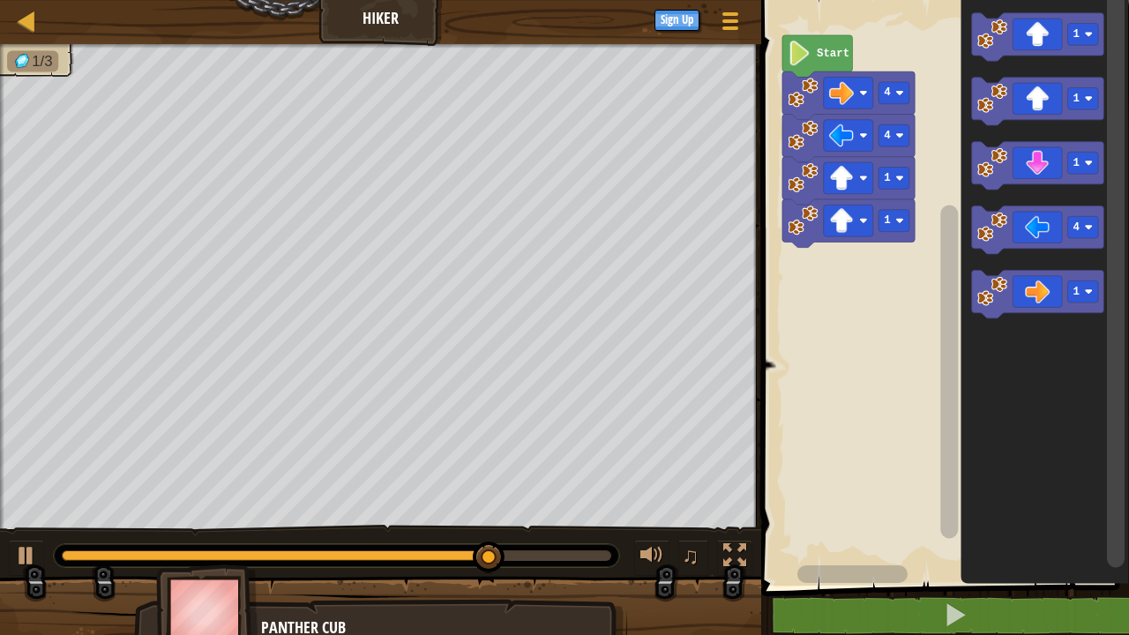
click at [1038, 162] on icon "Blockly Workspace" at bounding box center [1037, 166] width 132 height 49
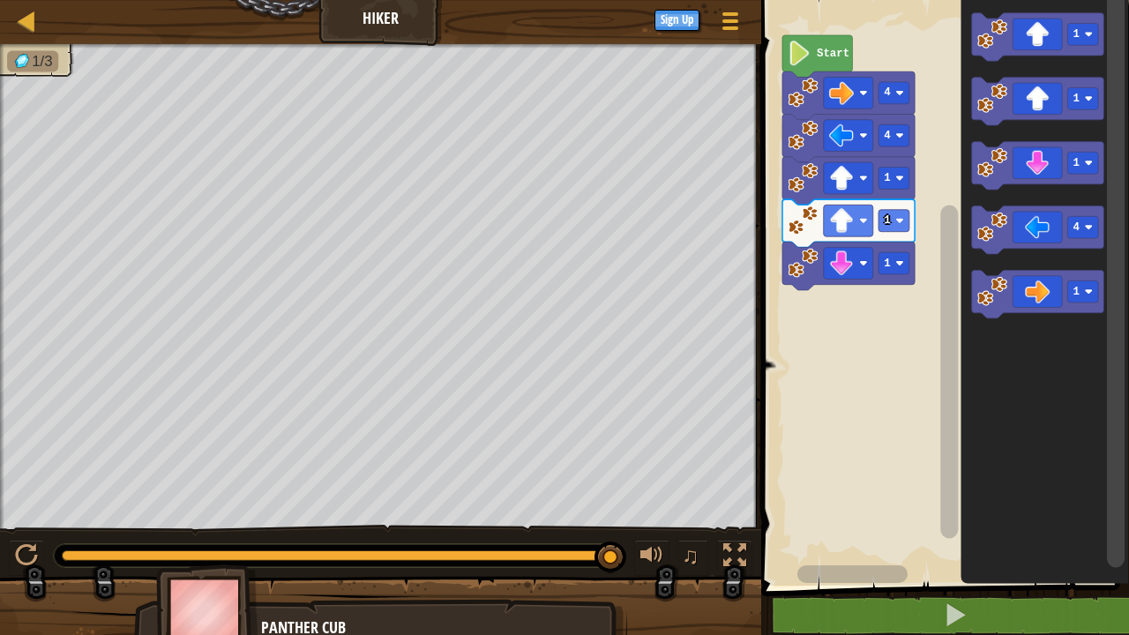
click at [1034, 164] on icon "Blockly Workspace" at bounding box center [1037, 166] width 132 height 49
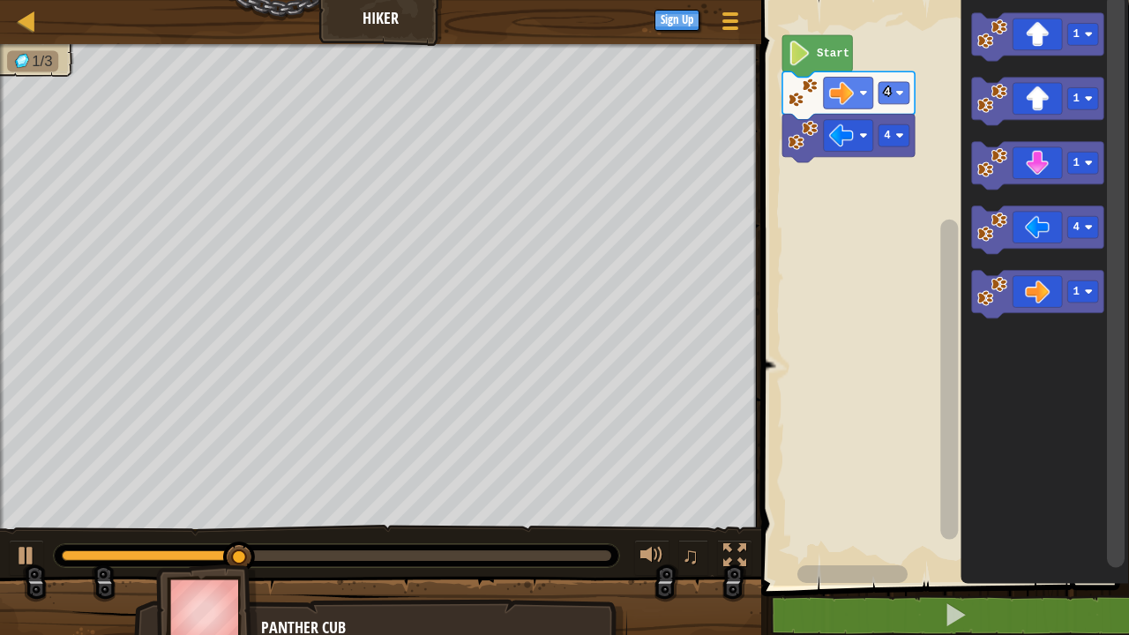
click at [895, 130] on rect "Blockly Workspace" at bounding box center [893, 135] width 31 height 22
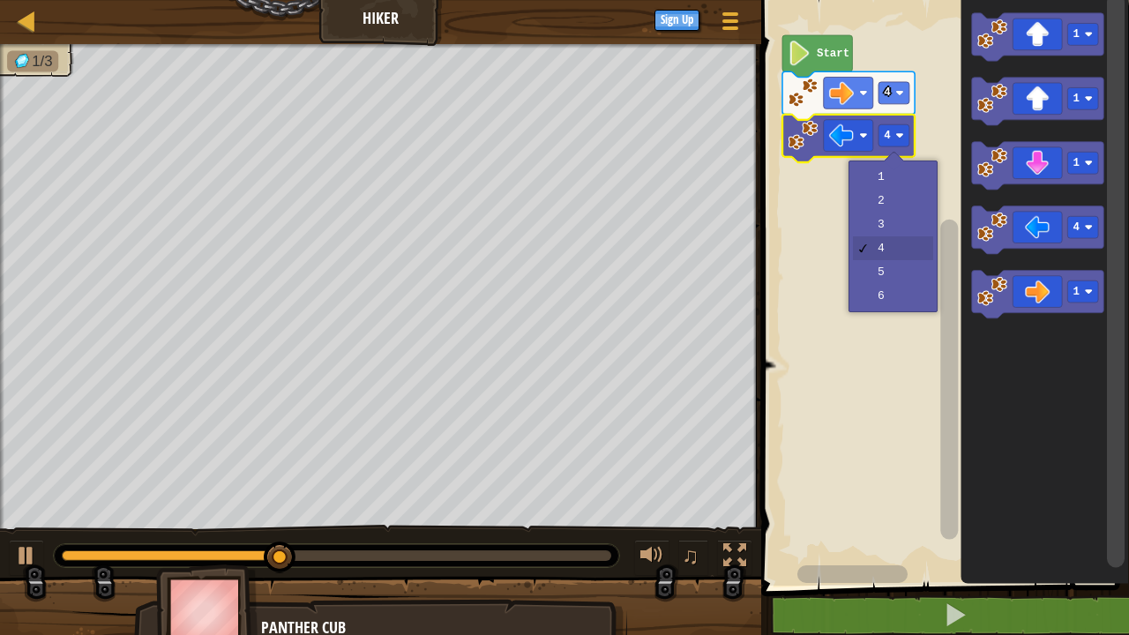
click at [888, 197] on rect "Blockly Workspace" at bounding box center [942, 288] width 373 height 594
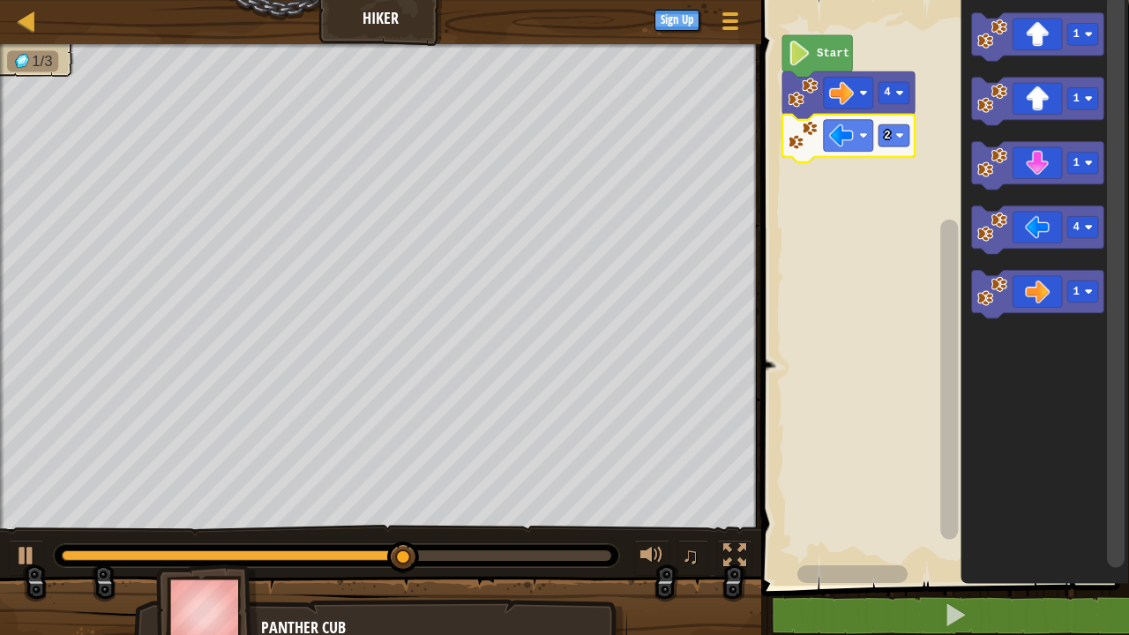
click at [1031, 92] on icon "Blockly Workspace" at bounding box center [1037, 102] width 132 height 49
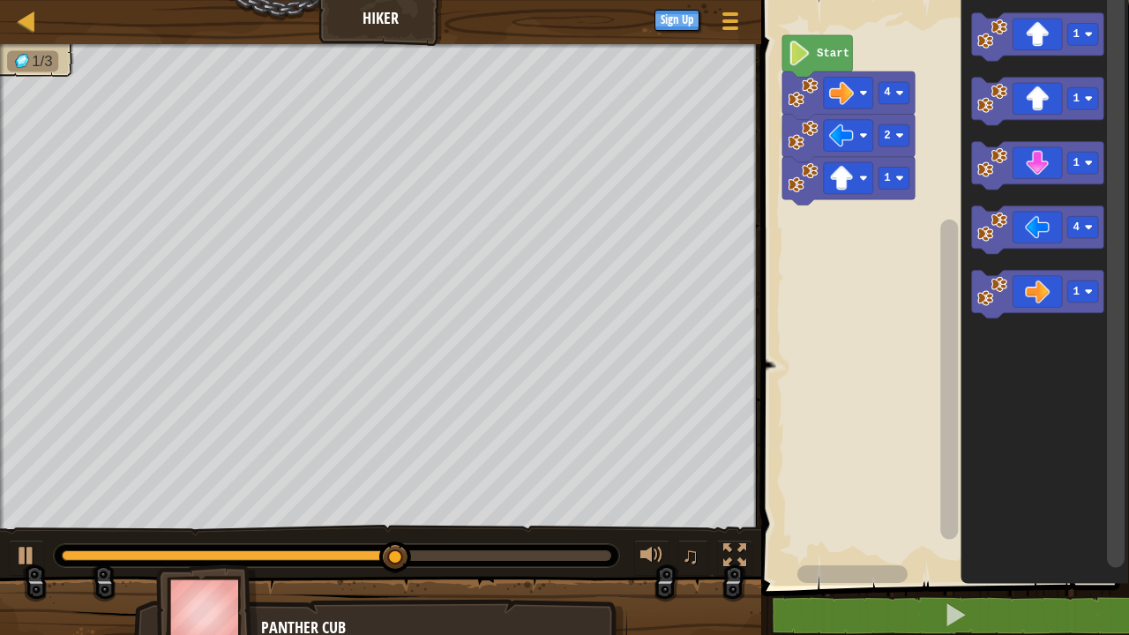
click at [1029, 91] on icon "Blockly Workspace" at bounding box center [1037, 102] width 132 height 49
click at [1028, 93] on icon "Blockly Workspace" at bounding box center [1037, 102] width 132 height 49
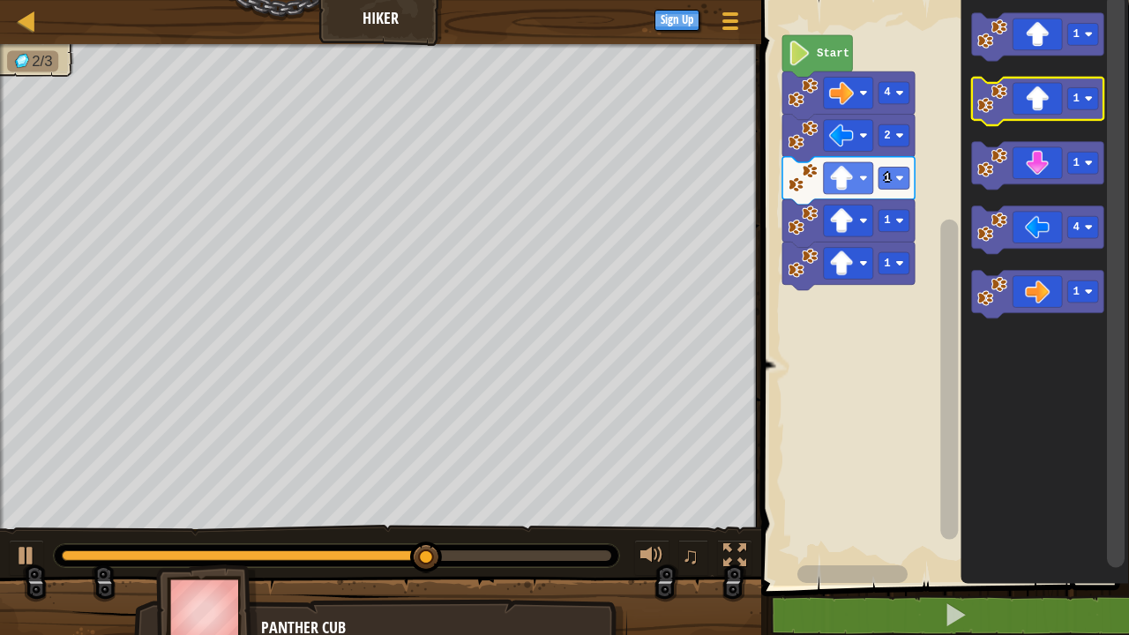
click at [1027, 98] on icon "Blockly Workspace" at bounding box center [1037, 102] width 132 height 49
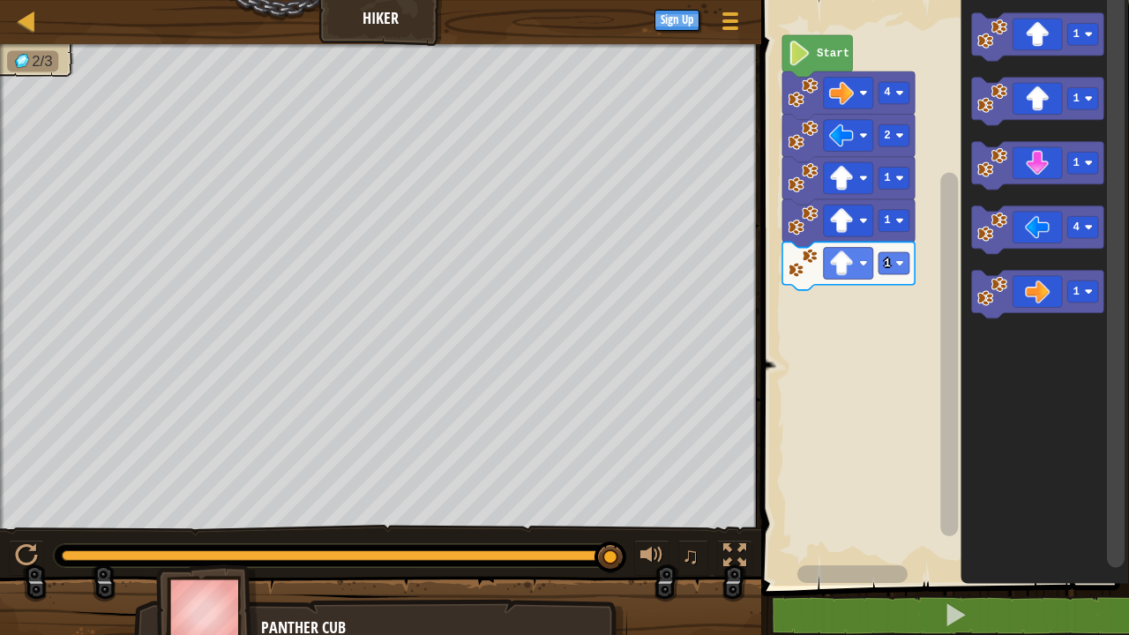
click at [1036, 293] on icon "Blockly Workspace" at bounding box center [1037, 296] width 132 height 49
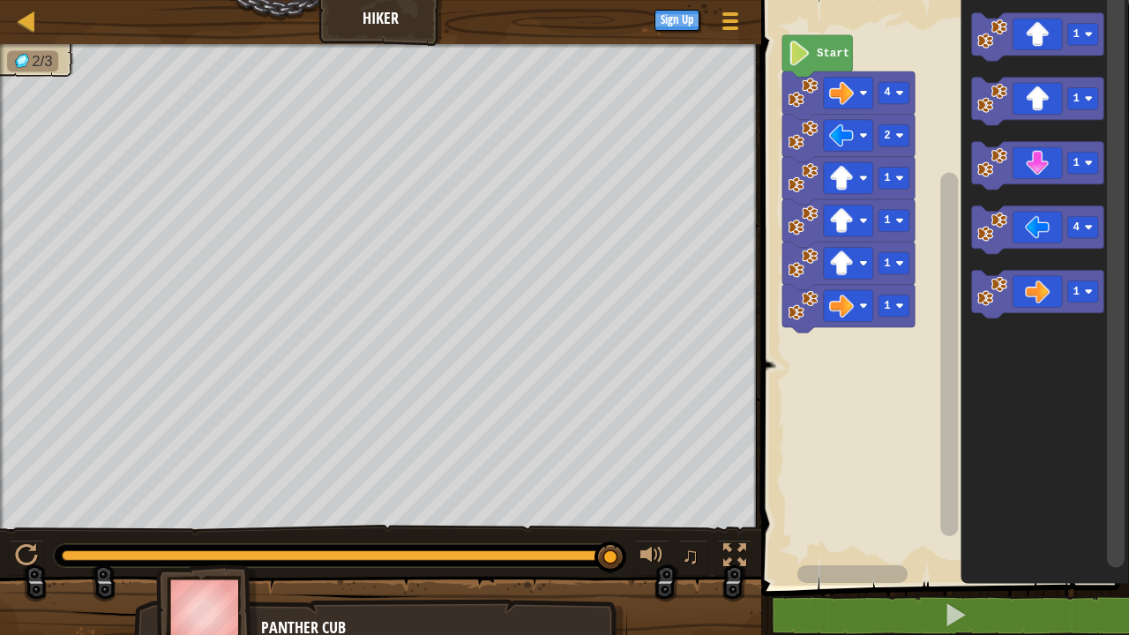
click at [1036, 293] on icon "Blockly Workspace" at bounding box center [1037, 296] width 132 height 49
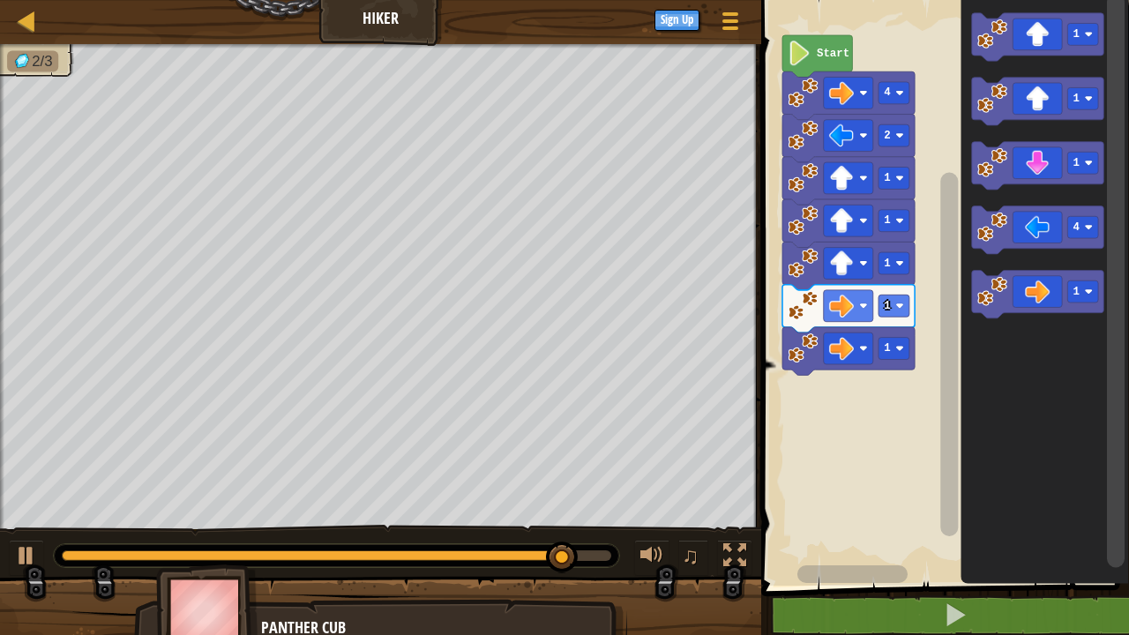
click at [1037, 158] on icon "Blockly Workspace" at bounding box center [1037, 166] width 132 height 49
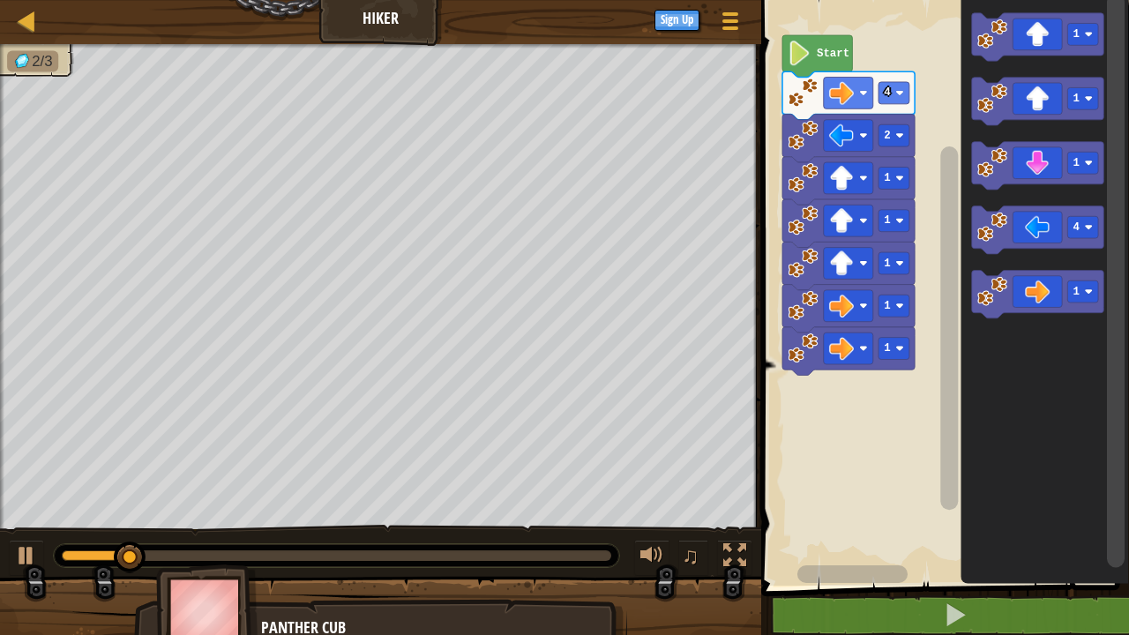
click at [0, 0] on div at bounding box center [0, 0] width 0 height 0
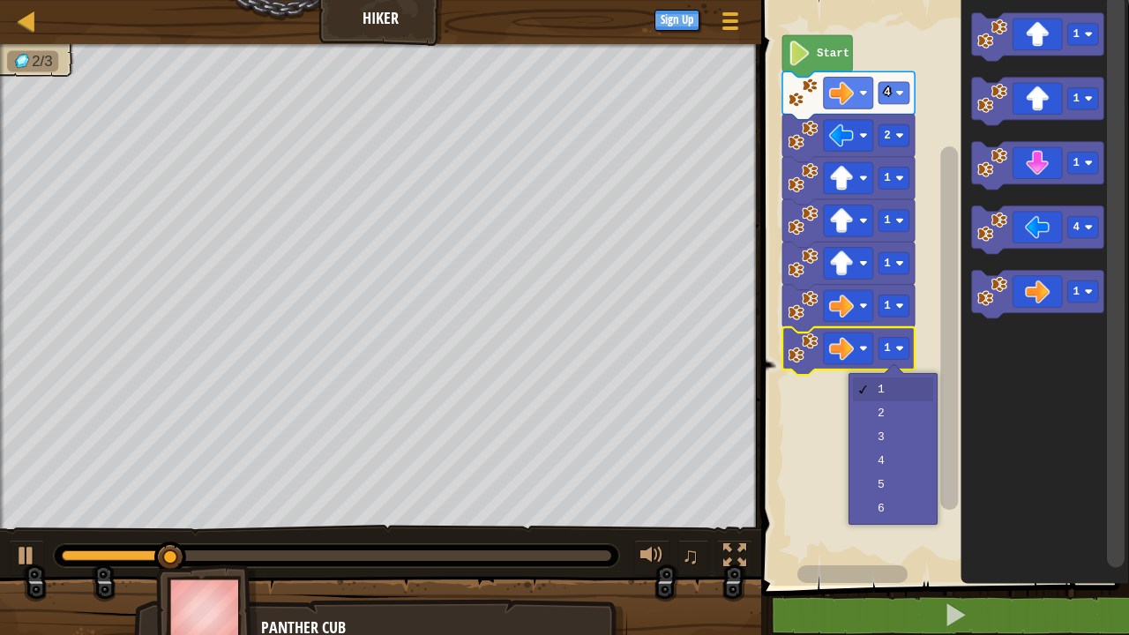
click at [880, 408] on rect "Blockly Workspace" at bounding box center [942, 288] width 373 height 594
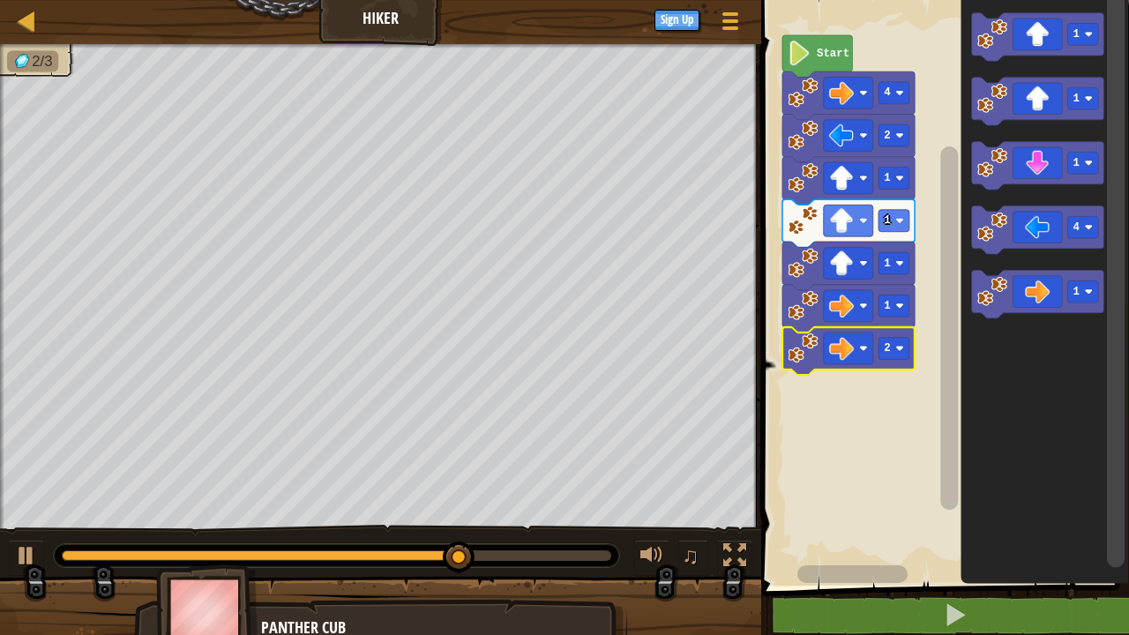
click at [1018, 292] on icon "Blockly Workspace" at bounding box center [1037, 296] width 132 height 49
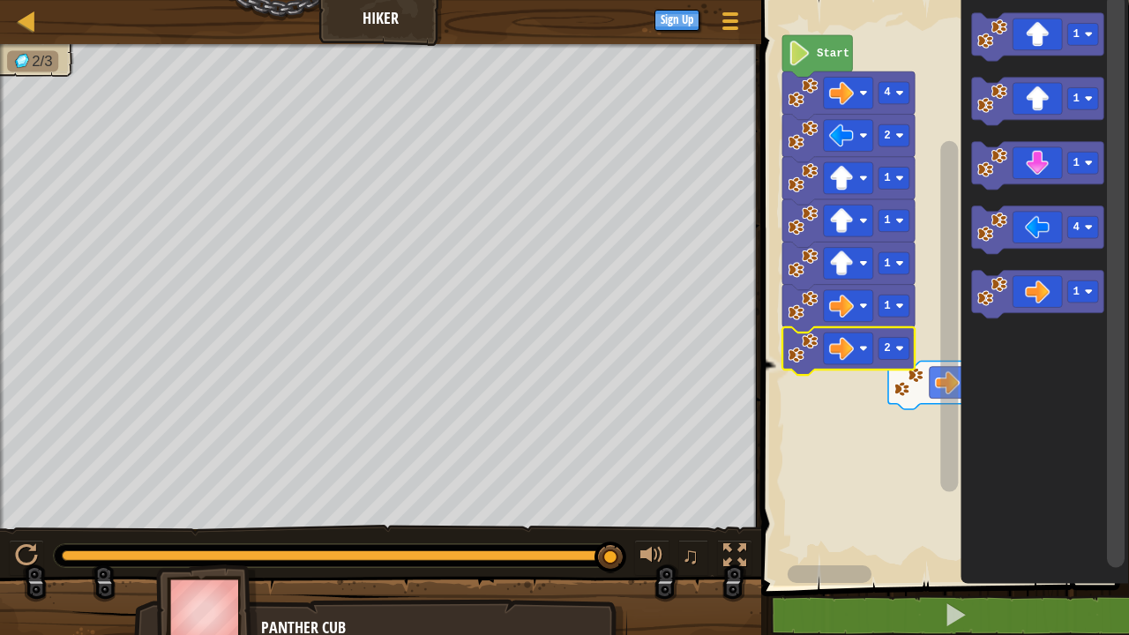
click at [888, 437] on rect "Blockly Workspace" at bounding box center [942, 288] width 373 height 594
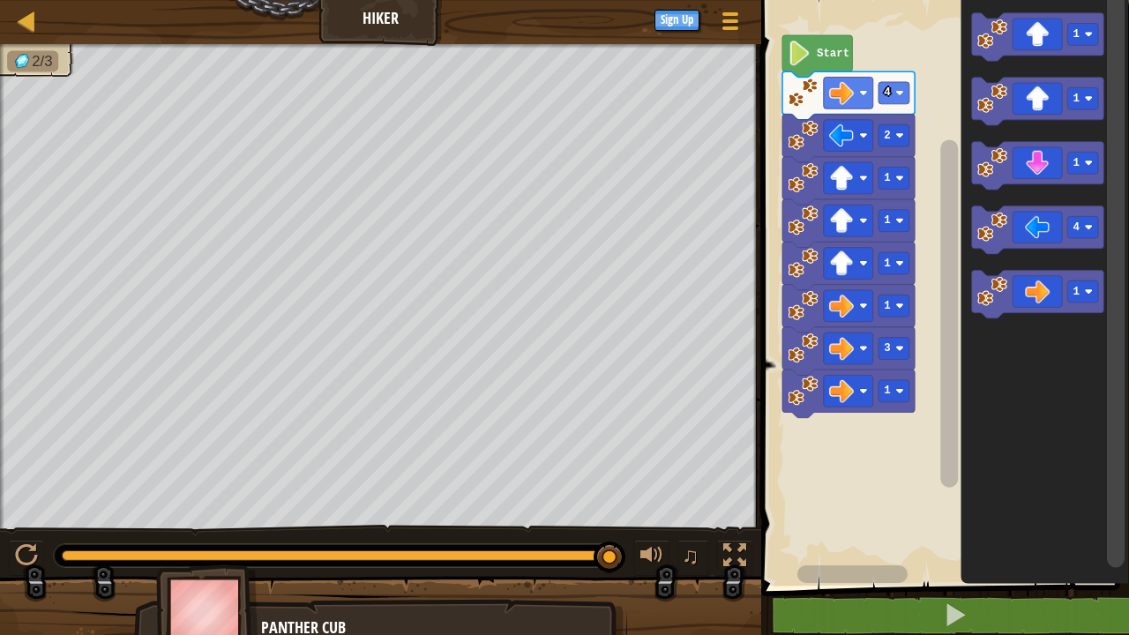
click at [931, 383] on rect "Blockly Workspace" at bounding box center [942, 288] width 373 height 594
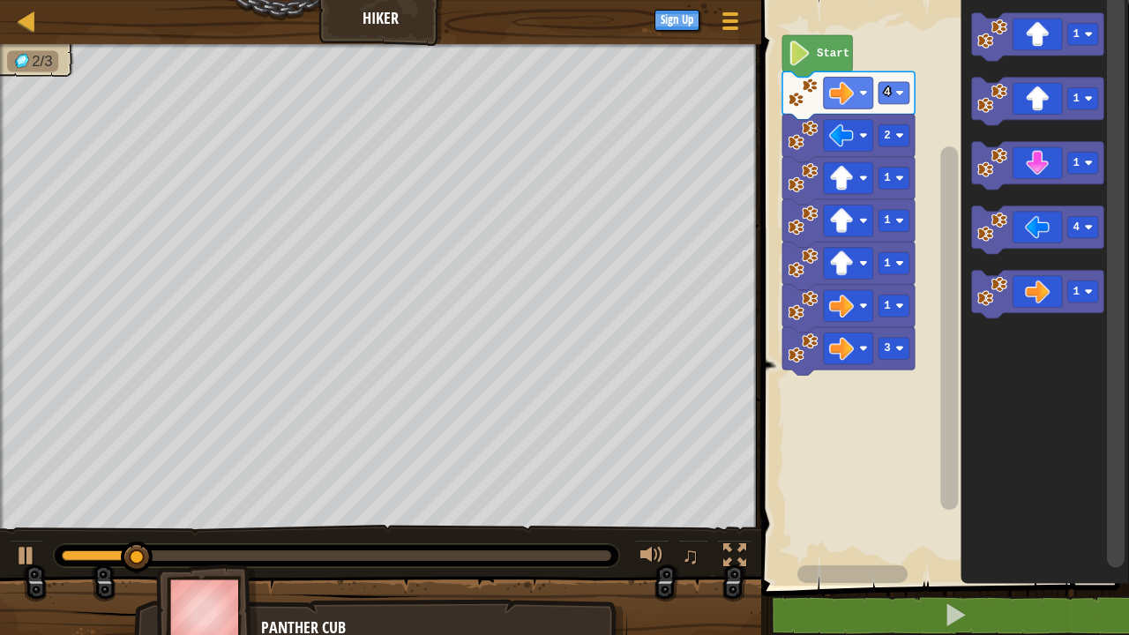
click at [0, 0] on div at bounding box center [0, 0] width 0 height 0
click at [884, 457] on rect "Blockly Workspace" at bounding box center [942, 288] width 373 height 594
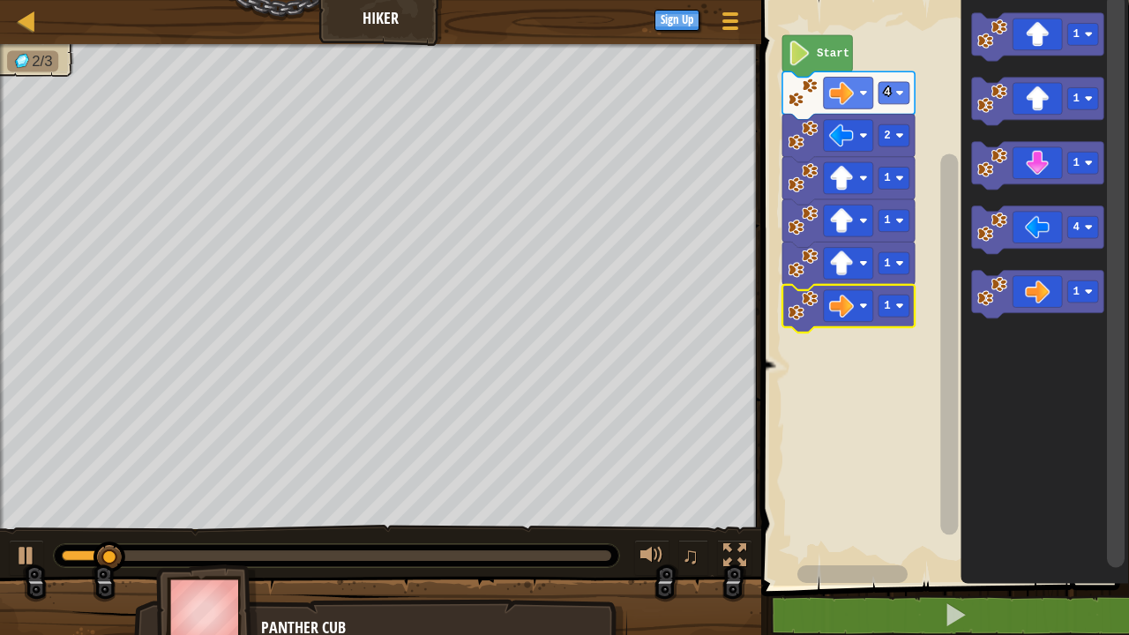
click at [885, 305] on text "1" at bounding box center [887, 306] width 6 height 12
click at [881, 366] on rect "Blockly Workspace" at bounding box center [942, 288] width 373 height 594
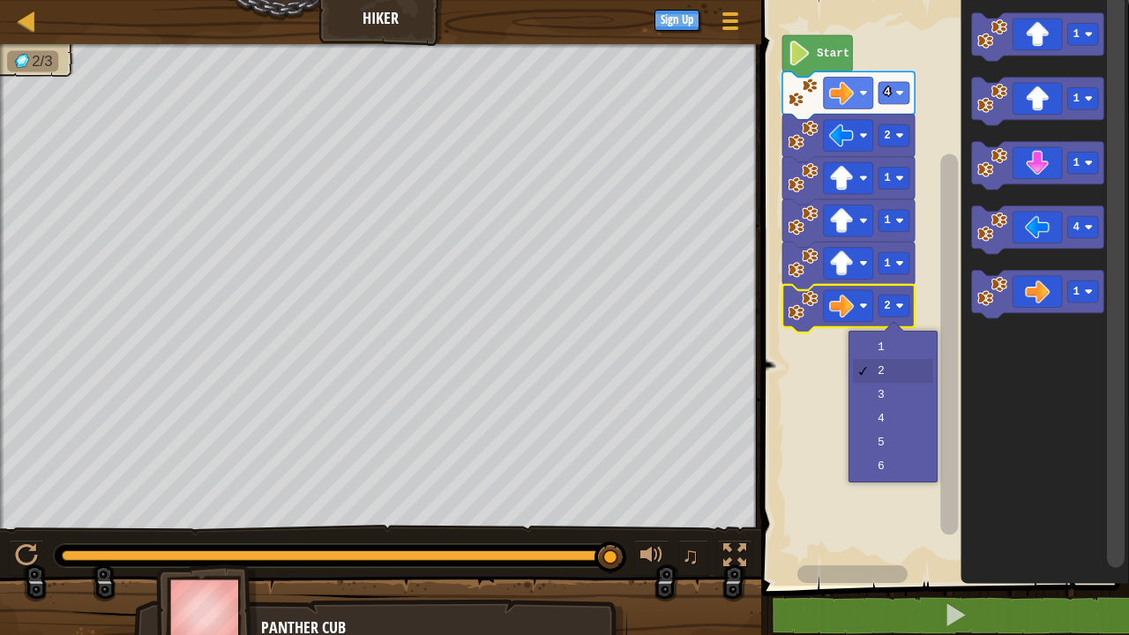
click at [893, 303] on rect "Blockly Workspace" at bounding box center [893, 306] width 31 height 22
click at [887, 395] on rect "Blockly Workspace" at bounding box center [942, 288] width 373 height 594
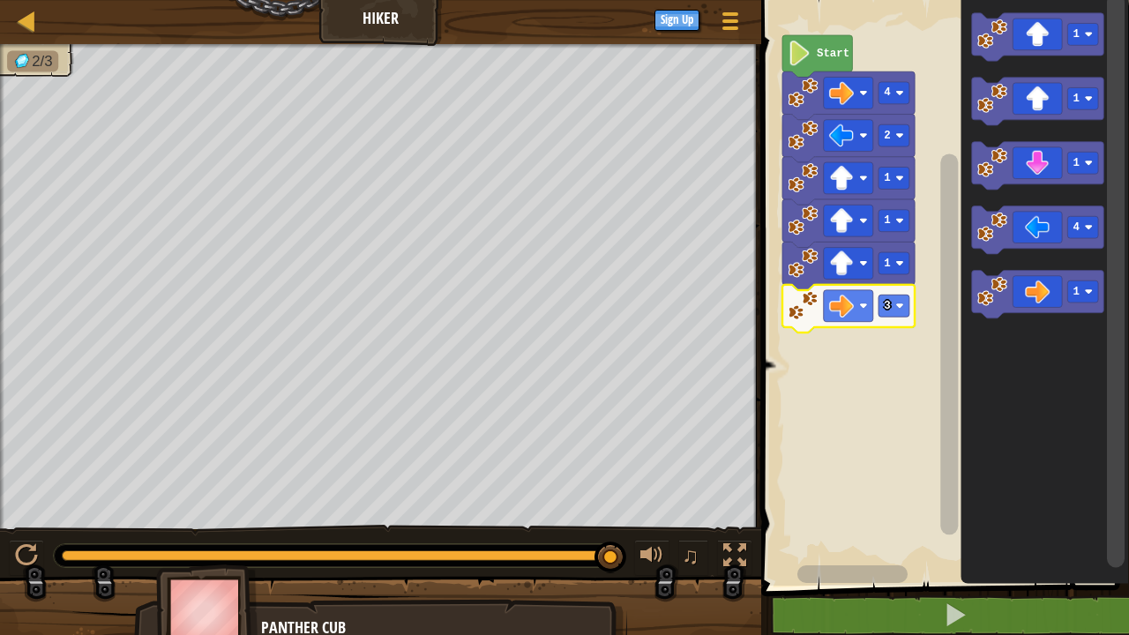
click at [392, 555] on div at bounding box center [336, 555] width 549 height 11
click at [235, 605] on img at bounding box center [207, 613] width 102 height 98
click at [71, 557] on div at bounding box center [227, 555] width 331 height 11
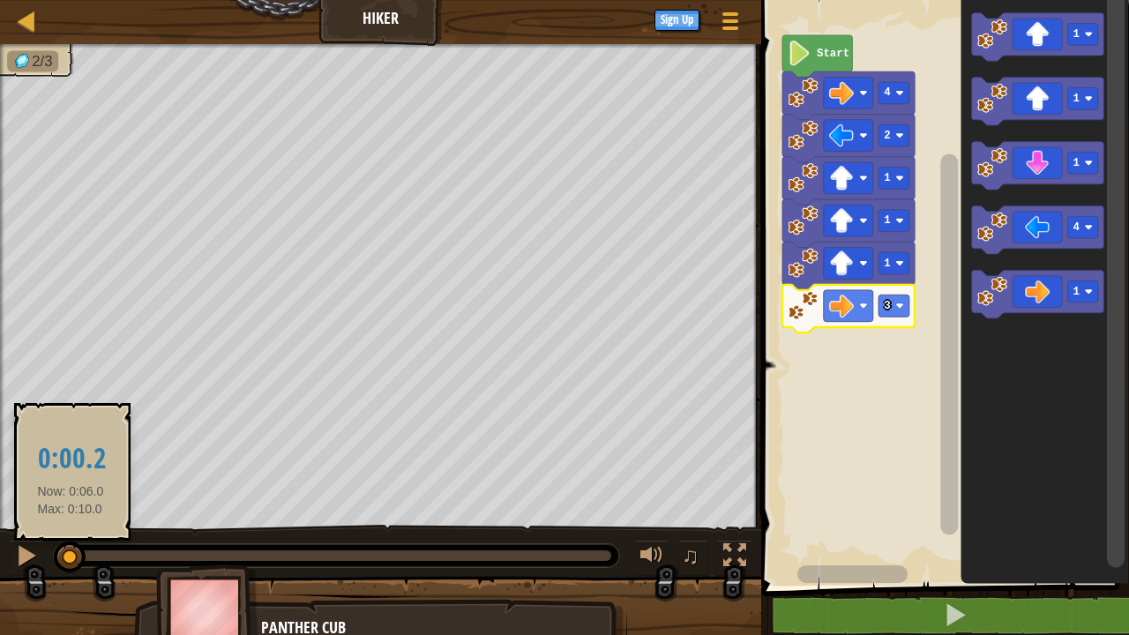
click at [413, 556] on div at bounding box center [336, 555] width 549 height 11
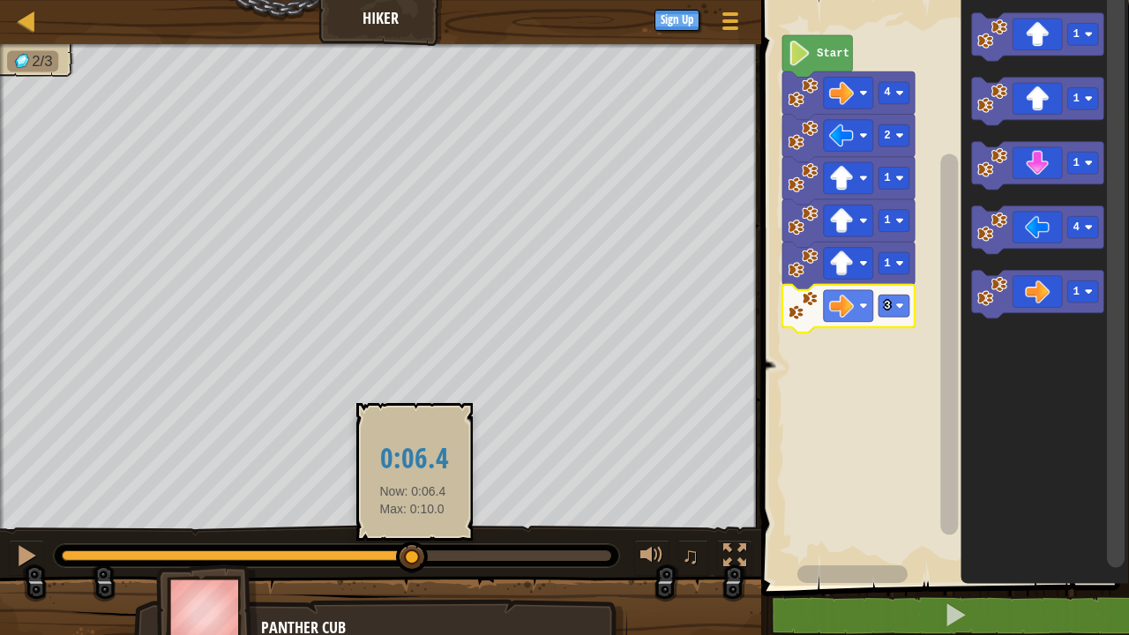
click at [303, 557] on div at bounding box center [237, 555] width 351 height 11
click at [396, 554] on div at bounding box center [412, 558] width 32 height 32
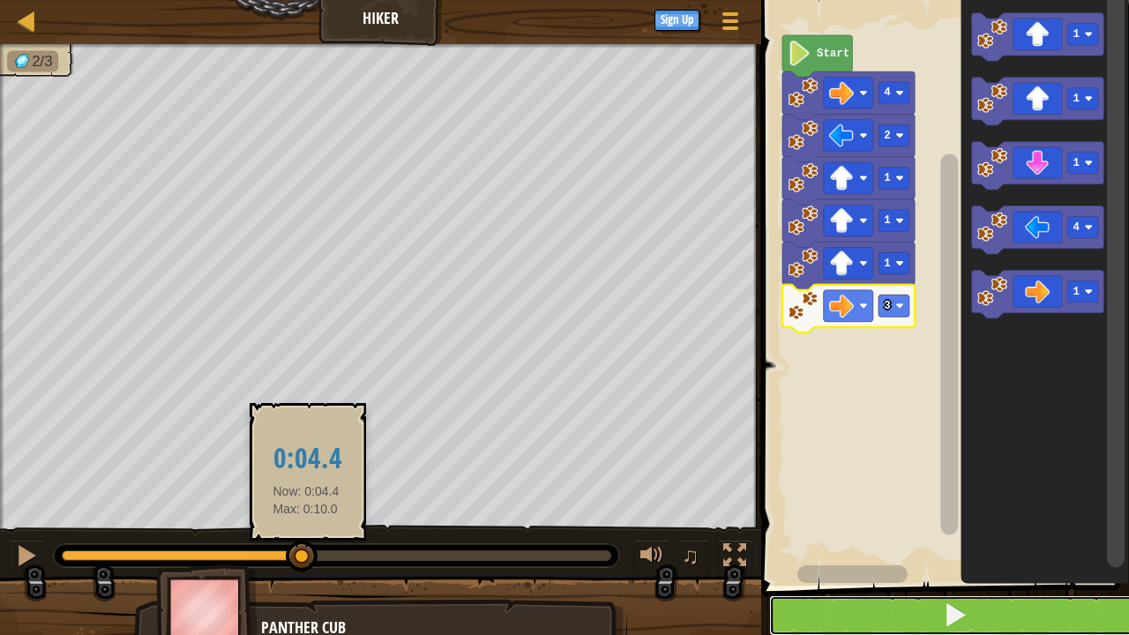
click at [849, 620] on button at bounding box center [955, 615] width 373 height 41
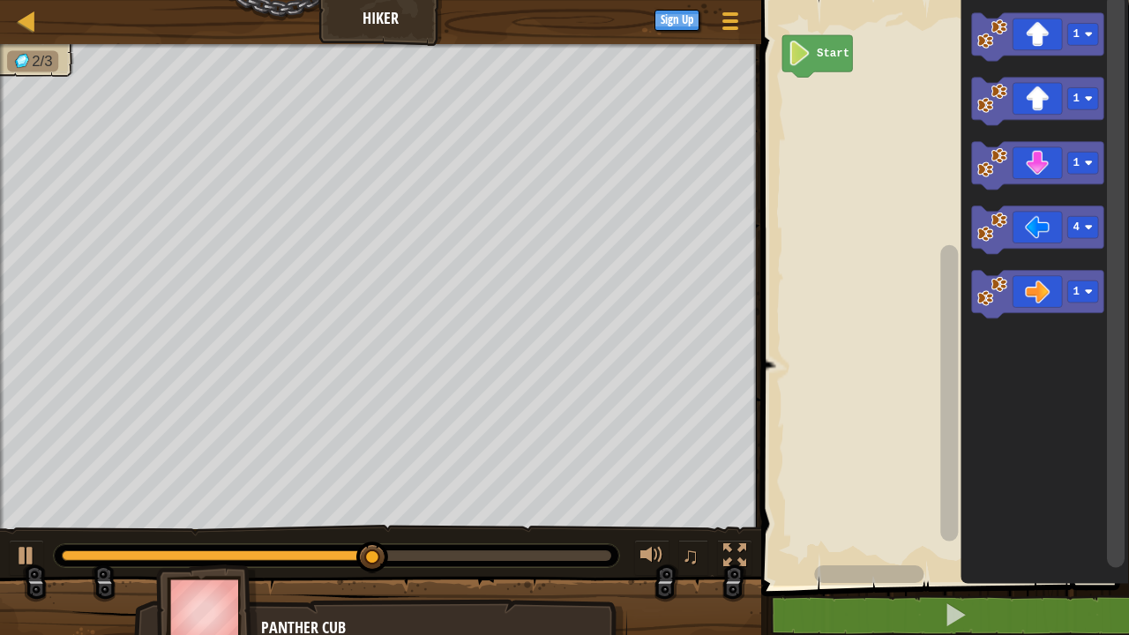
click at [205, 557] on div at bounding box center [217, 555] width 311 height 11
click at [168, 557] on div at bounding box center [336, 555] width 549 height 11
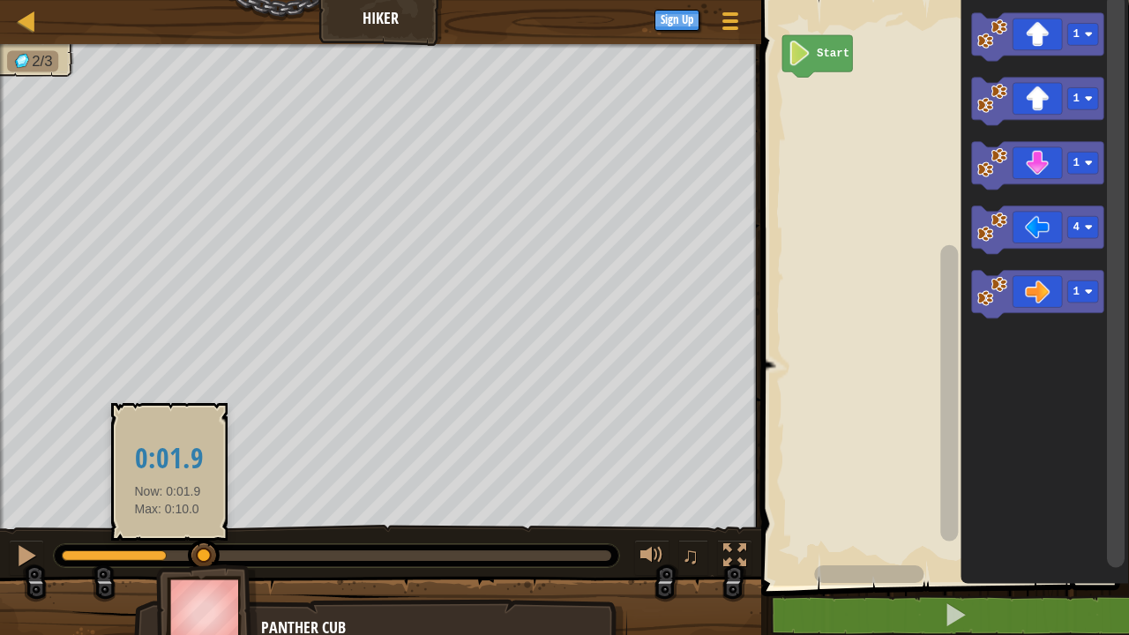
click at [117, 558] on div at bounding box center [336, 555] width 549 height 11
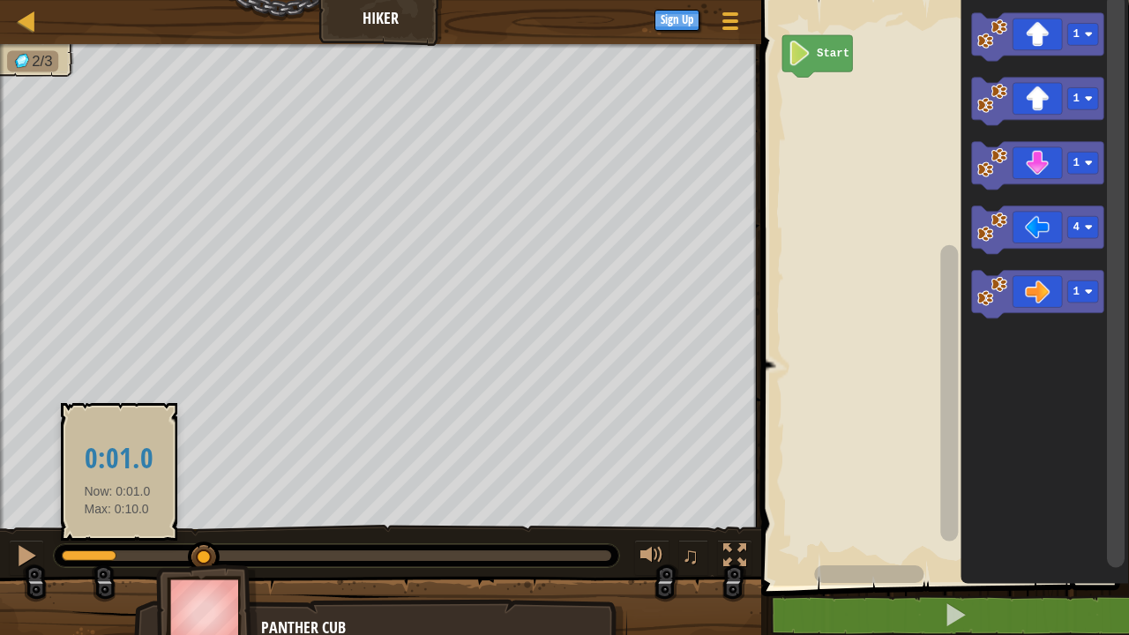
click at [93, 552] on div at bounding box center [336, 555] width 549 height 11
click at [76, 552] on div at bounding box center [336, 555] width 549 height 11
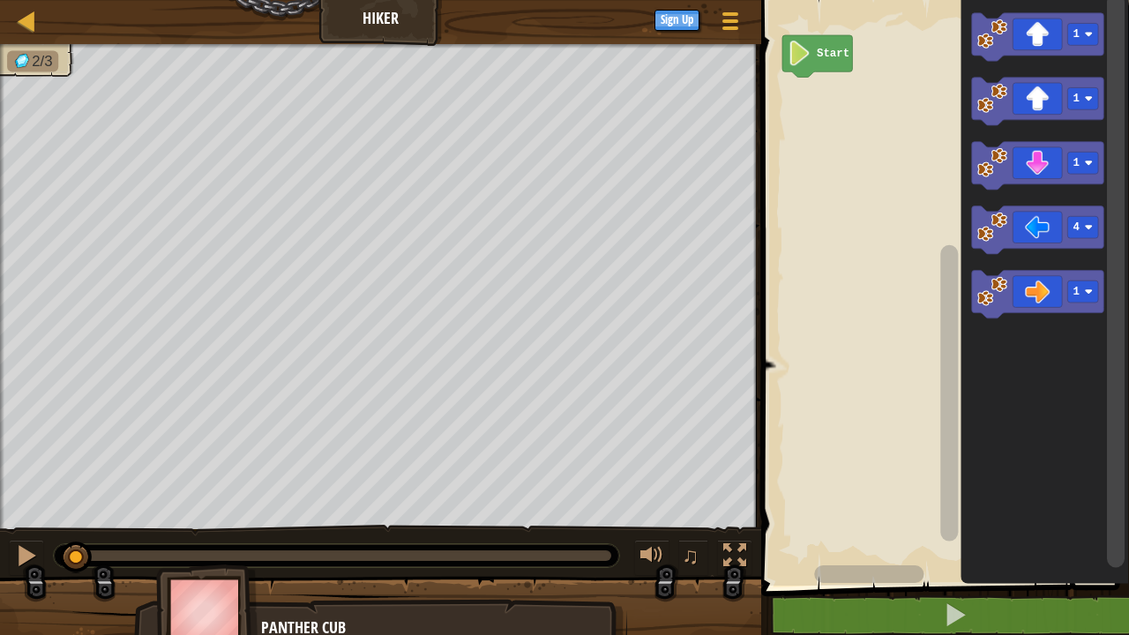
click at [803, 54] on image "Blockly Workspace" at bounding box center [799, 53] width 23 height 25
click at [853, 110] on rect "Blockly Workspace" at bounding box center [942, 288] width 373 height 594
click at [24, 21] on div at bounding box center [27, 21] width 22 height 22
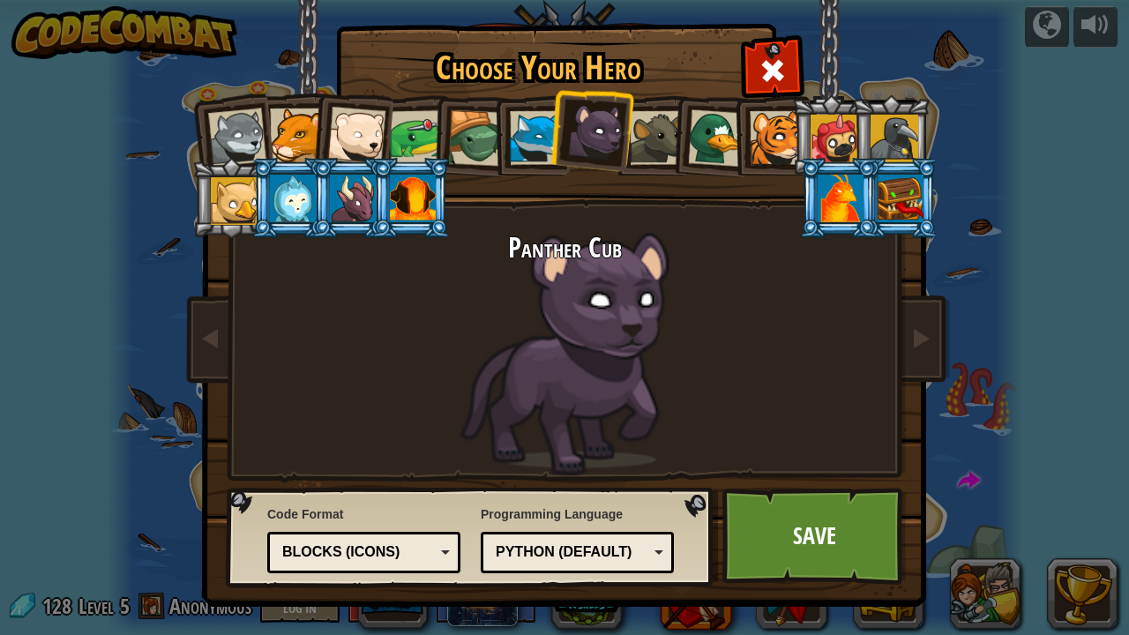
click at [774, 136] on div at bounding box center [777, 138] width 54 height 54
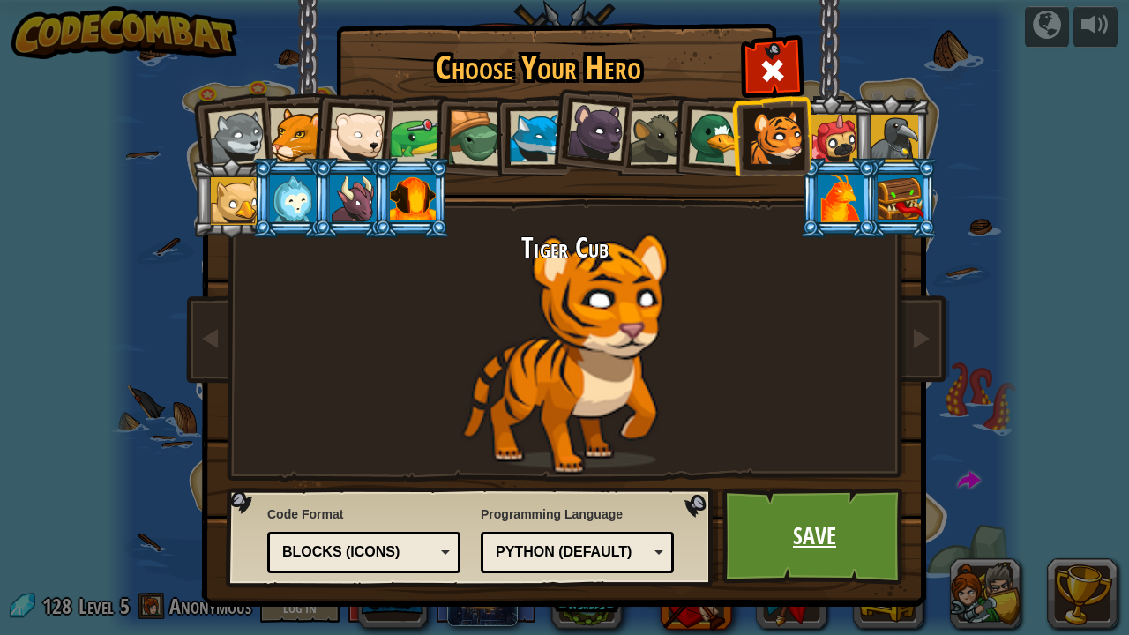
click at [805, 551] on link "Save" at bounding box center [814, 536] width 184 height 97
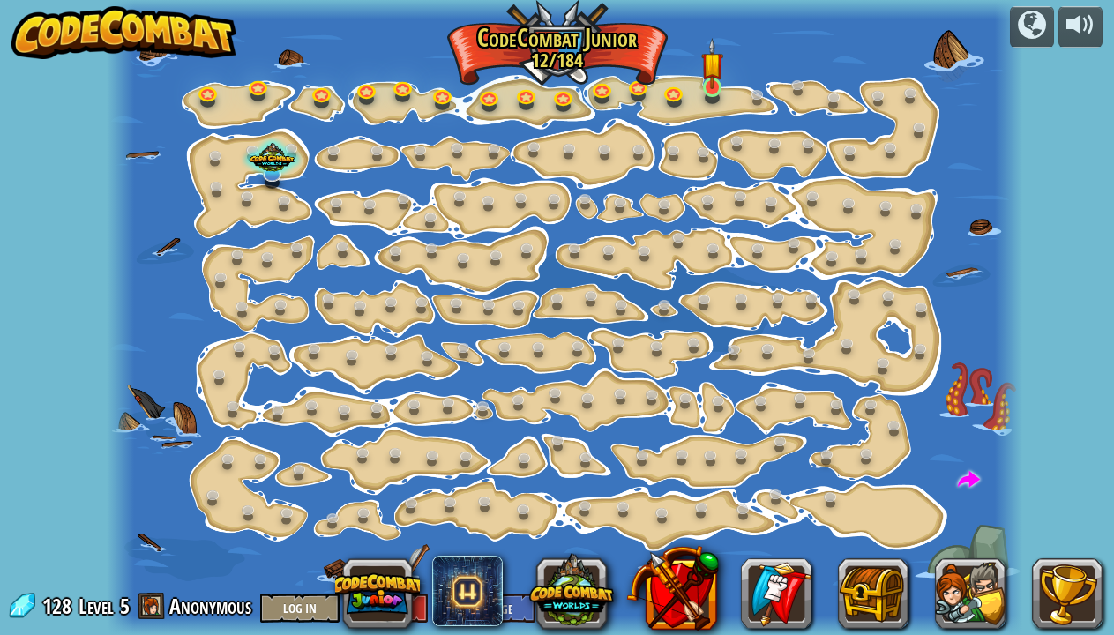
click at [708, 86] on img at bounding box center [712, 63] width 22 height 51
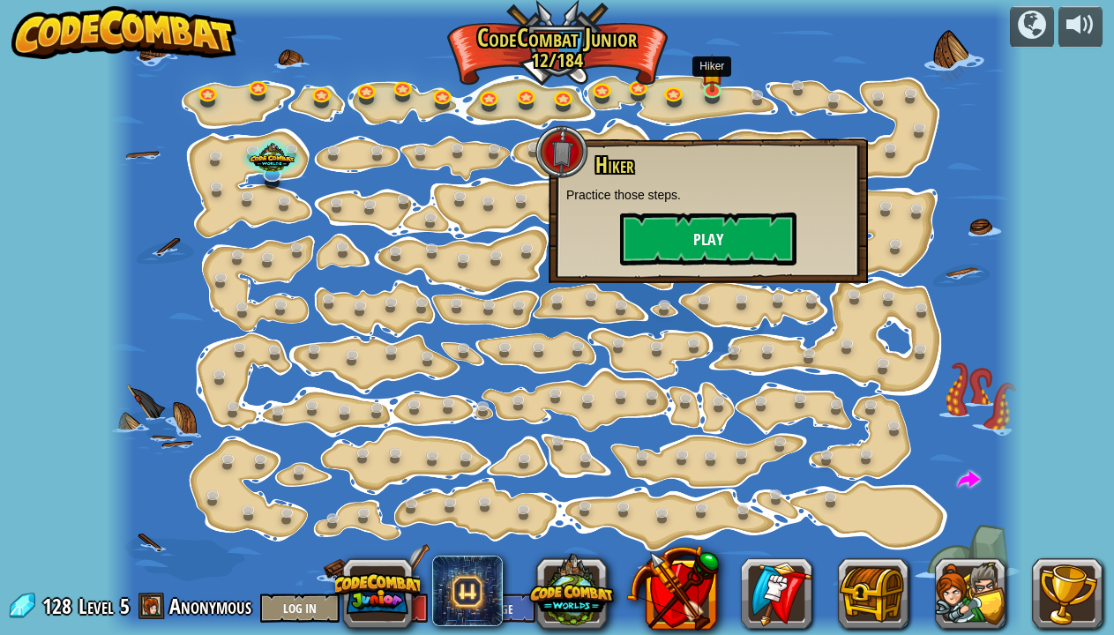
click at [742, 247] on button "Play" at bounding box center [708, 239] width 176 height 53
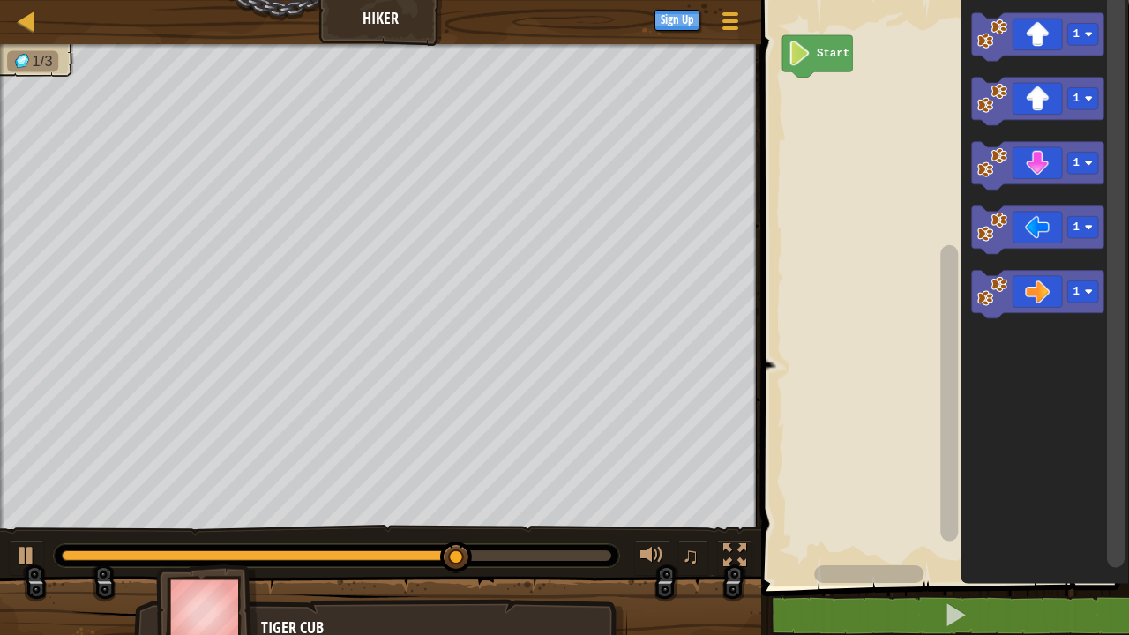
click at [1030, 234] on icon "Blockly Workspace" at bounding box center [1037, 231] width 132 height 49
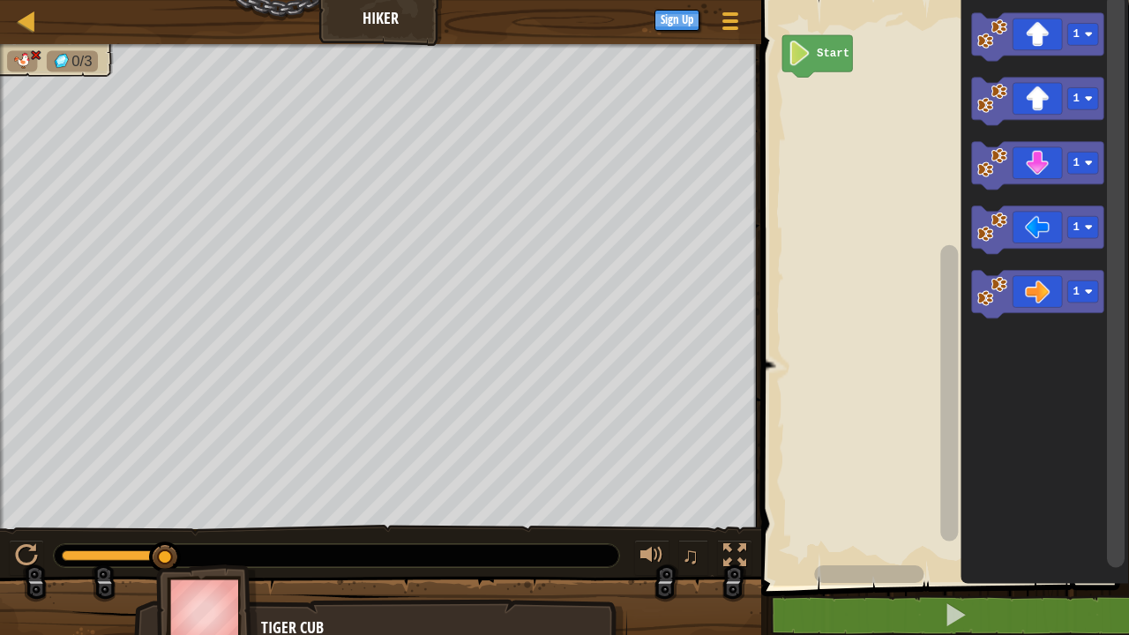
click at [1041, 291] on icon "Blockly Workspace" at bounding box center [1037, 296] width 132 height 49
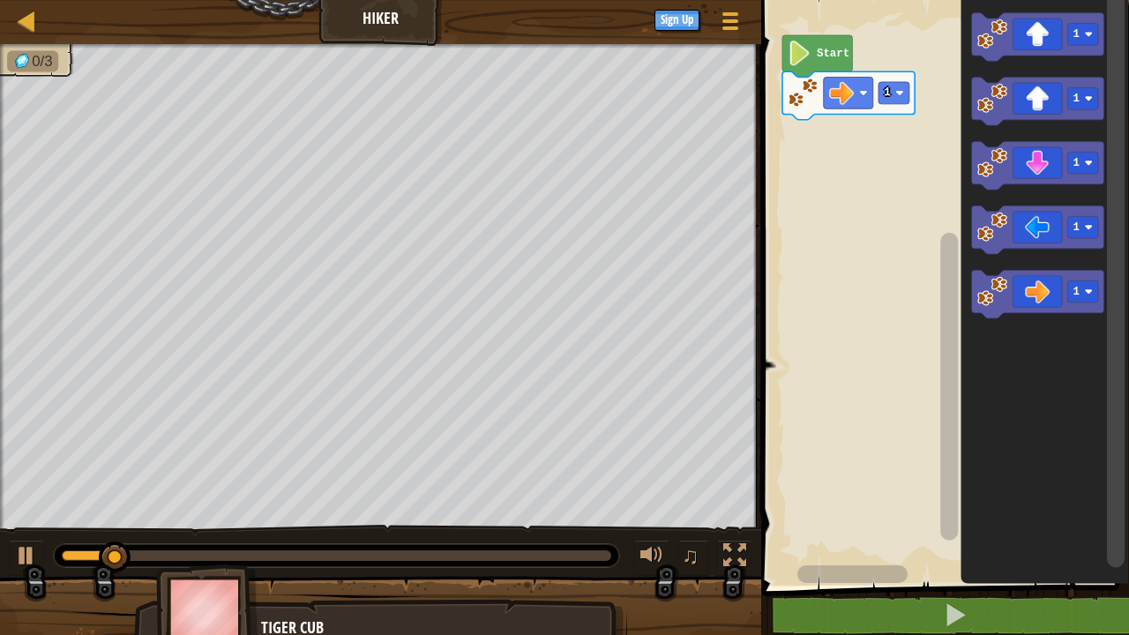
click at [1042, 288] on icon "Blockly Workspace" at bounding box center [1037, 296] width 132 height 49
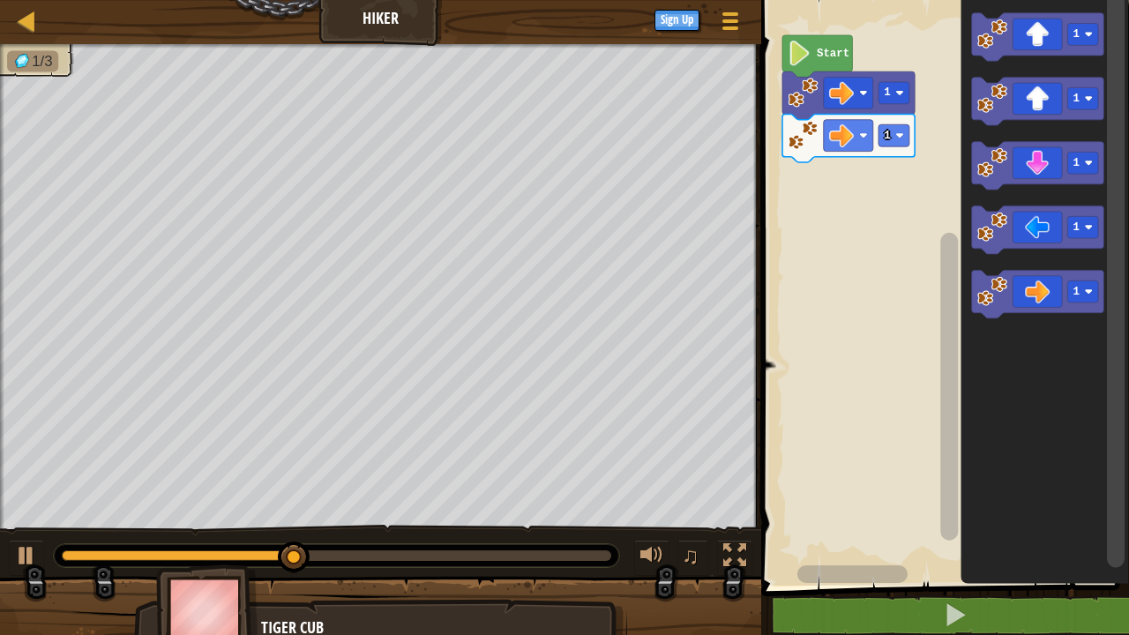
click at [1043, 94] on icon "Blockly Workspace" at bounding box center [1037, 102] width 132 height 49
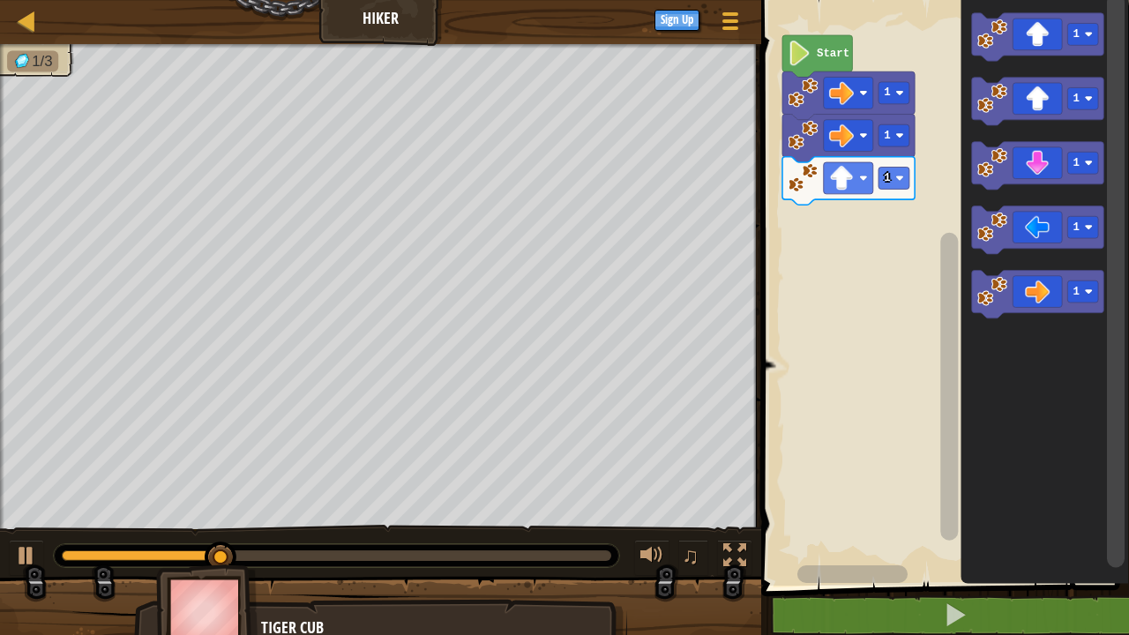
click at [891, 180] on rect "Blockly Workspace" at bounding box center [893, 179] width 31 height 22
click at [893, 262] on rect "Blockly Workspace" at bounding box center [942, 288] width 373 height 594
click at [1027, 289] on icon "Blockly Workspace" at bounding box center [1037, 296] width 132 height 49
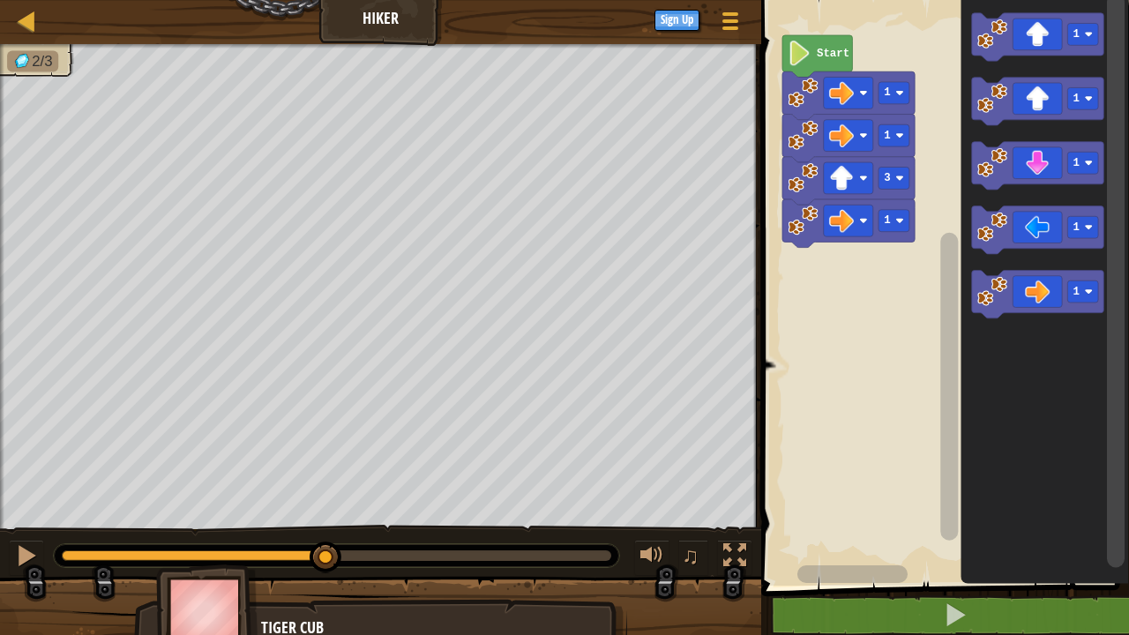
click at [1027, 294] on icon "Blockly Workspace" at bounding box center [1037, 296] width 132 height 49
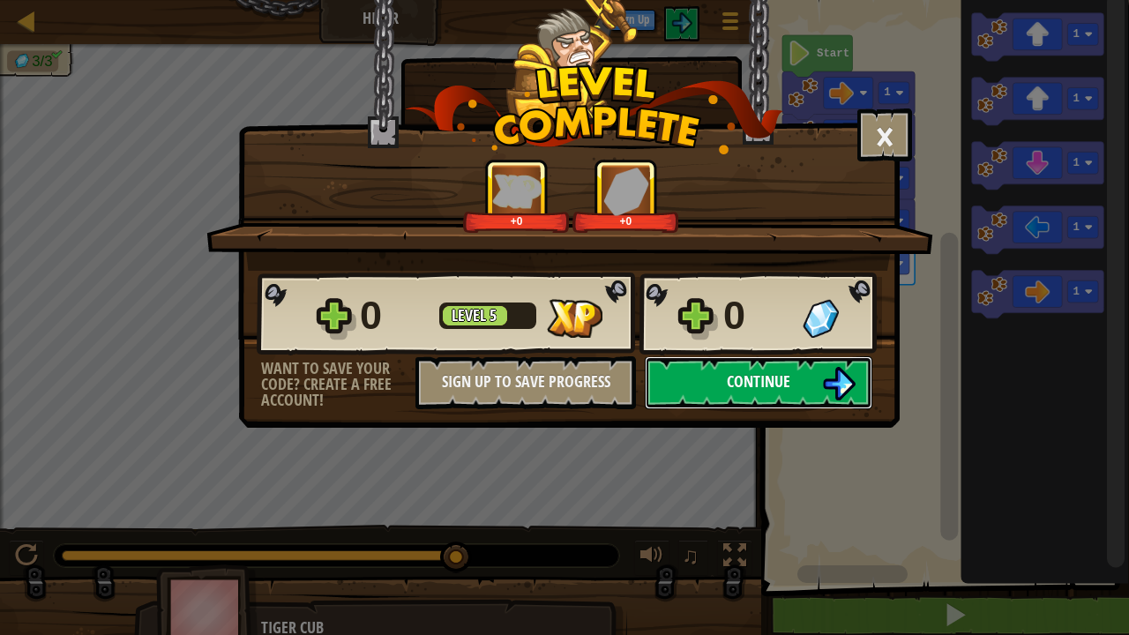
click at [740, 363] on button "Continue" at bounding box center [759, 382] width 228 height 53
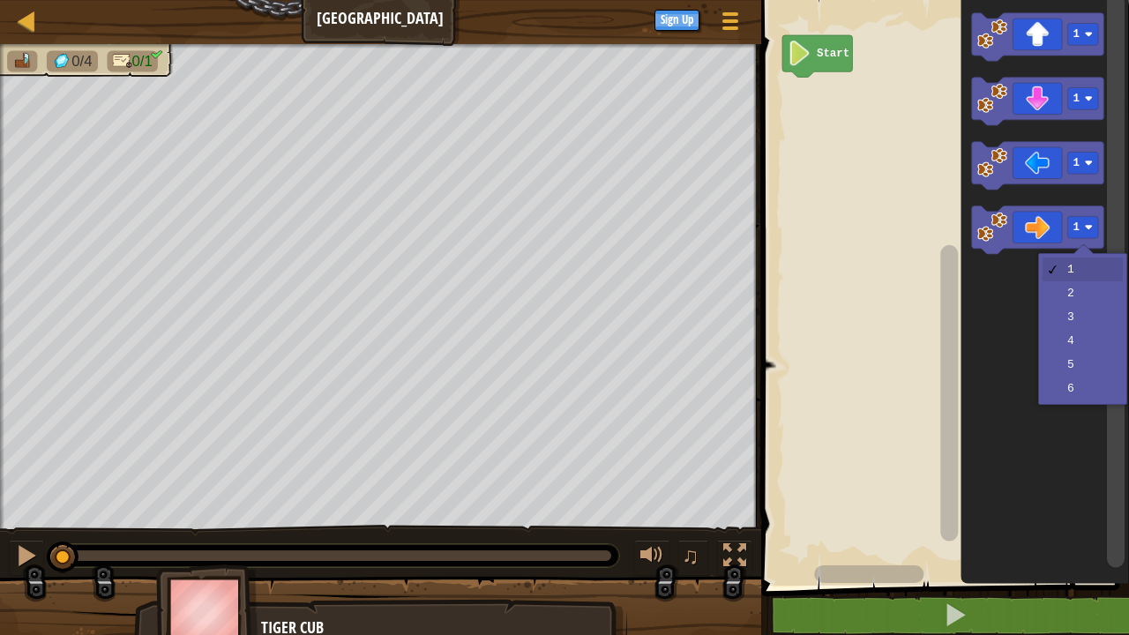
click at [1077, 227] on text "1" at bounding box center [1076, 228] width 6 height 12
click at [1068, 320] on icon "Blockly Workspace" at bounding box center [1044, 288] width 168 height 594
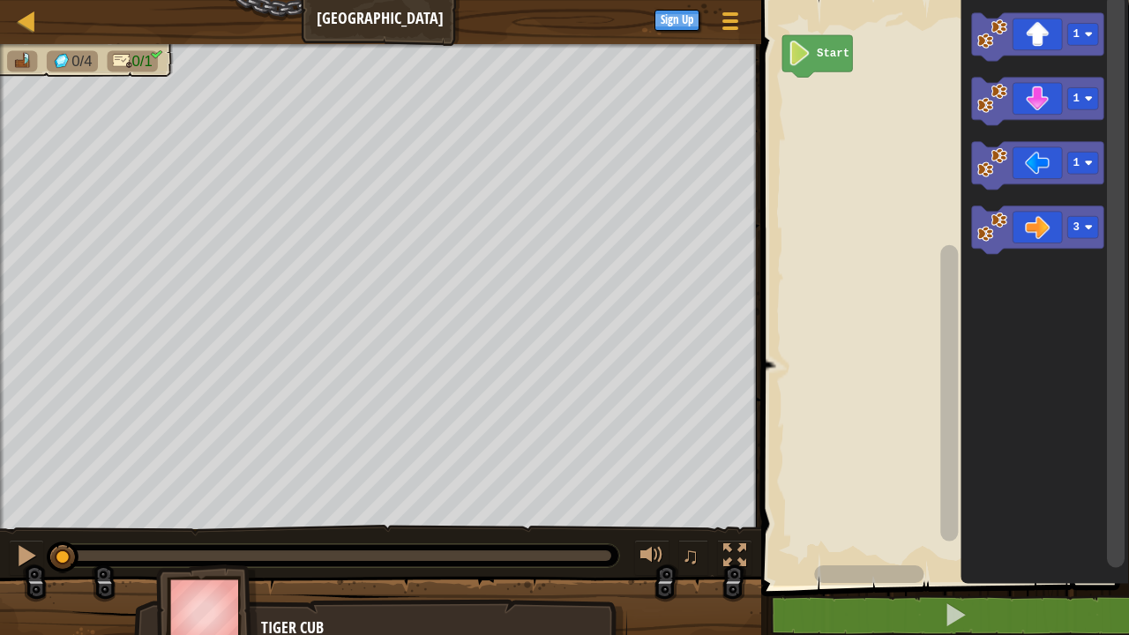
click at [1038, 232] on icon "Blockly Workspace" at bounding box center [1037, 231] width 132 height 49
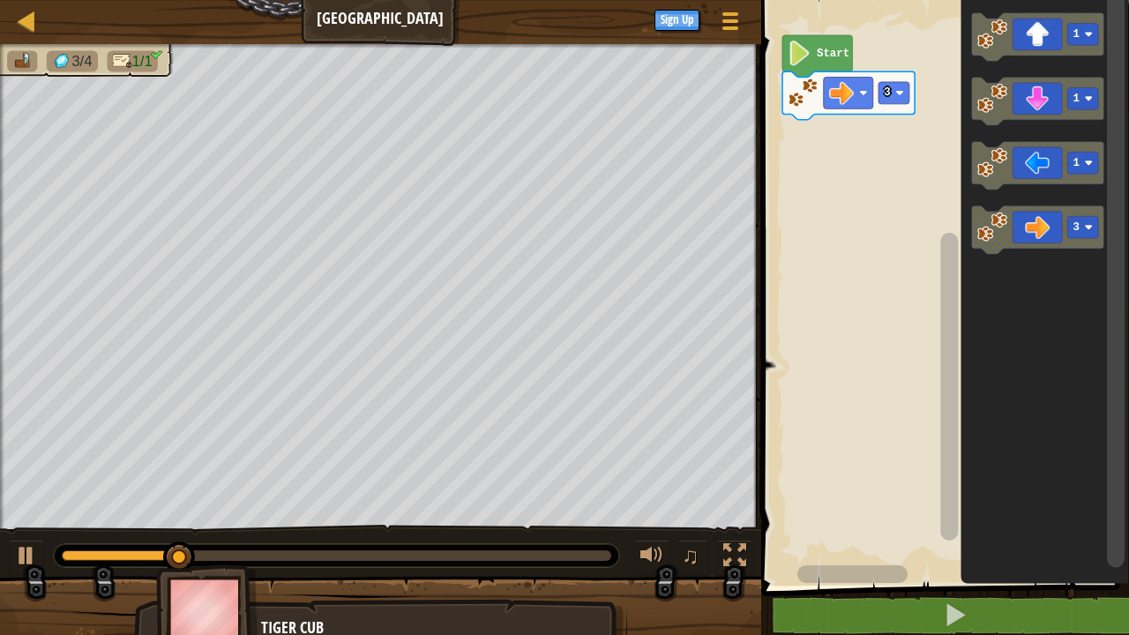
click at [893, 93] on rect "Blockly Workspace" at bounding box center [893, 93] width 31 height 22
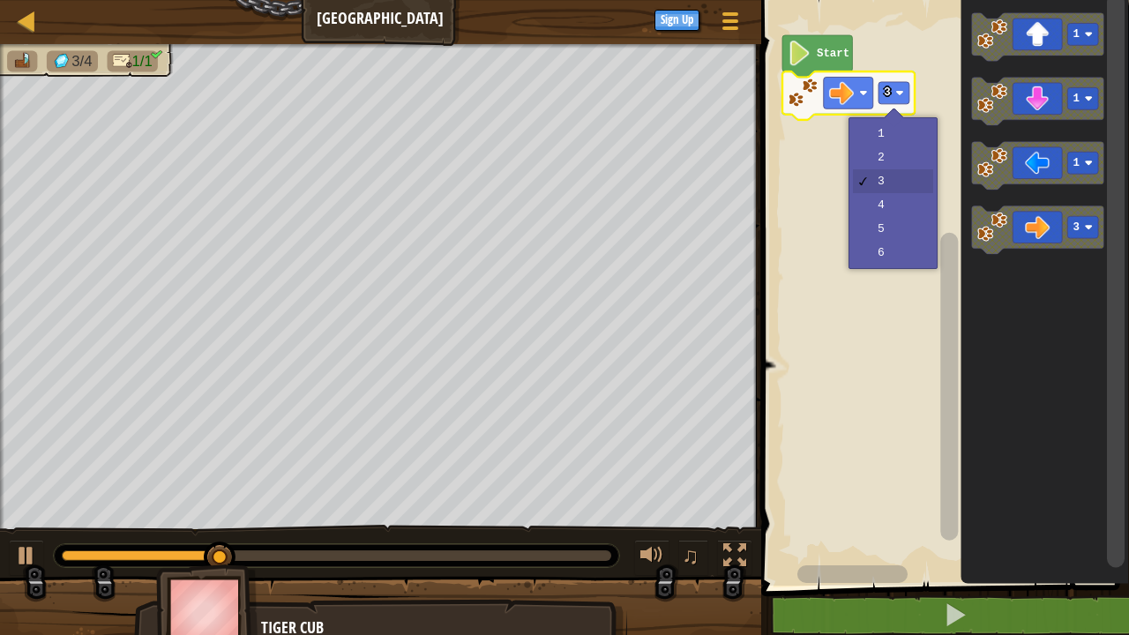
click at [882, 211] on rect "Blockly Workspace" at bounding box center [942, 288] width 373 height 594
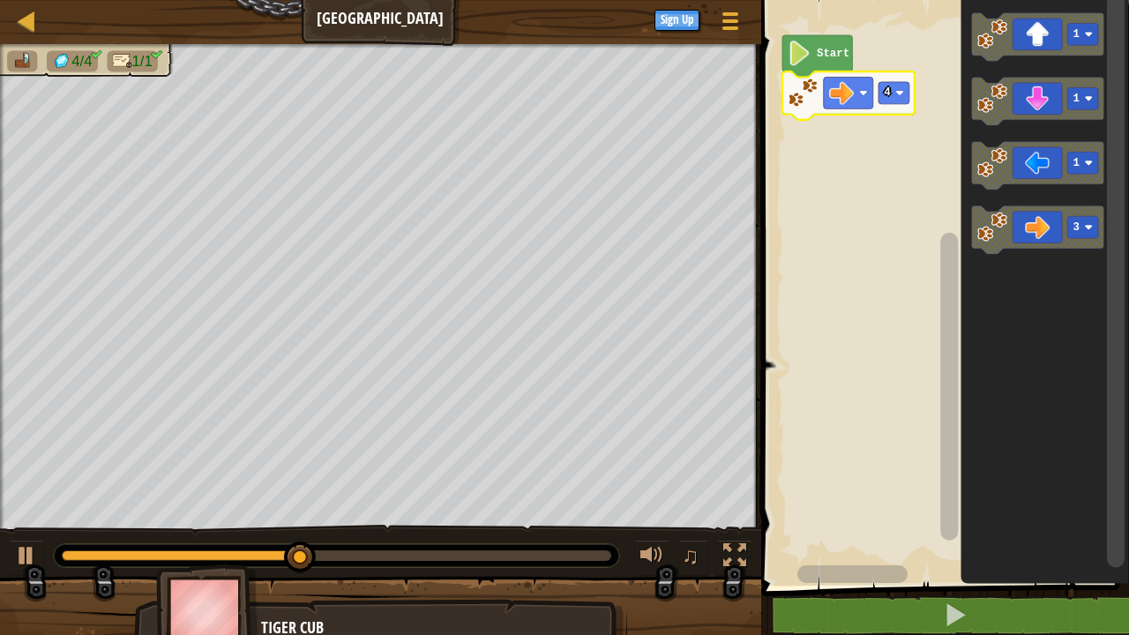
click at [1028, 246] on icon "Blockly Workspace" at bounding box center [1037, 231] width 132 height 49
click at [893, 90] on rect "Blockly Workspace" at bounding box center [893, 93] width 31 height 22
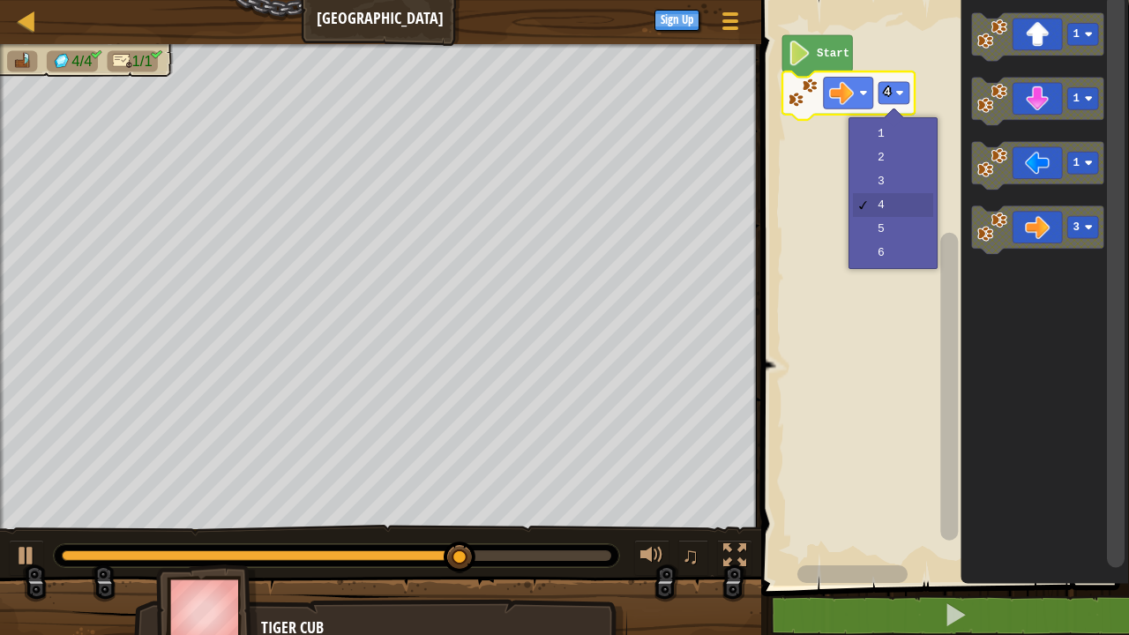
click at [882, 228] on rect "Blockly Workspace" at bounding box center [942, 288] width 373 height 594
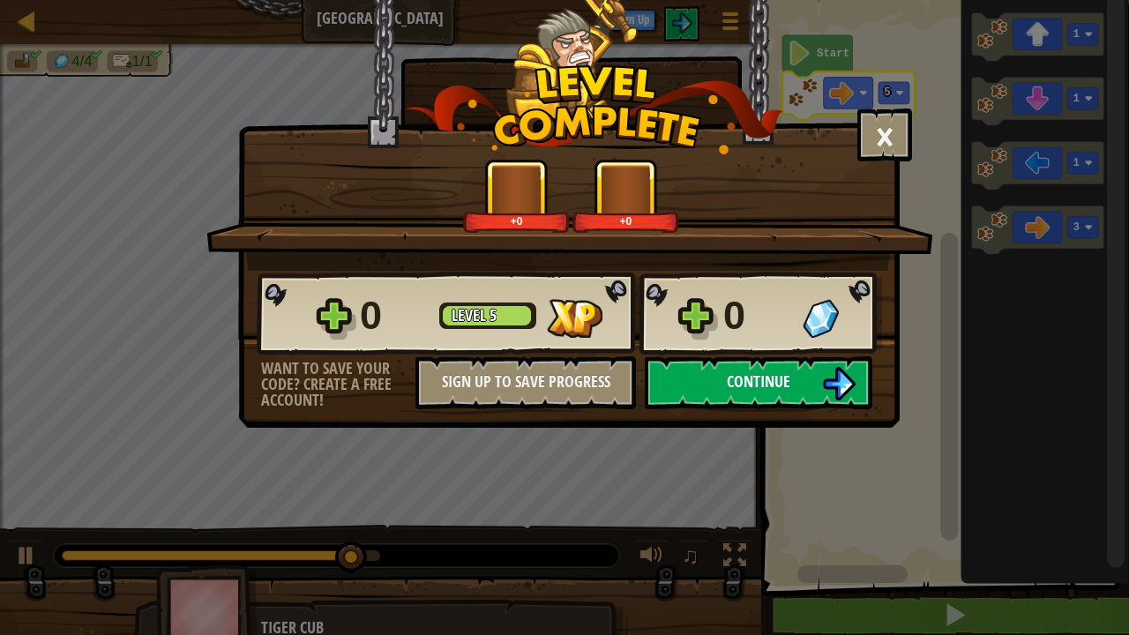
click at [707, 389] on button "Continue" at bounding box center [759, 382] width 228 height 53
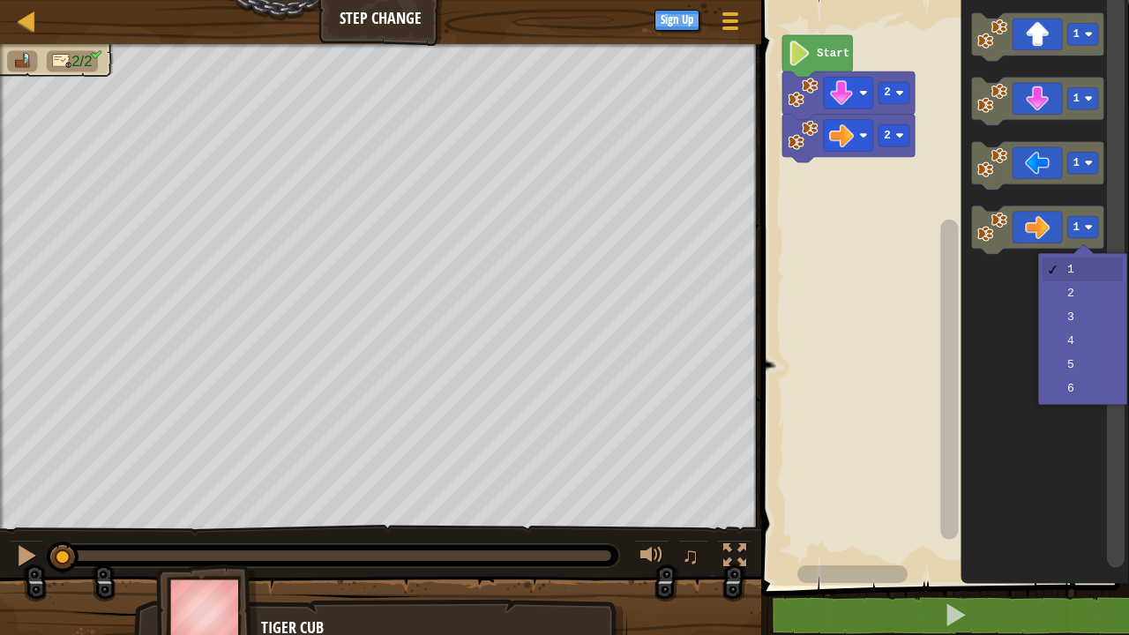
click at [1082, 243] on div at bounding box center [1083, 253] width 20 height 20
click at [1086, 323] on icon "Blockly Workspace" at bounding box center [1044, 288] width 168 height 594
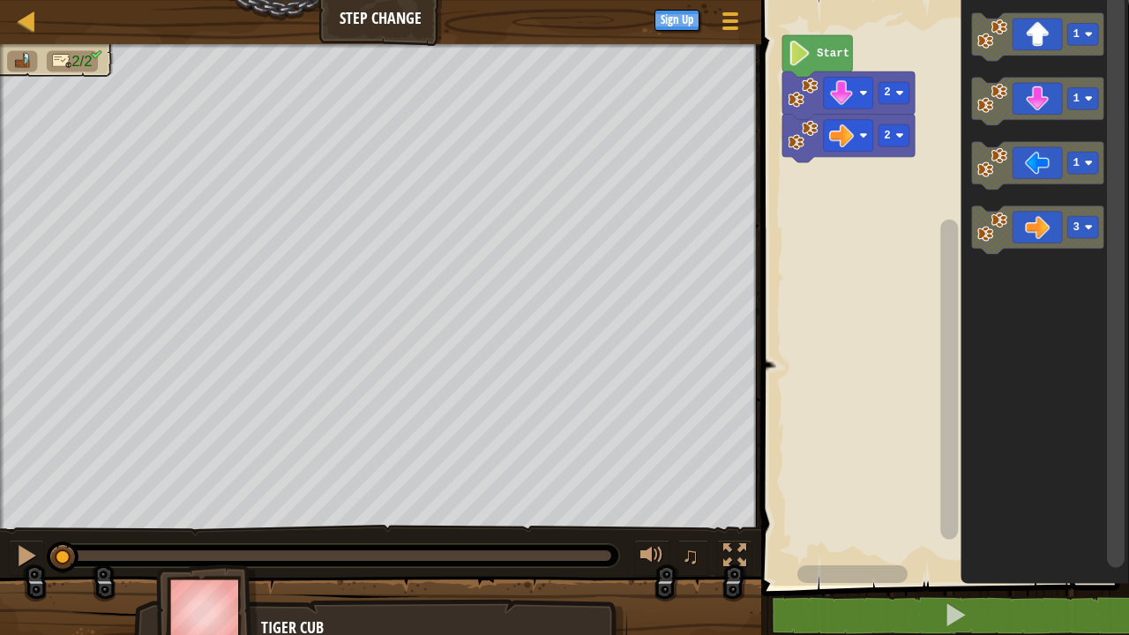
click at [0, 0] on div at bounding box center [0, 0] width 0 height 0
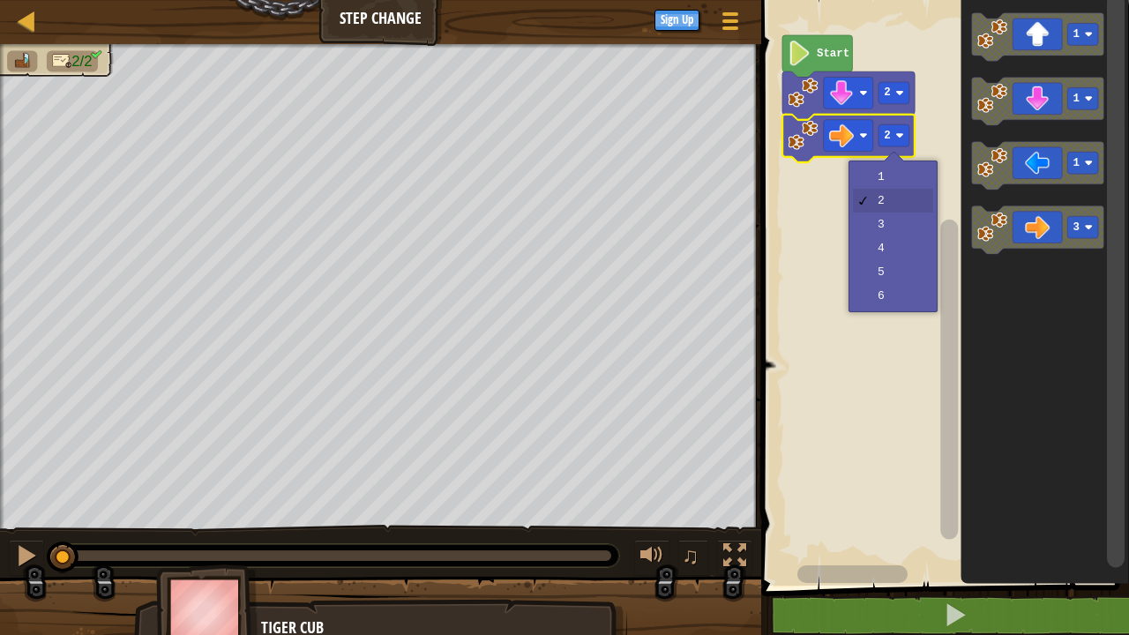
click at [888, 281] on rect "Blockly Workspace" at bounding box center [942, 288] width 373 height 594
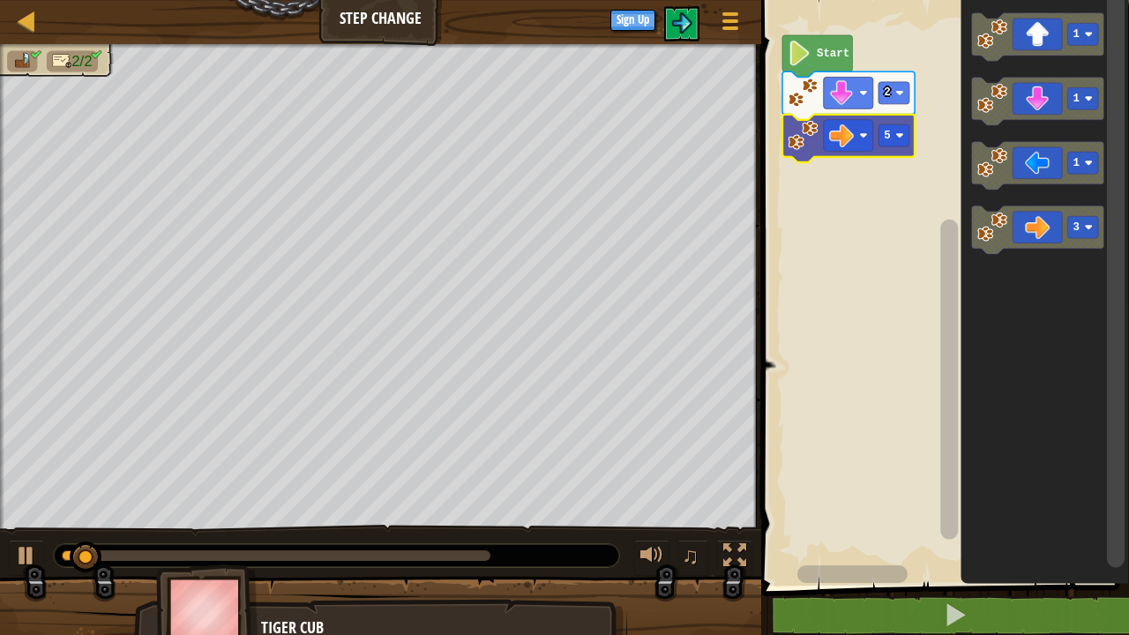
click at [898, 138] on image "Blockly Workspace" at bounding box center [899, 135] width 8 height 8
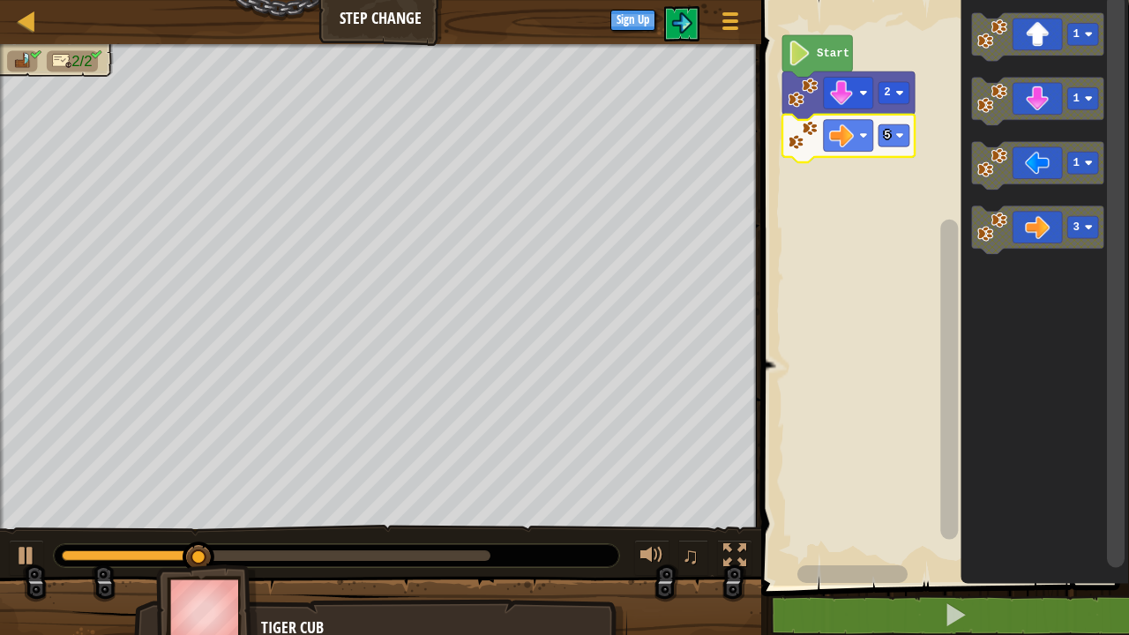
click at [841, 465] on rect "Blockly Workspace" at bounding box center [942, 288] width 373 height 594
click at [557, 557] on div at bounding box center [336, 555] width 565 height 23
click at [482, 552] on div at bounding box center [276, 555] width 429 height 11
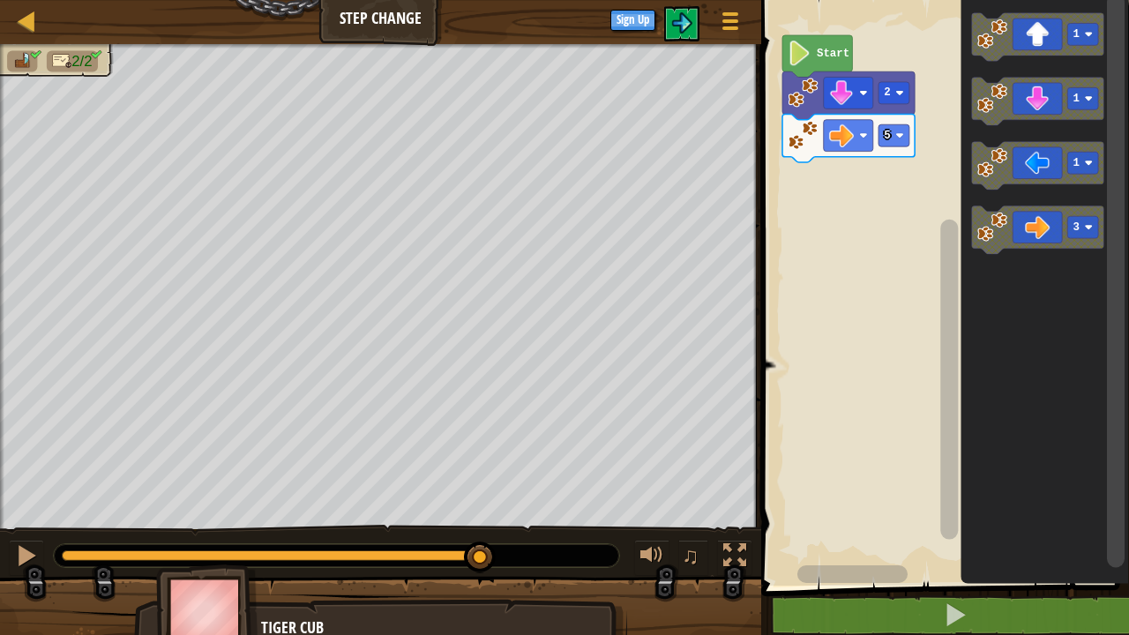
click at [561, 557] on div "0:07.6 Now: 0:03.8 Max: 0:07.8" at bounding box center [336, 555] width 565 height 23
click at [465, 557] on div at bounding box center [480, 558] width 32 height 32
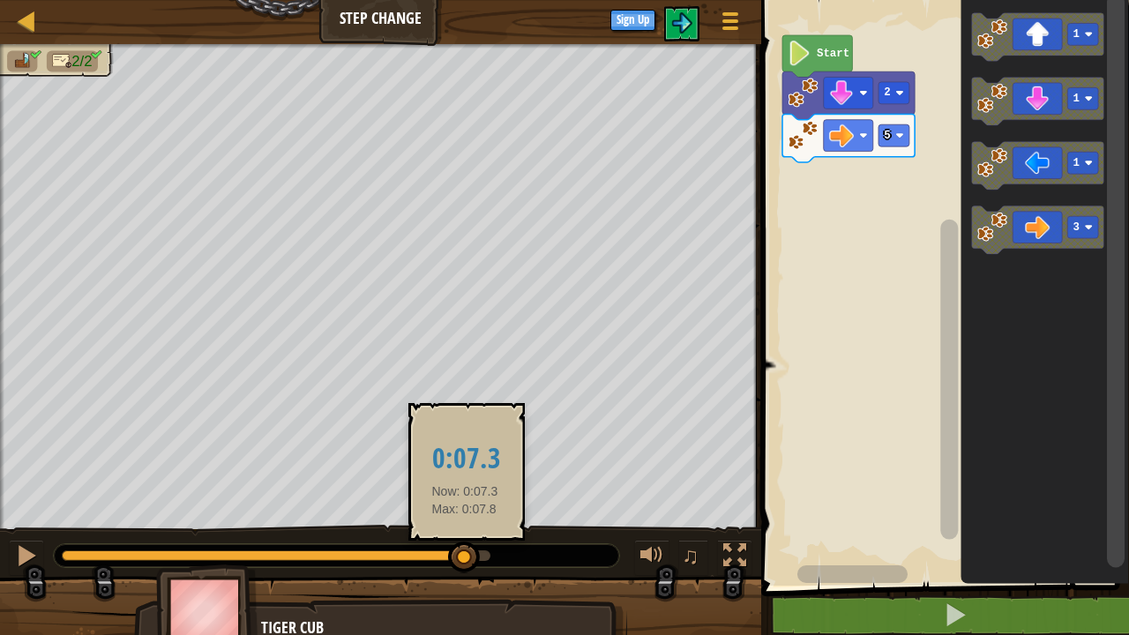
click at [448, 559] on div at bounding box center [464, 558] width 32 height 32
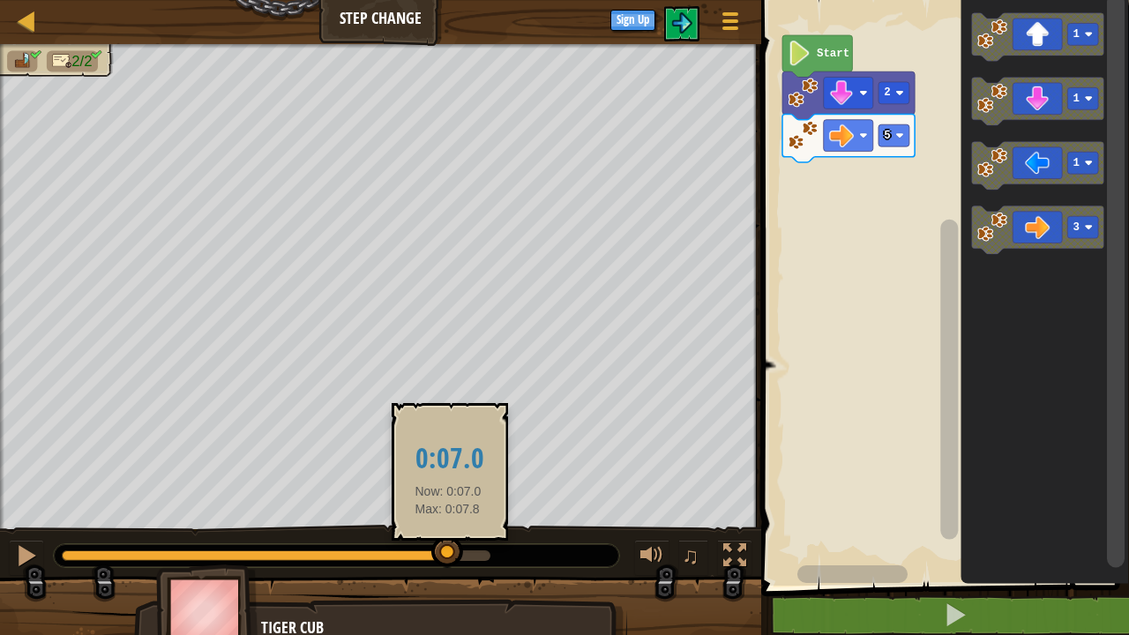
click at [246, 555] on div at bounding box center [255, 555] width 386 height 11
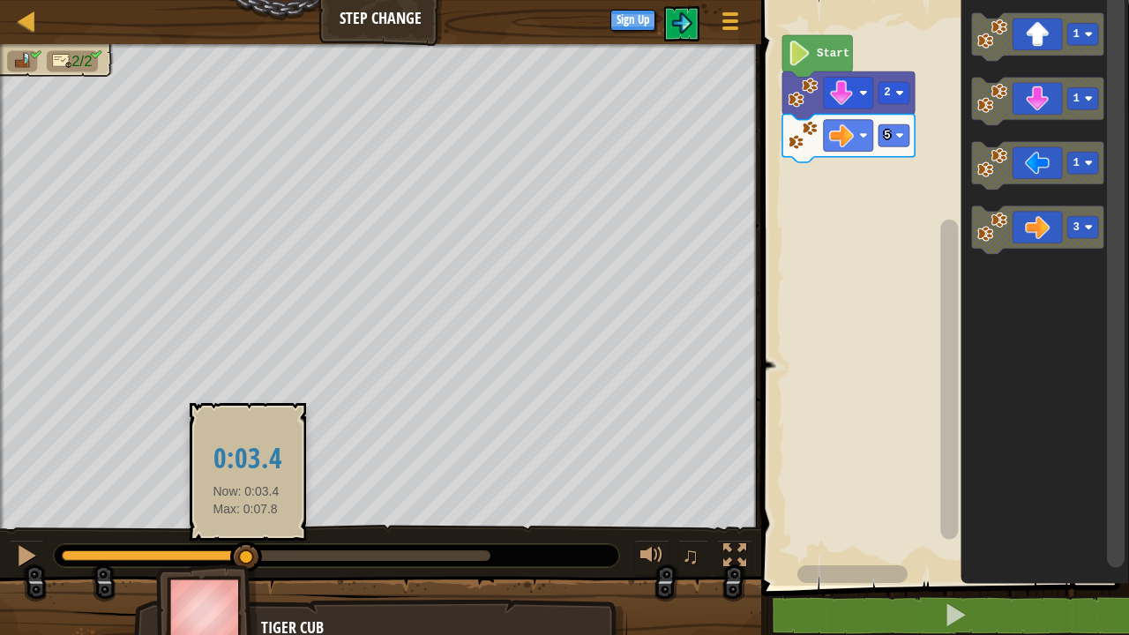
click at [463, 550] on div at bounding box center [276, 555] width 429 height 11
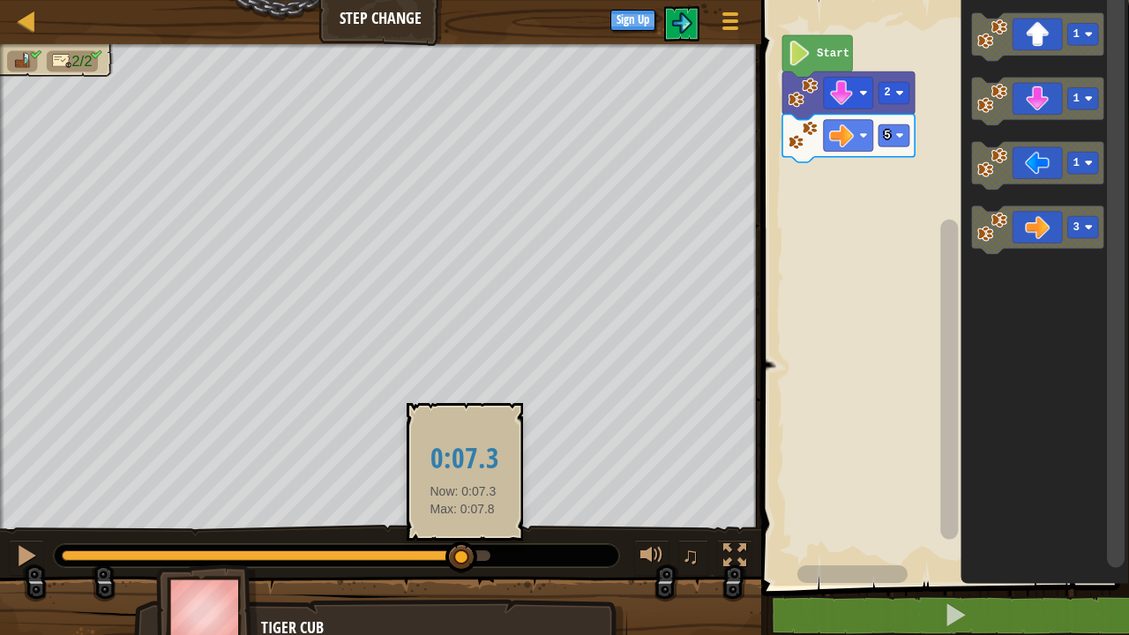
click at [26, 561] on div at bounding box center [26, 555] width 23 height 23
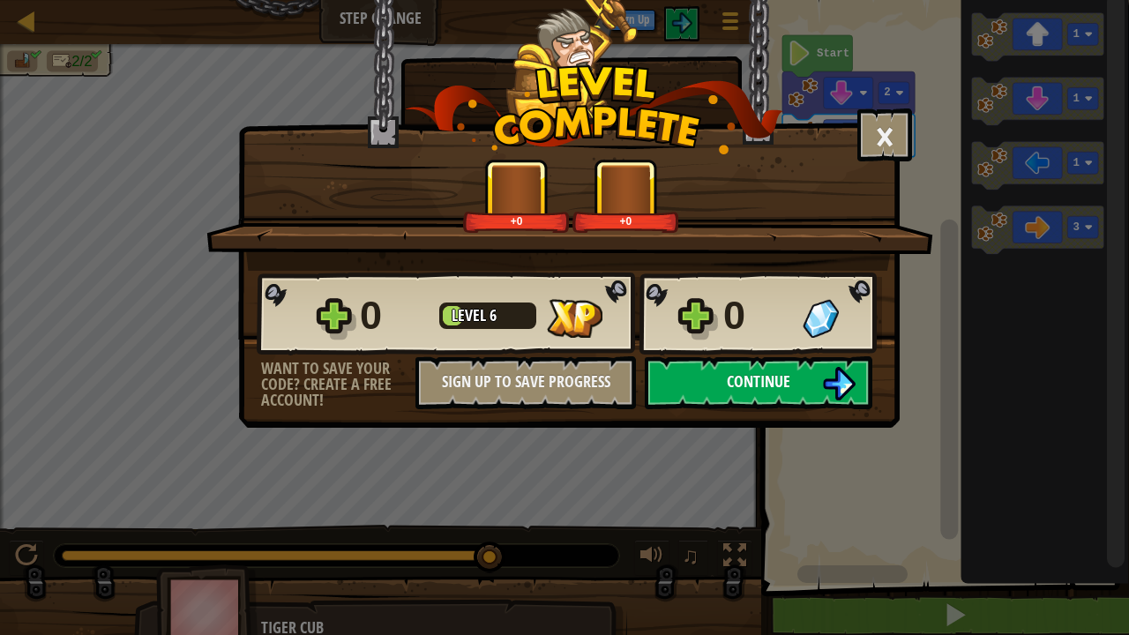
click at [720, 378] on button "Continue" at bounding box center [759, 382] width 228 height 53
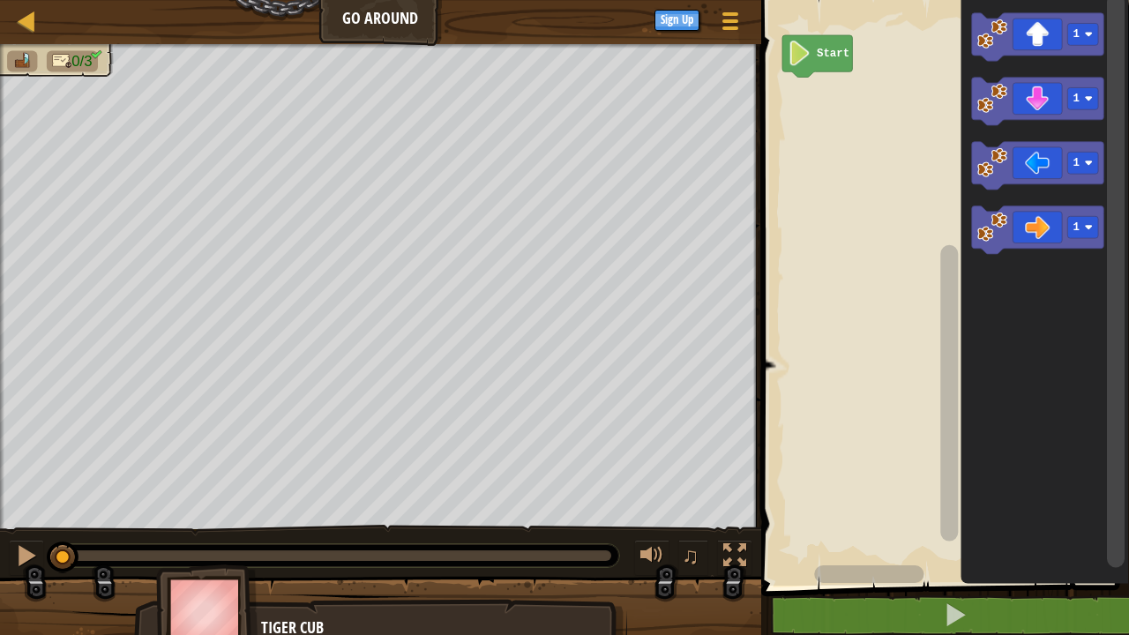
click at [1089, 38] on image "Blockly Workspace" at bounding box center [1089, 34] width 8 height 8
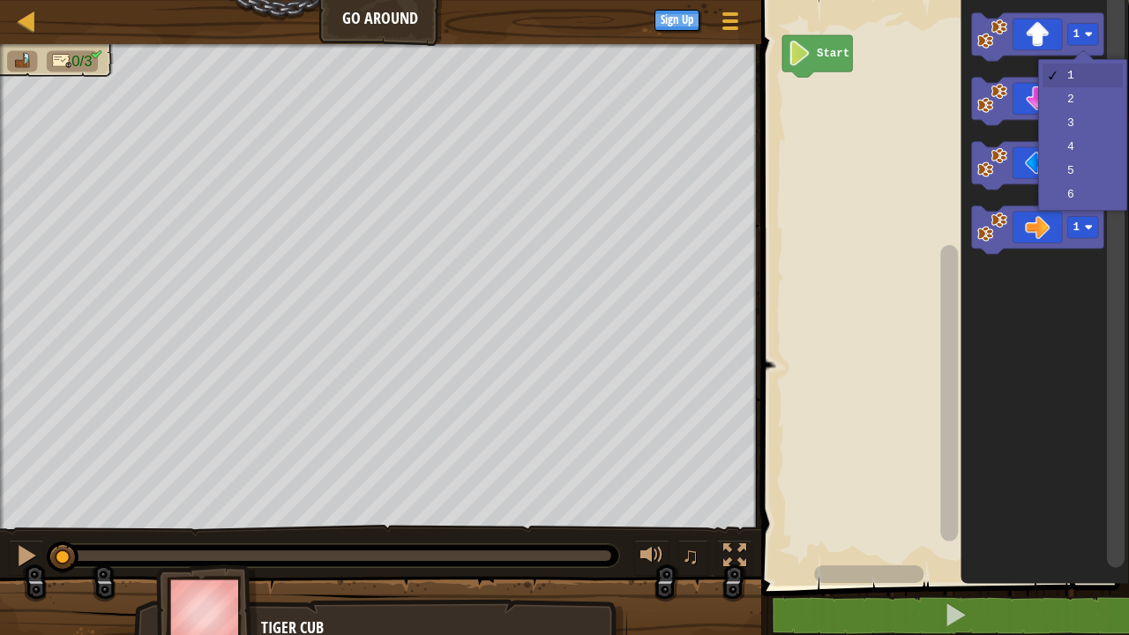
click at [1102, 34] on icon "Blockly Workspace" at bounding box center [1037, 37] width 132 height 49
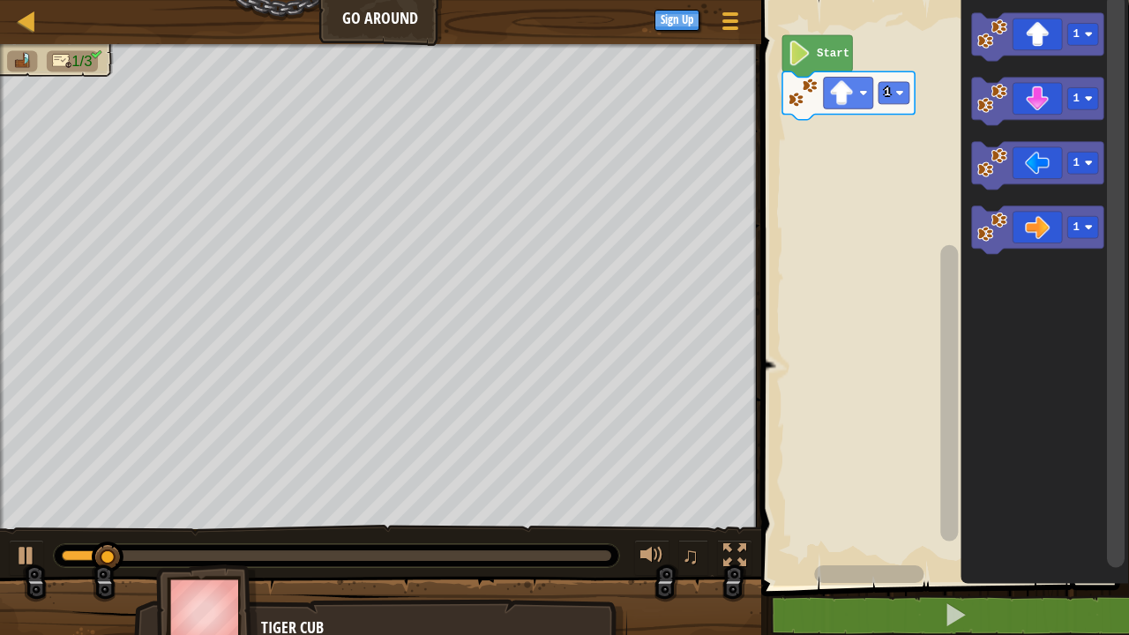
click at [0, 0] on div at bounding box center [0, 0] width 0 height 0
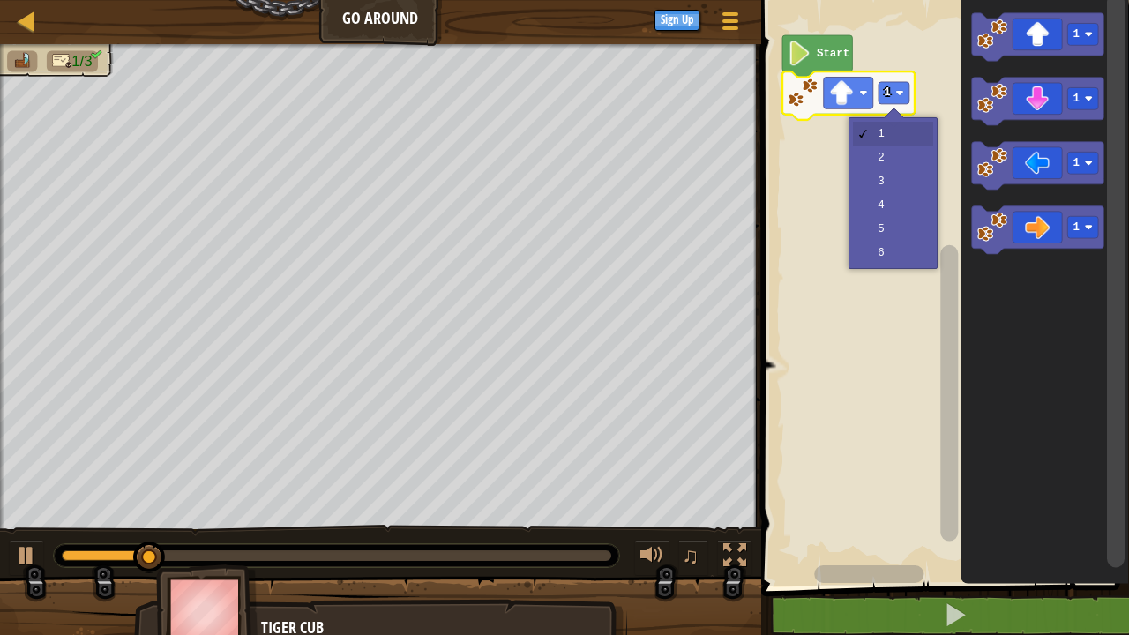
click at [882, 164] on rect "Blockly Workspace" at bounding box center [942, 288] width 373 height 594
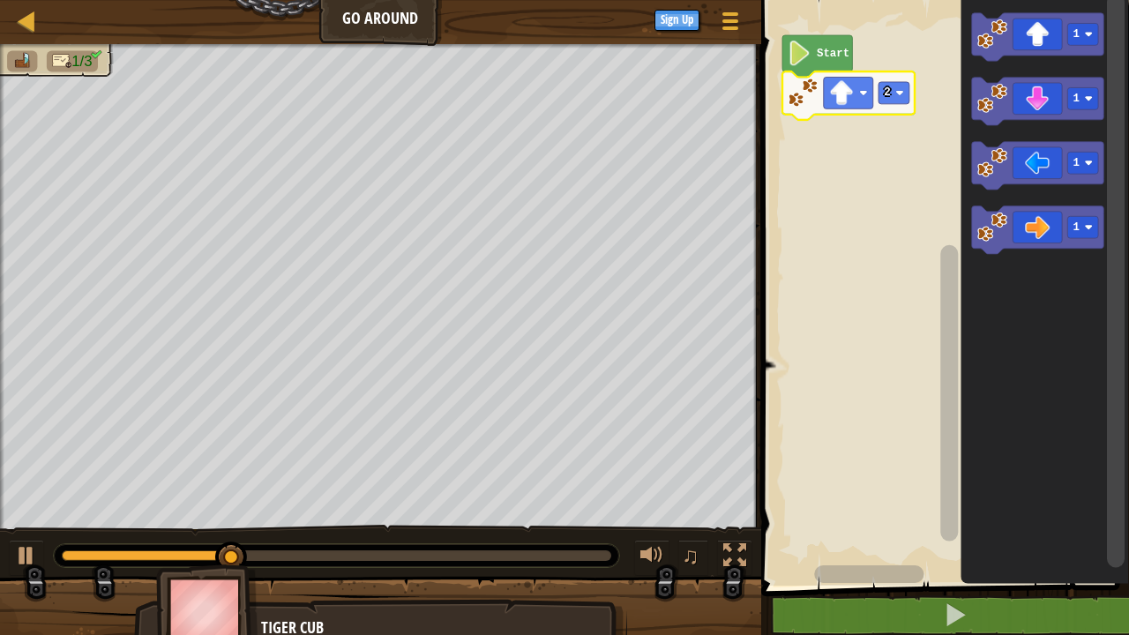
click at [0, 0] on div at bounding box center [0, 0] width 0 height 0
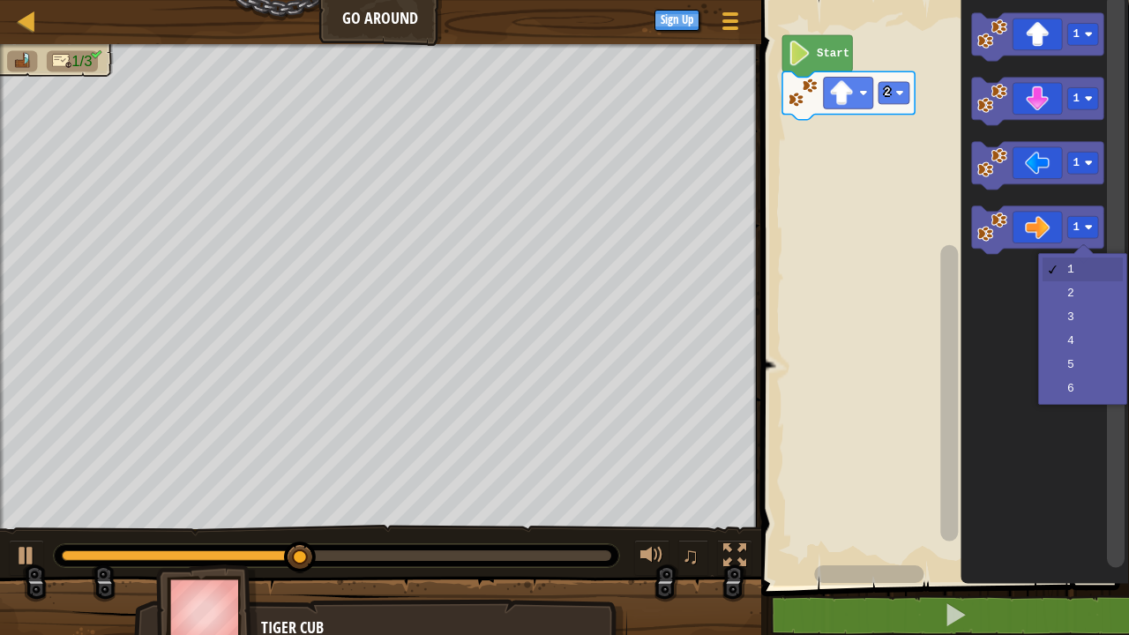
click at [1070, 318] on icon "Blockly Workspace" at bounding box center [1044, 288] width 168 height 594
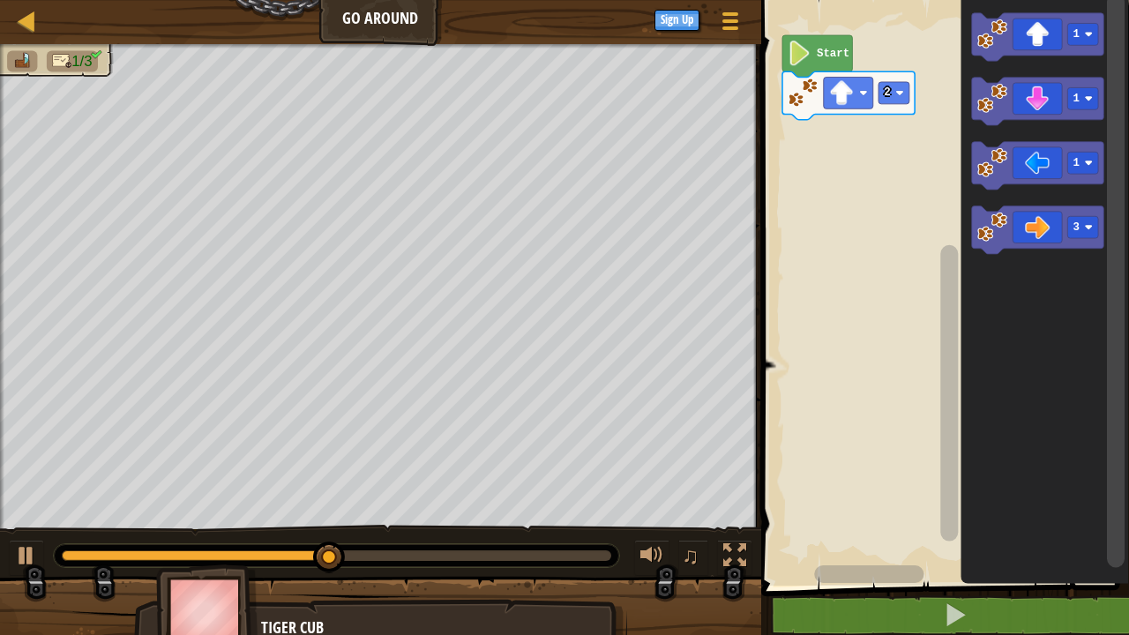
click at [1037, 225] on icon "Blockly Workspace" at bounding box center [1037, 231] width 132 height 49
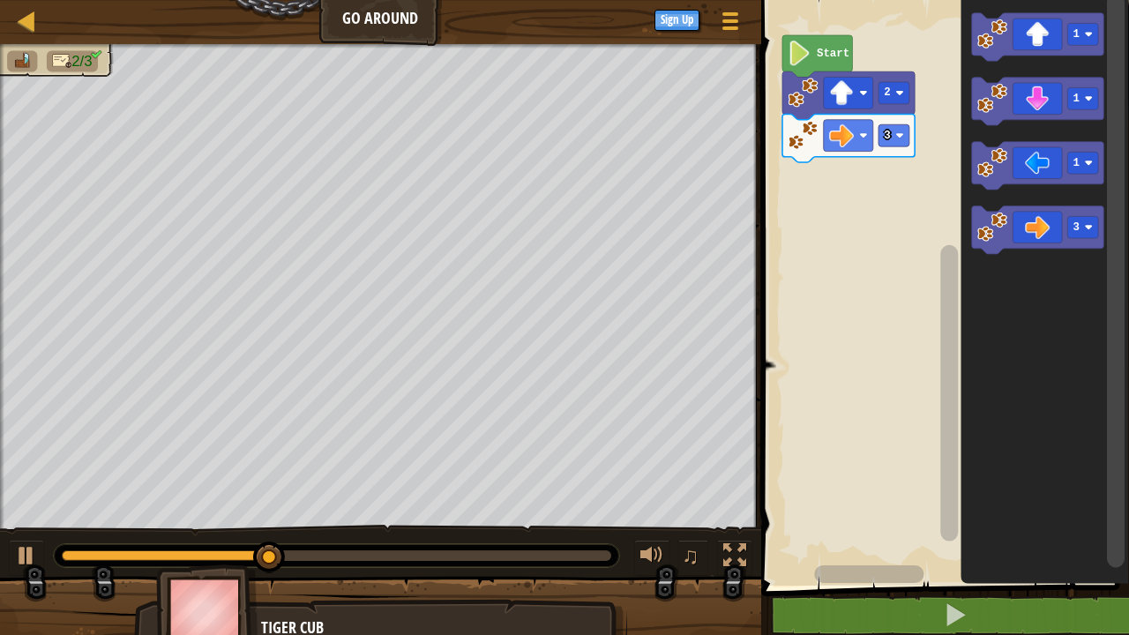
click at [0, 0] on div at bounding box center [0, 0] width 0 height 0
click at [1073, 170] on rect "Blockly Workspace" at bounding box center [1082, 164] width 31 height 22
click at [1027, 105] on icon "Blockly Workspace" at bounding box center [1037, 102] width 132 height 49
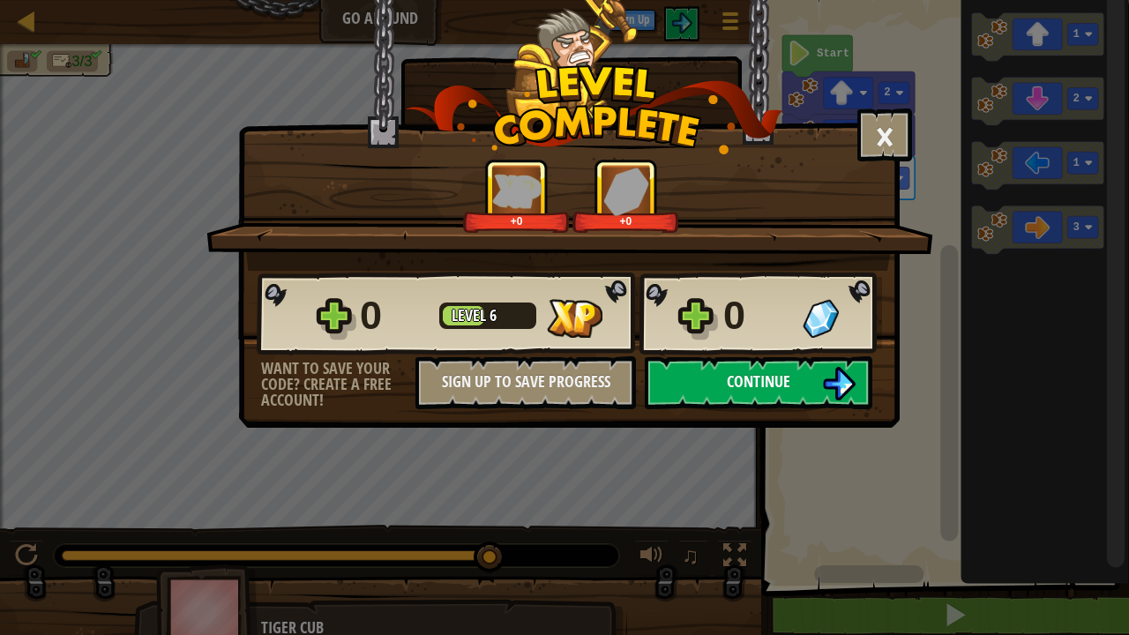
click at [751, 383] on span "Continue" at bounding box center [759, 381] width 64 height 22
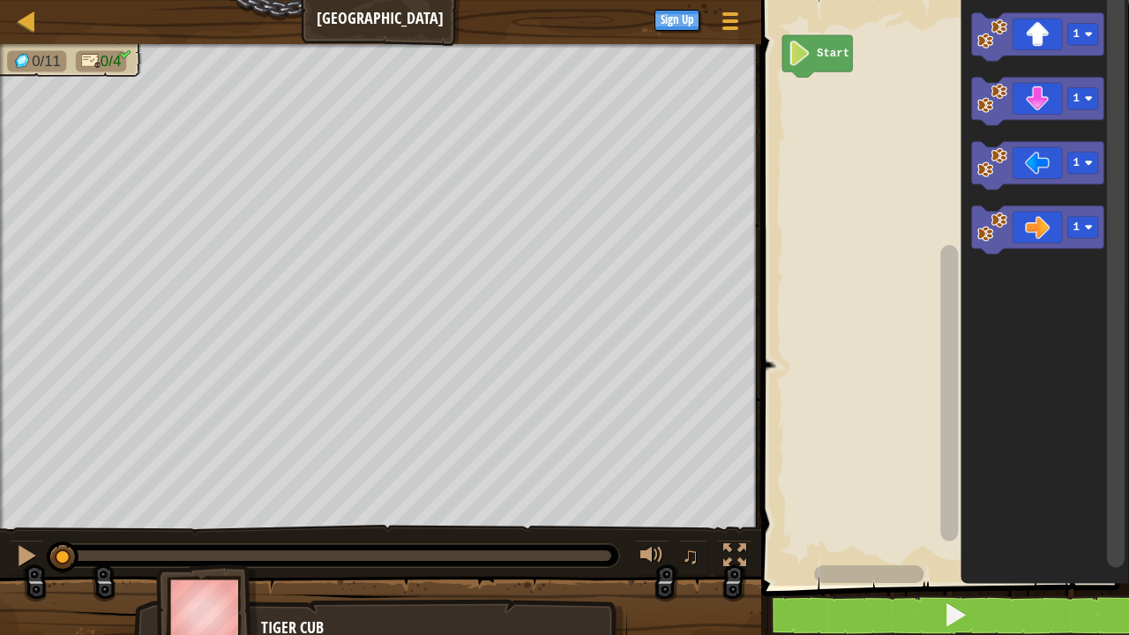
click at [801, 634] on button at bounding box center [955, 615] width 373 height 41
click at [836, 634] on button at bounding box center [955, 615] width 373 height 41
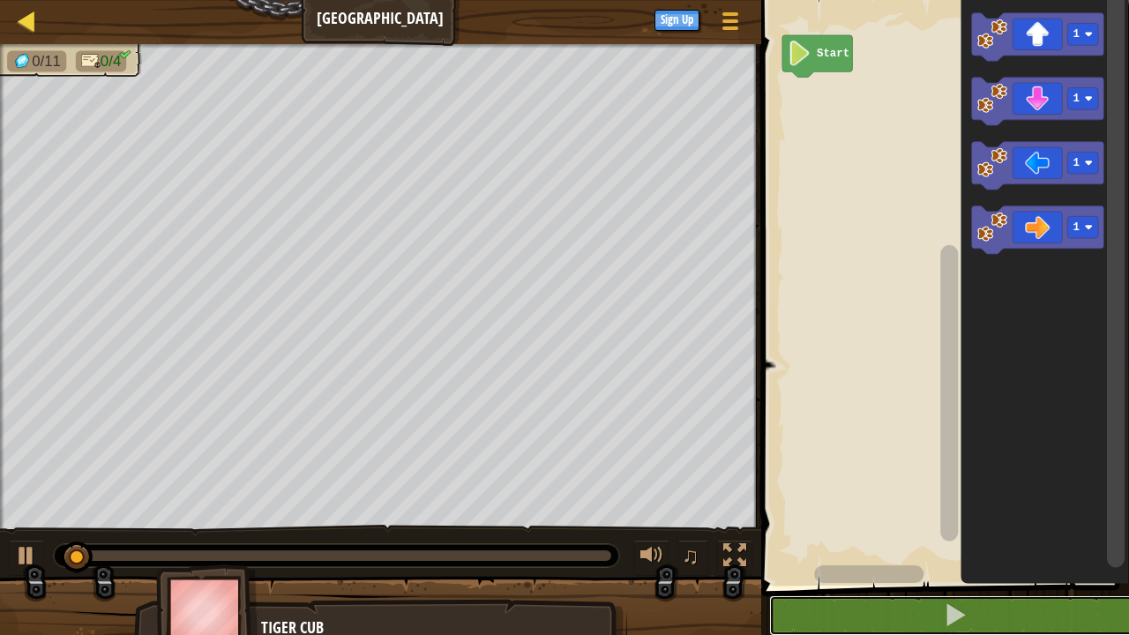
click at [26, 25] on div at bounding box center [27, 21] width 22 height 22
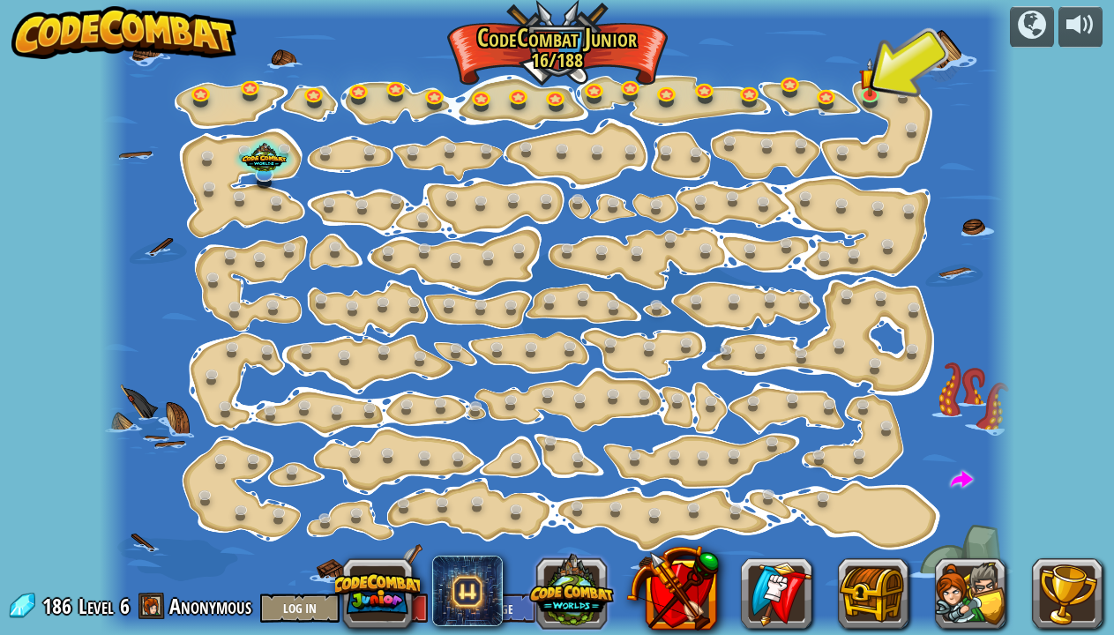
click at [599, 629] on button at bounding box center [571, 590] width 85 height 85
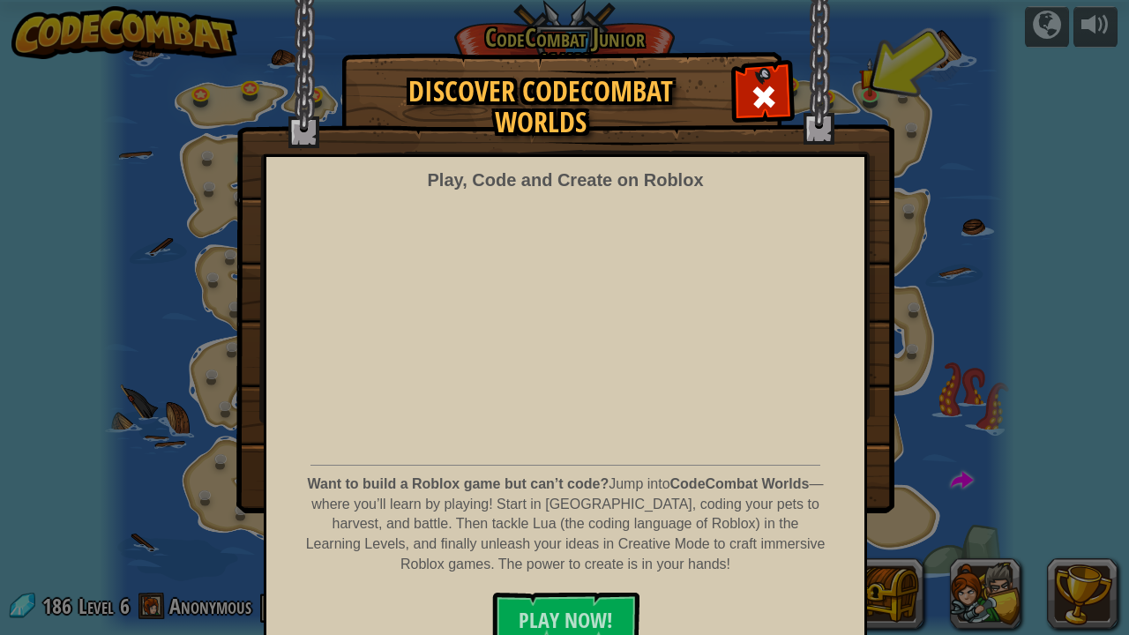
scroll to position [22, 0]
